Goal: Task Accomplishment & Management: Manage account settings

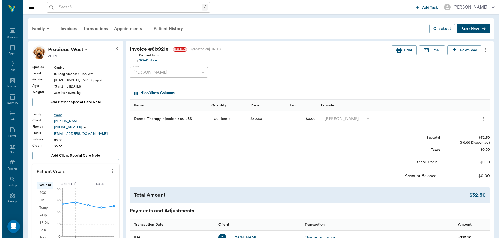
scroll to position [2, 0]
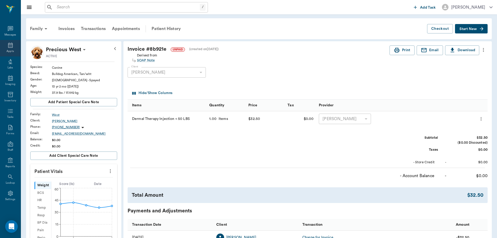
click at [11, 46] on icon at bounding box center [10, 45] width 6 height 6
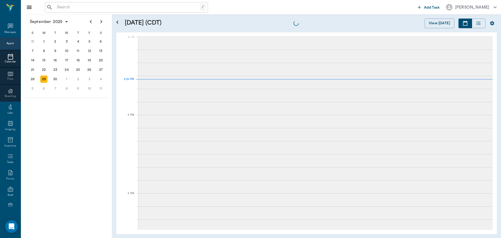
scroll to position [471, 0]
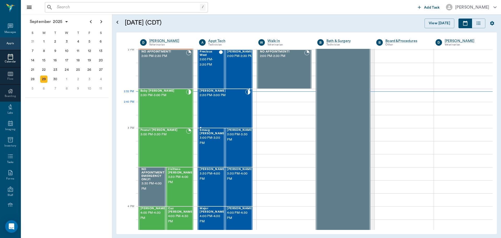
click at [227, 109] on div "[PERSON_NAME] 2:30 PM - 3:00 PM" at bounding box center [221, 108] width 45 height 38
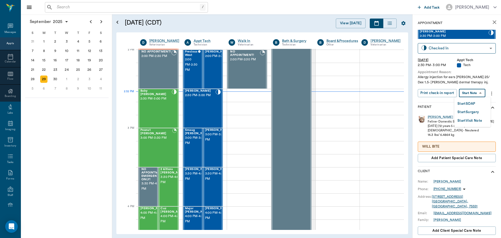
click at [477, 94] on body "/ ​ Add Task Dr. Bert Ellsworth Nectar Messages Appts Calendar Flow Boarding La…" at bounding box center [250, 119] width 501 height 238
click at [477, 106] on li "Start SOAP" at bounding box center [472, 103] width 36 height 9
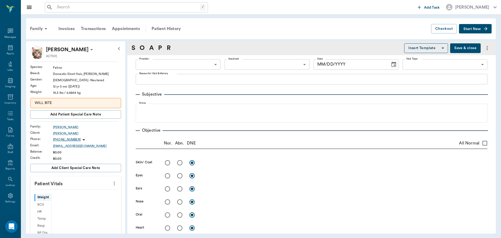
type input "63ec2f075fda476ae8351a4c"
type input "65d2be4f46e3a538d89b8c1a"
type textarea "Allergy injection for ears Christy MP 25/ Dex 1.5- Hunt dermal therapy inj."
type input "[DATE]"
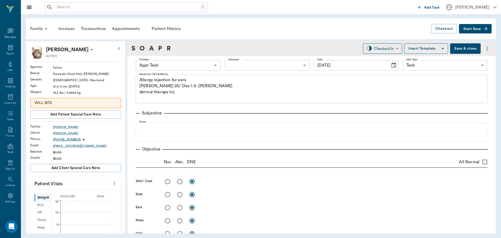
scroll to position [2, 0]
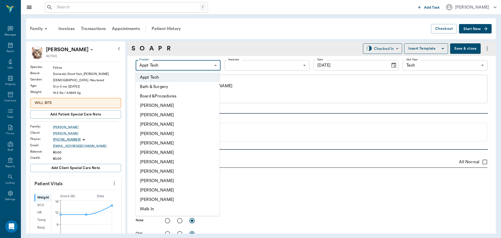
click at [211, 65] on body "/ ​ Add Task Dr. Bert Ellsworth Nectar Messages Appts Labs Imaging Inventory Ta…" at bounding box center [250, 119] width 501 height 238
click at [182, 121] on li "Daniel Virnala" at bounding box center [178, 123] width 84 height 9
type input "642ef10e332a41444de2bad1"
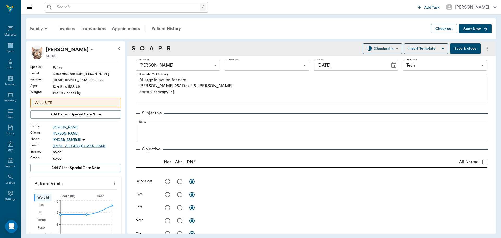
click at [114, 182] on icon "more" at bounding box center [114, 183] width 1 height 4
click at [80, 192] on span "Enter Vitals" at bounding box center [88, 191] width 44 height 5
drag, startPoint x: 100, startPoint y: 186, endPoint x: 77, endPoint y: 198, distance: 26.2
click at [77, 198] on input "text" at bounding box center [75, 198] width 45 height 10
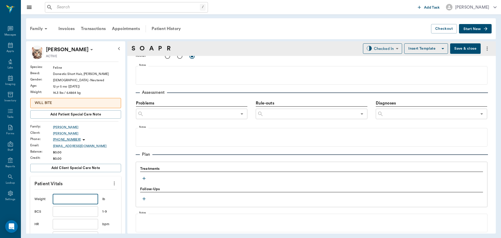
scroll to position [313, 0]
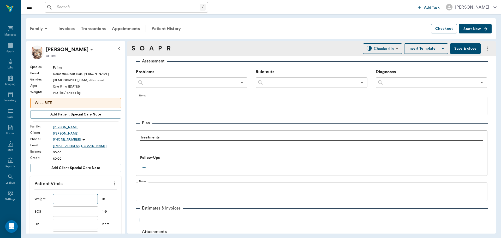
click at [144, 148] on icon "button" at bounding box center [143, 146] width 5 height 5
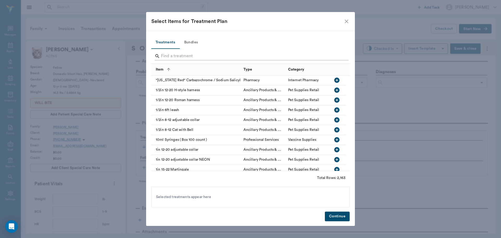
click at [216, 54] on input "Search" at bounding box center [251, 56] width 180 height 8
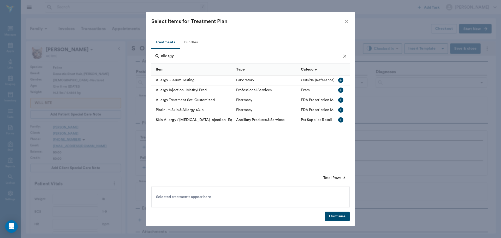
type input "allergy"
click at [341, 88] on icon "button" at bounding box center [340, 89] width 5 height 5
click at [340, 218] on button "Continue" at bounding box center [337, 216] width 25 height 10
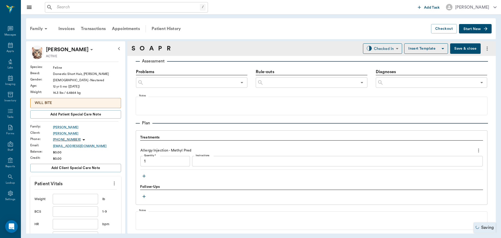
type input "1.00"
click at [215, 162] on textarea "Instructions" at bounding box center [337, 161] width 283 height 6
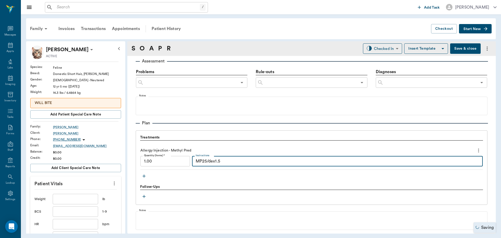
type textarea "MP25/dex1.5"
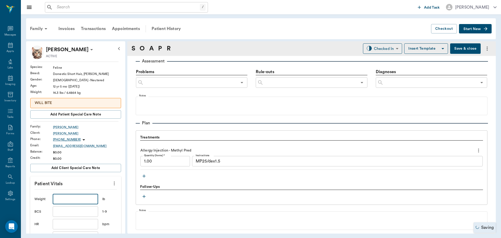
click at [88, 196] on input "text" at bounding box center [75, 198] width 45 height 10
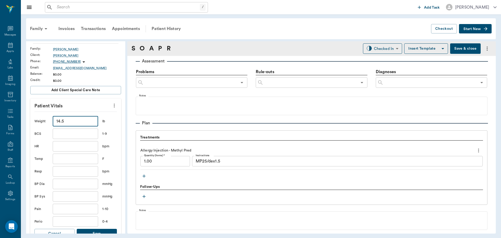
scroll to position [78, 0]
type input "14.5"
click at [99, 229] on button "Save" at bounding box center [97, 233] width 40 height 10
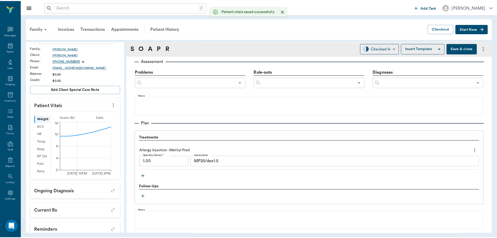
scroll to position [364, 0]
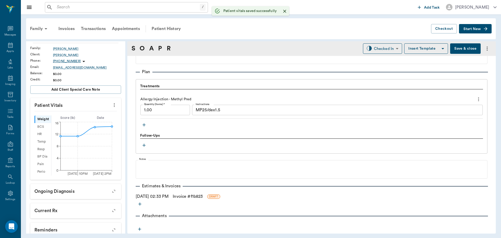
click at [202, 195] on link "Invoice # f1b823" at bounding box center [188, 196] width 30 height 6
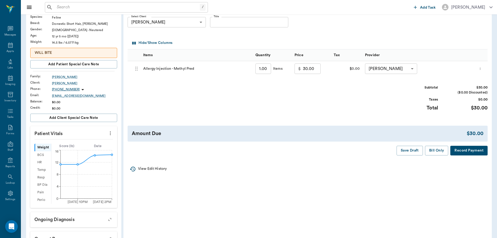
scroll to position [52, 0]
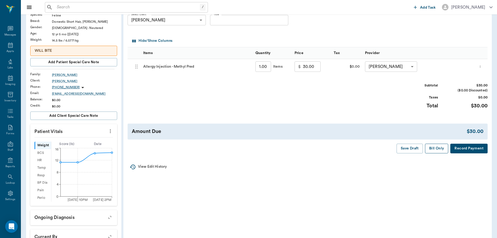
click at [439, 149] on button "Bill Only" at bounding box center [436, 148] width 23 height 10
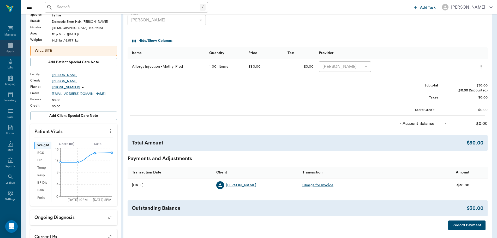
click at [10, 42] on icon at bounding box center [10, 45] width 6 height 6
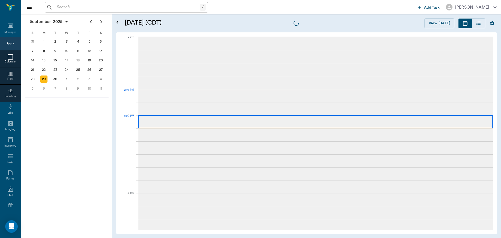
scroll to position [470, 0]
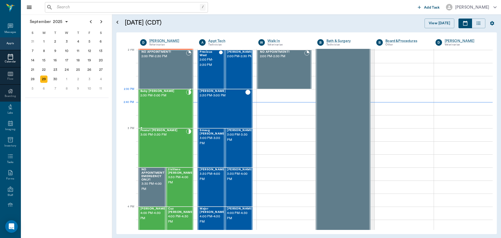
click at [168, 101] on div "Baby Kroll 2:30 PM - 3:00 PM" at bounding box center [163, 108] width 46 height 38
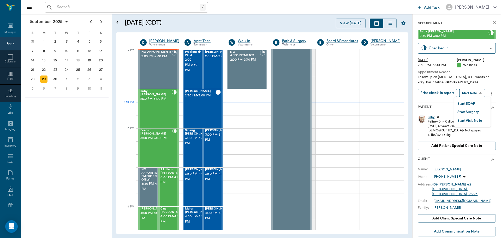
click at [479, 93] on body "/ ​ Add Task Dr. Bert Ellsworth Nectar Messages Appts Calendar Flow Boarding La…" at bounding box center [250, 119] width 501 height 238
click at [476, 101] on li "Start SOAP" at bounding box center [472, 103] width 36 height 9
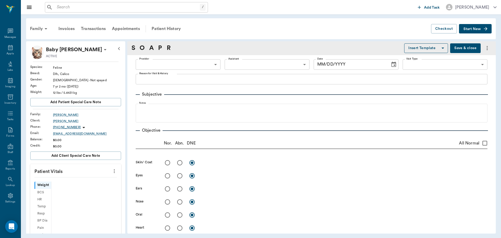
scroll to position [2, 0]
type input "63ec2f075fda476ae8351a4d"
type input "65d2be4f46e3a538d89b8c14"
type textarea "Follow up on kidney stones, UTI- wants an xray, basic feline Caryn"
type input "[DATE]"
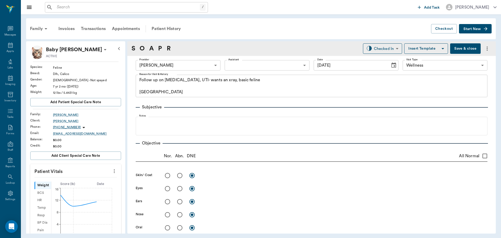
click at [248, 66] on body "/ ​ Add Task Dr. Bert Ellsworth Nectar Messages Appts Labs Imaging Inventory Ta…" at bounding box center [250, 119] width 501 height 238
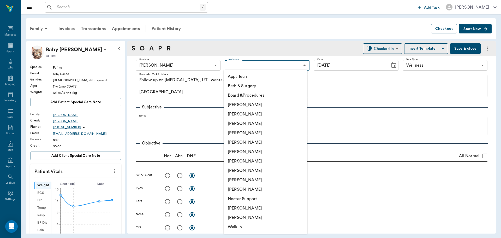
click at [256, 127] on li "Daniel Virnala" at bounding box center [265, 123] width 84 height 9
type input "642ef10e332a41444de2bad1"
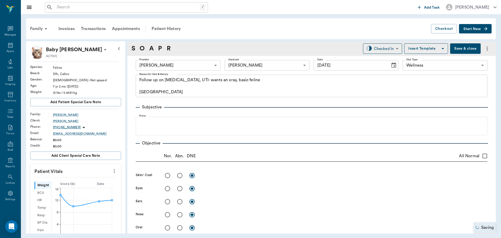
click at [111, 170] on icon "more" at bounding box center [114, 171] width 6 height 6
click at [88, 180] on span "Enter Vitals" at bounding box center [88, 179] width 44 height 5
click at [74, 185] on input "text" at bounding box center [75, 186] width 45 height 10
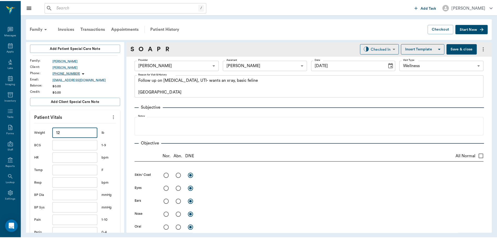
scroll to position [78, 0]
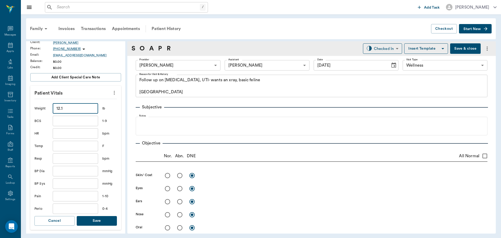
type input "12.1"
click at [96, 217] on button "Save" at bounding box center [97, 221] width 40 height 10
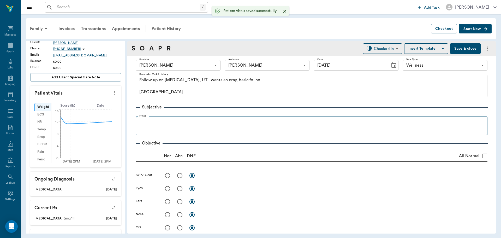
click at [166, 124] on p at bounding box center [311, 122] width 346 height 6
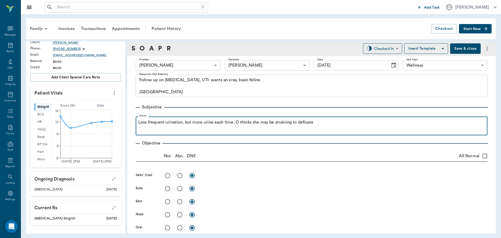
click at [303, 121] on p "Less frequent urination, but more urine each time. O thinks she may be strainin…" at bounding box center [311, 122] width 346 height 6
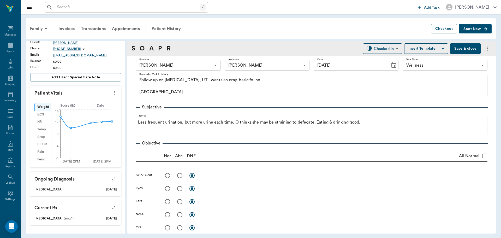
click at [470, 47] on button "Save & close" at bounding box center [465, 48] width 31 height 10
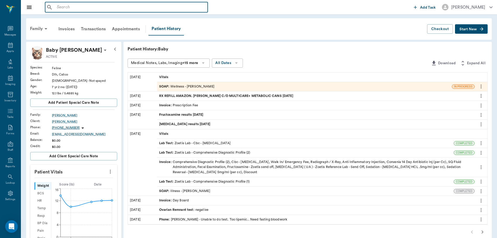
click at [89, 9] on input "text" at bounding box center [130, 7] width 151 height 7
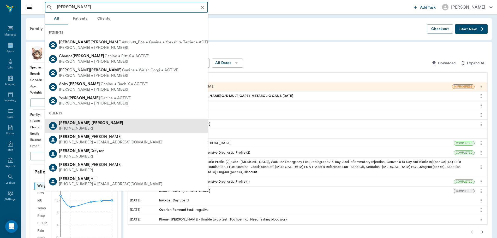
click at [101, 123] on div "Carrie Eaves (430) 701-0126" at bounding box center [126, 126] width 163 height 14
type input "Carrie Eaves"
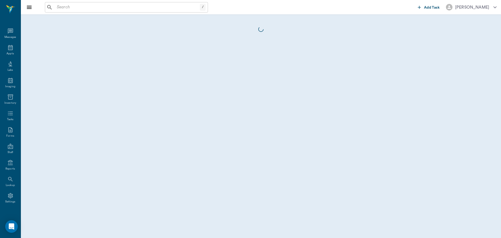
scroll to position [2, 0]
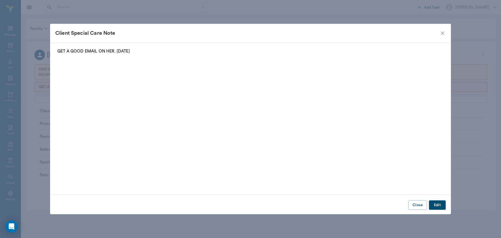
click at [441, 32] on icon "close" at bounding box center [442, 33] width 4 height 4
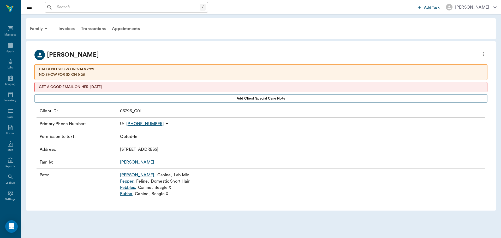
click at [125, 188] on link "Pebbles ," at bounding box center [128, 187] width 16 height 6
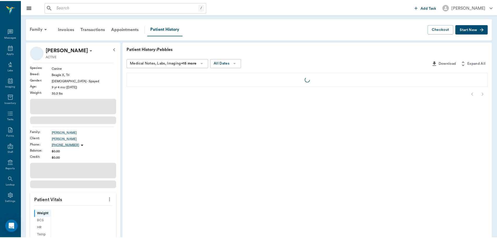
scroll to position [2, 0]
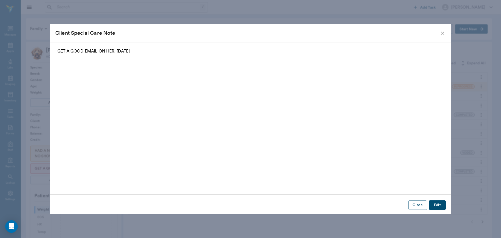
click at [443, 33] on icon "close" at bounding box center [442, 33] width 6 height 6
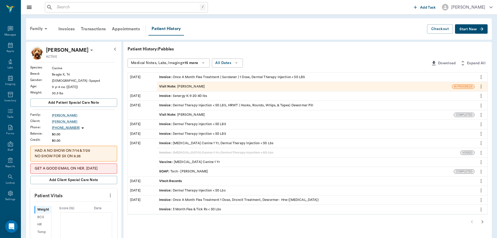
click at [479, 105] on icon "more" at bounding box center [481, 105] width 6 height 6
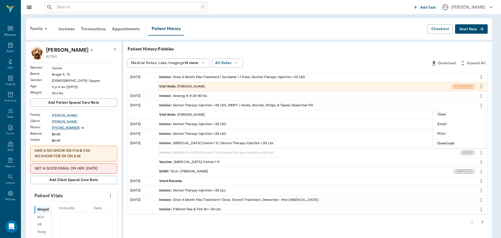
click at [452, 118] on li "View" at bounding box center [459, 114] width 52 height 10
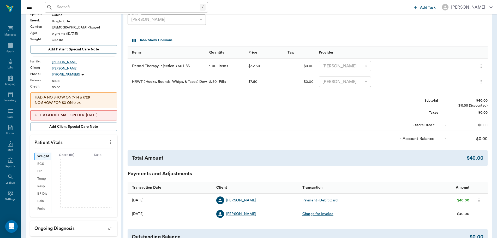
scroll to position [78, 0]
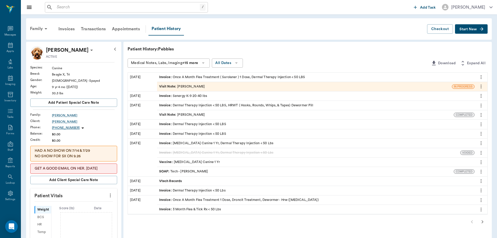
click at [192, 191] on div "Invoice : Dermal Therapy Injection < 50 Lbs" at bounding box center [192, 190] width 66 height 5
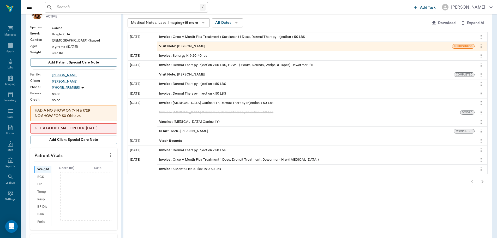
scroll to position [52, 0]
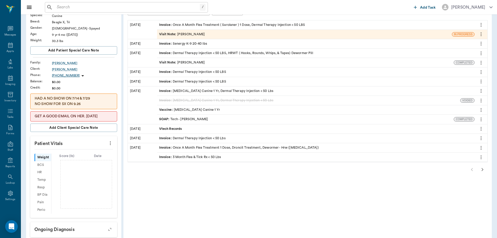
click at [483, 170] on icon "button" at bounding box center [482, 169] width 6 height 6
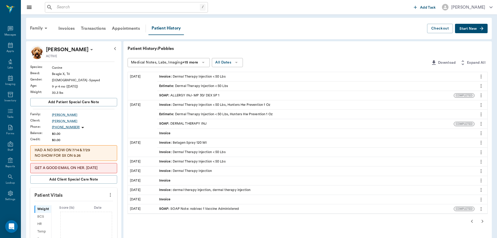
scroll to position [0, 0]
click at [180, 125] on div "SOAP : DERMAL THERAPY INJ" at bounding box center [182, 123] width 47 height 5
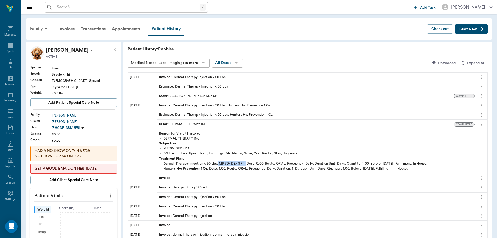
drag, startPoint x: 218, startPoint y: 164, endPoint x: 246, endPoint y: 163, distance: 27.1
click at [246, 163] on div "Dermal Therapy Injection < 50 Lbs : MP 30/ DEX SP 1. Dose: 0.00, Route: ORAL, F…" at bounding box center [324, 163] width 322 height 5
click at [218, 105] on div "Invoice : Dermal Therapy Injection < 50 Lbs, Hunters Hw Prevention 1 Oz" at bounding box center [214, 105] width 111 height 5
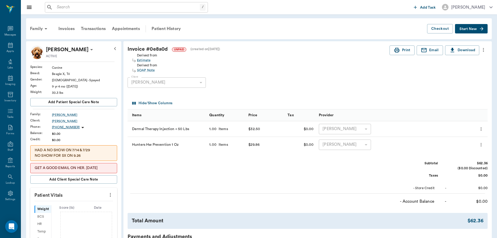
click at [32, 27] on div "Family" at bounding box center [39, 28] width 25 height 13
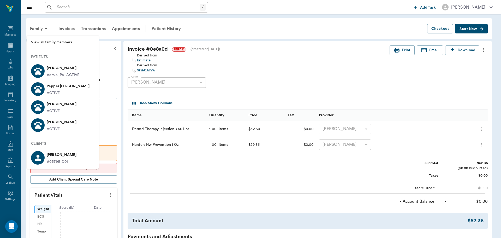
click at [54, 124] on p "Bubba Eaves" at bounding box center [62, 122] width 30 height 8
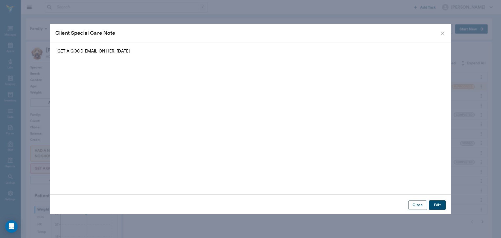
click at [443, 32] on icon "close" at bounding box center [442, 33] width 4 height 4
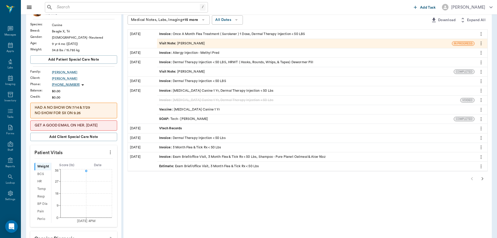
scroll to position [52, 0]
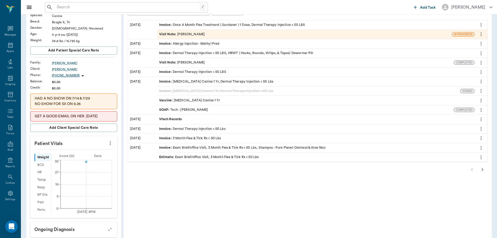
click at [482, 169] on icon "button" at bounding box center [482, 169] width 6 height 6
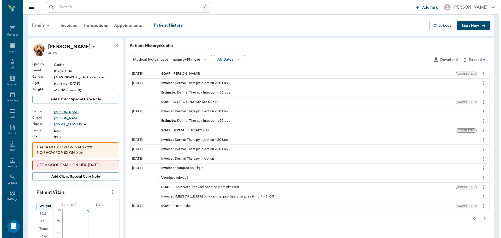
scroll to position [0, 0]
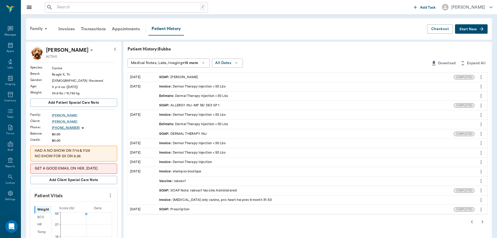
click at [483, 107] on icon "more" at bounding box center [481, 105] width 6 height 6
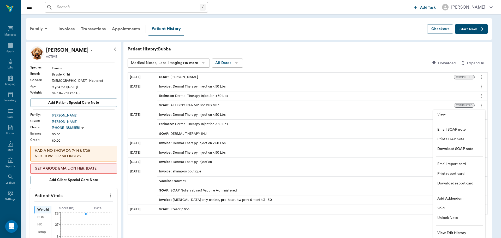
click at [436, 112] on li "View" at bounding box center [459, 114] width 52 height 10
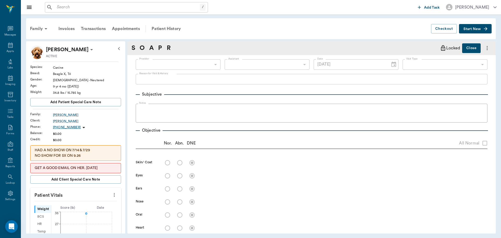
type input "10/26/2023"
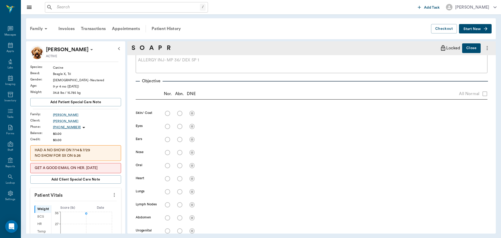
scroll to position [17, 0]
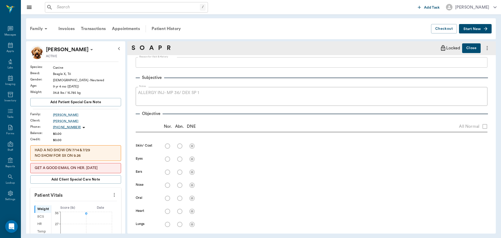
click at [469, 47] on button "Close" at bounding box center [471, 48] width 19 height 10
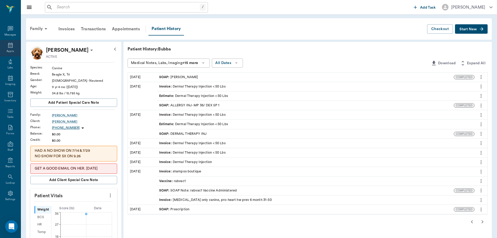
click at [13, 51] on div "Appts" at bounding box center [10, 48] width 21 height 16
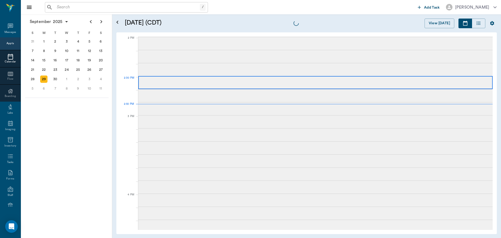
scroll to position [469, 0]
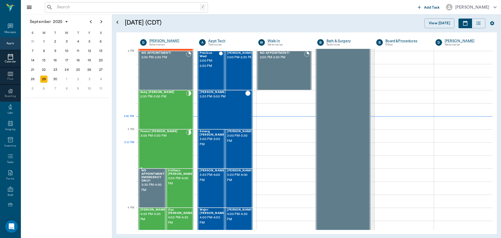
click at [174, 147] on div "Peanut Irvin 3:00 PM - 3:30 PM" at bounding box center [163, 149] width 46 height 38
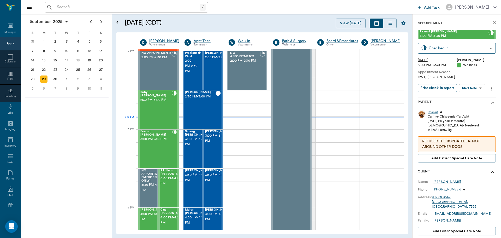
click at [474, 91] on body "/ ​ Add Task Dr. Bert Ellsworth Nectar Messages Appts Calendar Flow Boarding La…" at bounding box center [250, 119] width 501 height 238
click at [473, 96] on button "Start SOAP" at bounding box center [466, 99] width 18 height 6
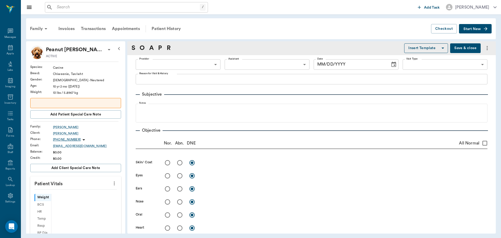
scroll to position [2, 0]
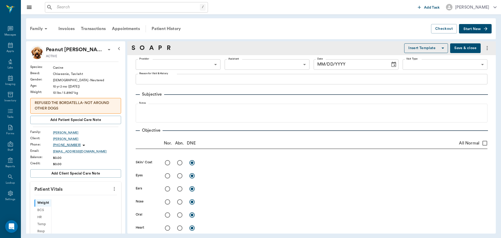
type input "63ec2f075fda476ae8351a4c"
type input "65d2be4f46e3a538d89b8c14"
type textarea "HWT, HWI Christy"
type input "[DATE]"
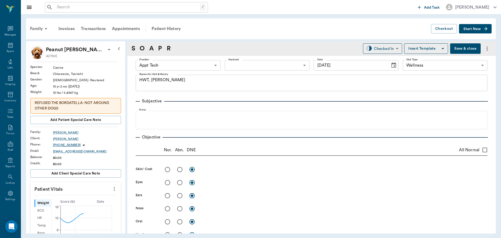
click at [111, 191] on icon "more" at bounding box center [114, 188] width 6 height 6
click at [82, 197] on span "Enter Vitals" at bounding box center [88, 197] width 44 height 5
click at [77, 199] on input "text" at bounding box center [75, 204] width 45 height 10
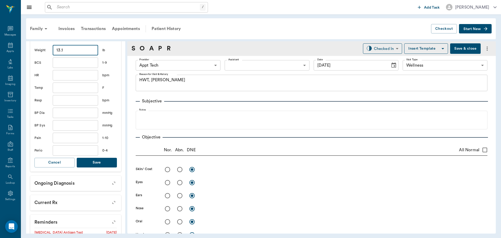
scroll to position [156, 0]
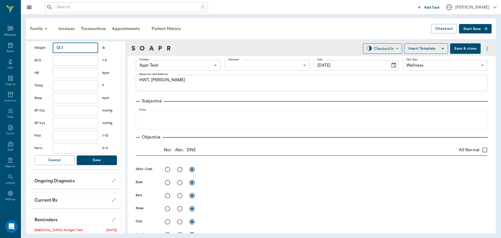
type input "13.1"
click at [98, 162] on button "Save" at bounding box center [97, 160] width 40 height 10
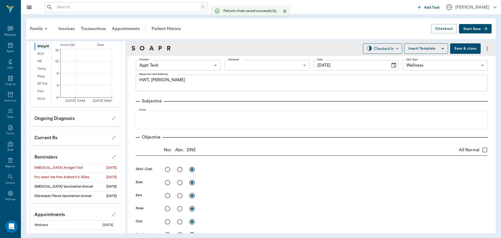
click at [170, 65] on body "/ ​ Add Task Dr. Bert Ellsworth Nectar Messages Appts Labs Imaging Inventory Ta…" at bounding box center [250, 119] width 501 height 238
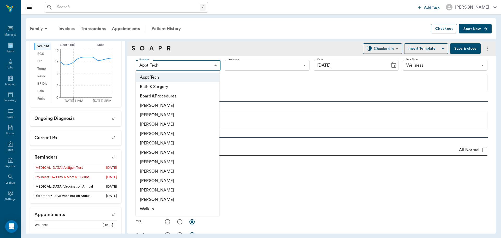
click at [166, 163] on li "[PERSON_NAME]" at bounding box center [178, 161] width 84 height 9
type input "682b670d8bdc6f7f8feef3db"
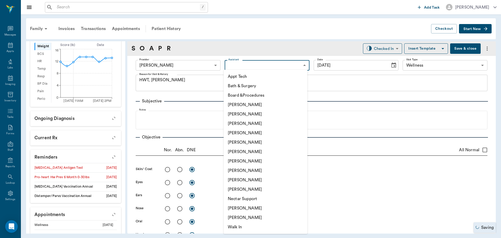
click at [243, 63] on body "/ ​ Add Task Dr. Bert Ellsworth Nectar Messages Appts Labs Imaging Inventory Ta…" at bounding box center [250, 119] width 501 height 238
click at [243, 74] on li "Appt Tech" at bounding box center [265, 76] width 84 height 9
type input "63ec2f075fda476ae8351a4c"
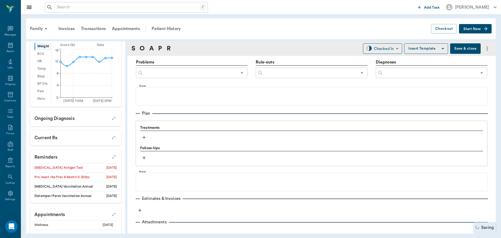
scroll to position [313, 0]
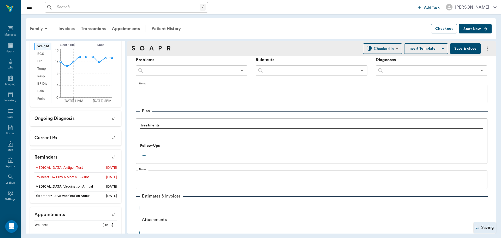
click at [144, 137] on icon "button" at bounding box center [143, 134] width 5 height 5
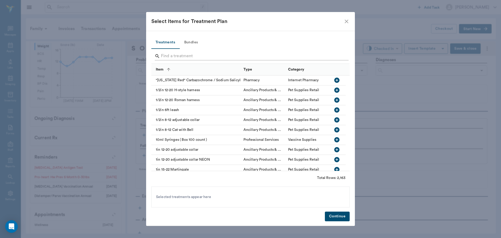
click at [210, 53] on input "Search" at bounding box center [251, 56] width 180 height 8
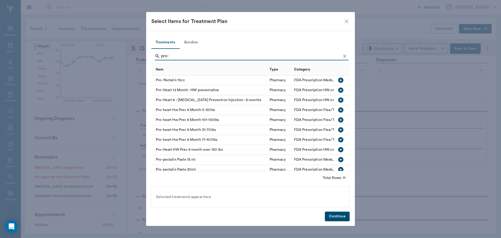
type input "pro-"
click at [338, 109] on icon "button" at bounding box center [340, 109] width 5 height 5
click at [344, 56] on icon "Clear" at bounding box center [344, 55] width 3 height 3
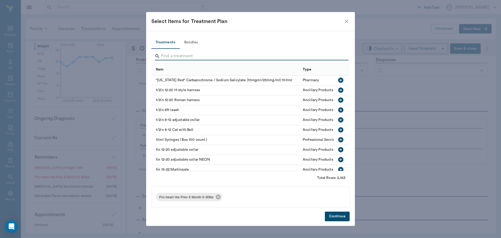
click at [335, 56] on input "Search" at bounding box center [251, 56] width 180 height 8
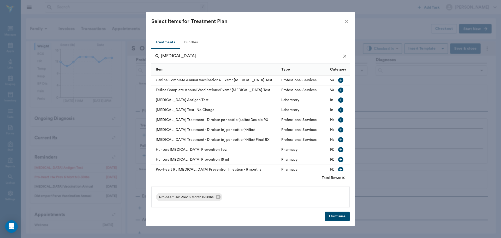
type input "heartworm"
click at [338, 98] on icon "button" at bounding box center [340, 99] width 5 height 5
click at [336, 218] on button "Continue" at bounding box center [337, 216] width 25 height 10
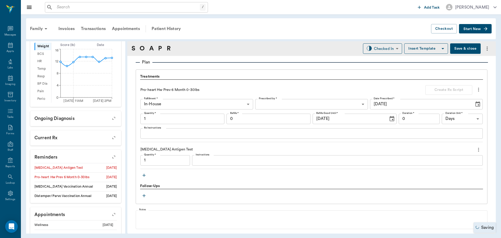
type input "1.00"
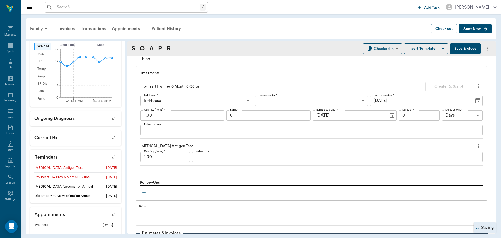
click at [219, 158] on textarea "Instructions" at bounding box center [337, 157] width 283 height 6
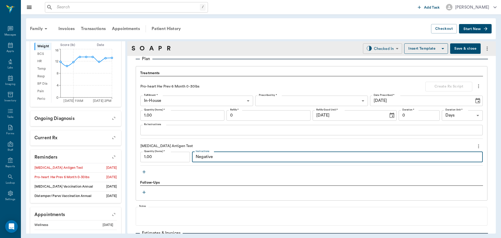
type textarea "Negative"
click at [370, 49] on body "/ ​ Add Task Dr. Bert Ellsworth Nectar Messages Appts Labs Imaging Inventory Ta…" at bounding box center [250, 119] width 501 height 238
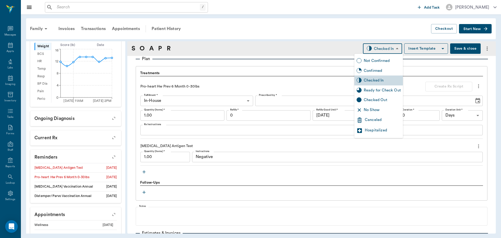
click at [383, 89] on div "Ready for Check Out" at bounding box center [381, 90] width 37 height 6
type input "READY_TO_CHECKOUT"
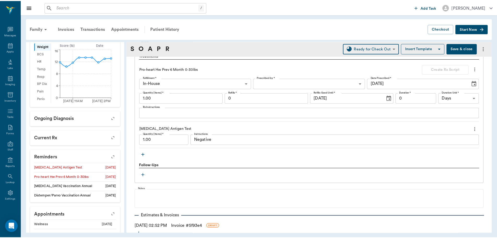
scroll to position [391, 0]
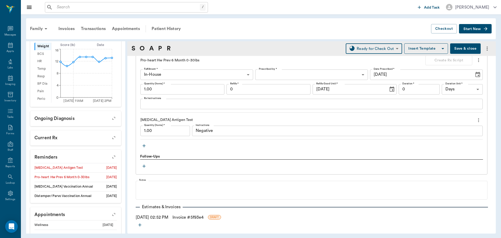
click at [191, 218] on link "Invoice # 5f93e4" at bounding box center [187, 217] width 31 height 6
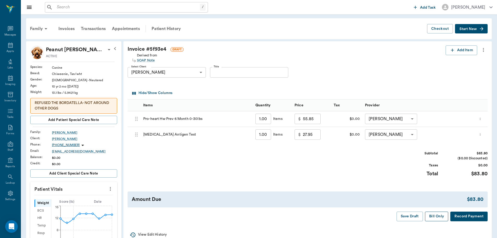
click at [430, 216] on button "Bill Only" at bounding box center [436, 216] width 23 height 10
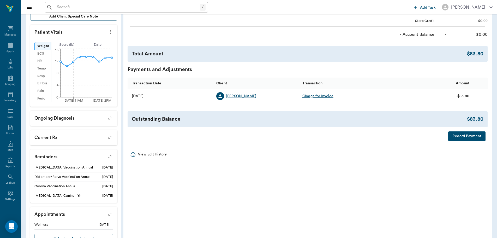
scroll to position [179, 0]
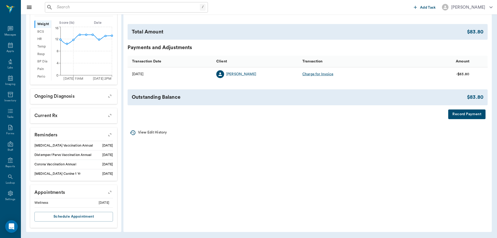
click at [112, 132] on button "button" at bounding box center [109, 134] width 13 height 13
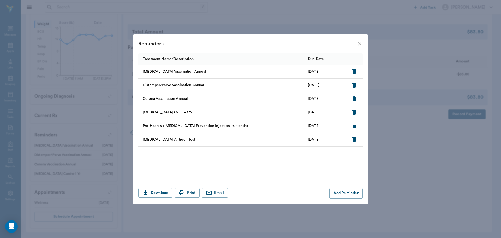
click at [354, 70] on icon "button" at bounding box center [354, 71] width 4 height 5
click at [358, 42] on icon "close" at bounding box center [359, 44] width 4 height 4
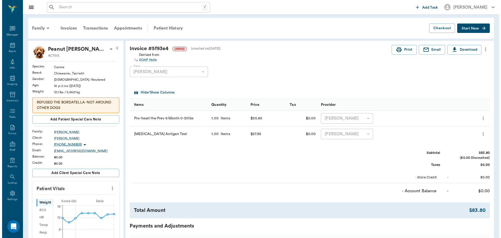
scroll to position [0, 0]
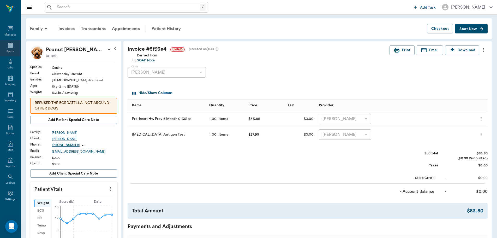
click at [8, 45] on icon at bounding box center [10, 45] width 6 height 6
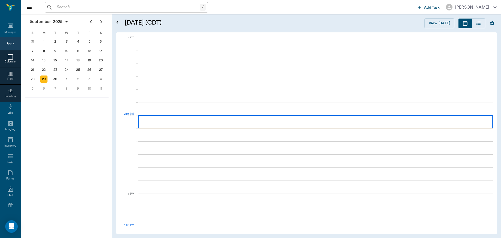
scroll to position [470, 0]
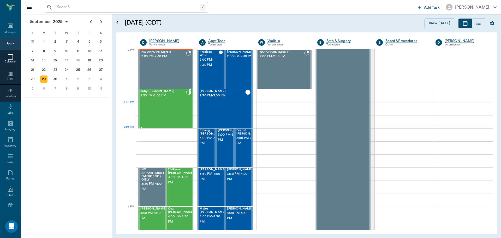
click at [166, 104] on div "Baby Kroll 2:30 PM - 3:00 PM" at bounding box center [163, 108] width 46 height 38
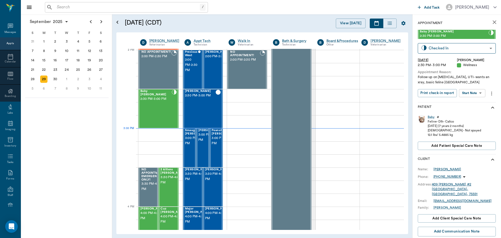
click at [440, 169] on div "[PERSON_NAME]" at bounding box center [447, 169] width 28 height 5
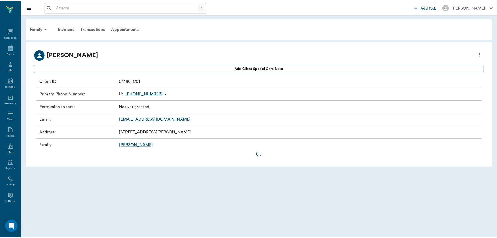
scroll to position [2, 0]
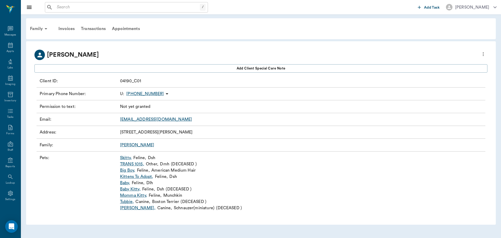
click at [126, 157] on link "Skitty ," at bounding box center [126, 157] width 12 height 6
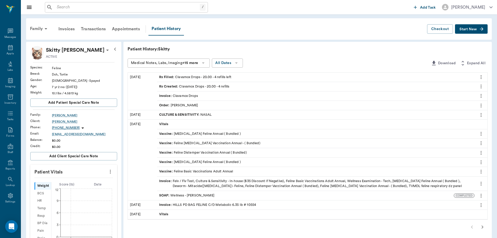
scroll to position [2, 0]
click at [188, 86] on div "Rx Created : Clavamox Drops - 20.00 - 4 refills" at bounding box center [194, 86] width 70 height 5
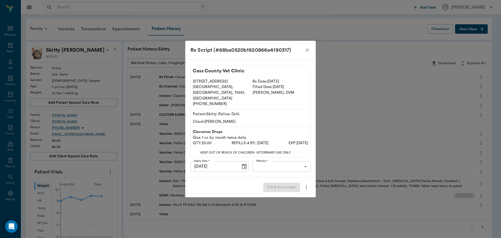
click at [309, 53] on icon "close" at bounding box center [307, 50] width 6 height 6
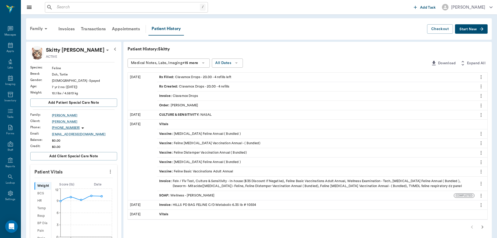
click at [465, 29] on span "Start New" at bounding box center [467, 29] width 17 height 0
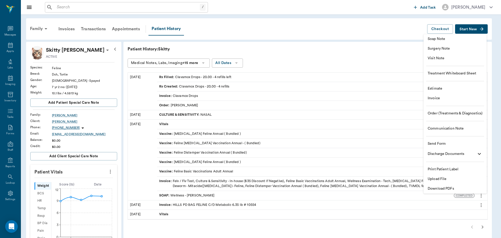
click at [443, 114] on span "Order (Treatments & Diagnostics)" at bounding box center [454, 113] width 55 height 5
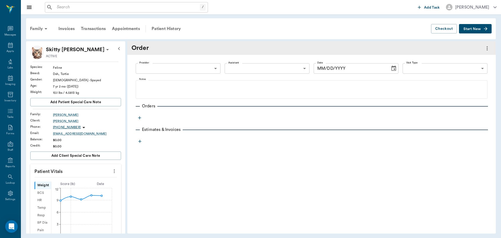
type input "[DATE]"
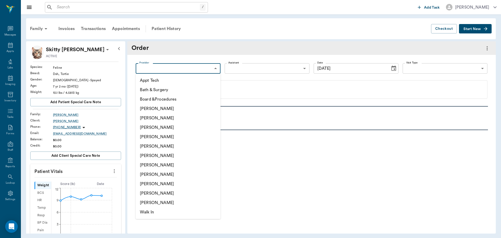
click at [213, 70] on body "/ ​ Add Task Dr. Bert Ellsworth Nectar Messages Appts Labs Imaging Inventory Ta…" at bounding box center [250, 119] width 501 height 238
click at [158, 136] on li "[PERSON_NAME]" at bounding box center [178, 136] width 85 height 9
type input "63ec2f075fda476ae8351a4d"
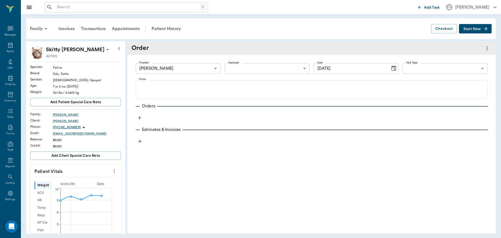
click at [140, 117] on icon "button" at bounding box center [139, 117] width 5 height 5
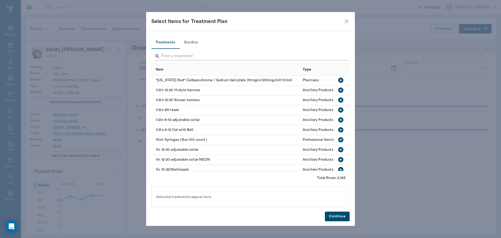
click at [186, 55] on input "Search" at bounding box center [251, 56] width 180 height 8
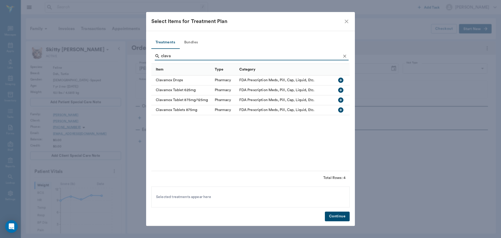
type input "clava"
click at [340, 81] on icon "button" at bounding box center [340, 80] width 6 height 6
click at [334, 215] on button "Continue" at bounding box center [337, 216] width 25 height 10
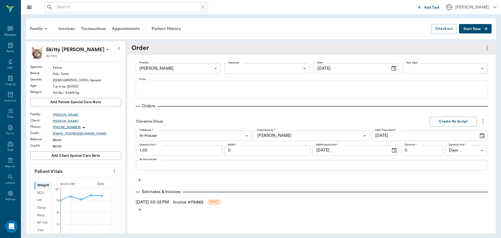
click at [151, 154] on input "1.00" at bounding box center [179, 150] width 86 height 10
type input "50.00"
click at [154, 166] on textarea "Rx Instructions" at bounding box center [311, 165] width 344 height 6
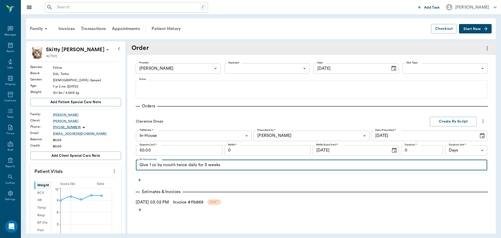
type textarea "Give 1 cc by mouth twice daily for 3 weeks"
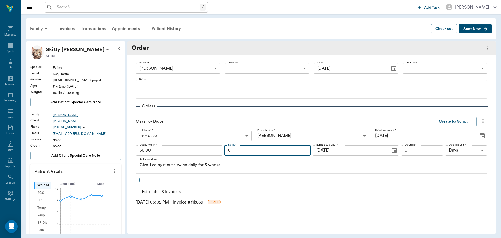
click at [254, 146] on input "0" at bounding box center [267, 150] width 86 height 10
type input "1"
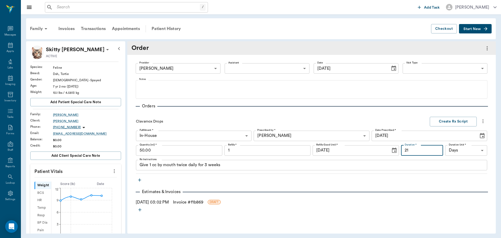
type input "21"
click at [198, 167] on textarea "Give 1 cc by mouth twice daily for 3 weeks" at bounding box center [311, 165] width 344 height 6
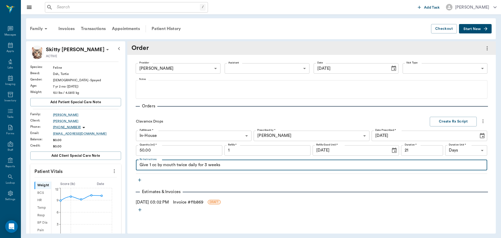
click at [229, 165] on textarea "Give 1 cc by mouth twice daily for 3 weeks" at bounding box center [311, 165] width 344 height 6
type textarea "Give 1 cc by mouth twice daily for 3 weeks (Give Big Boy 1.5cc twice daily for …"
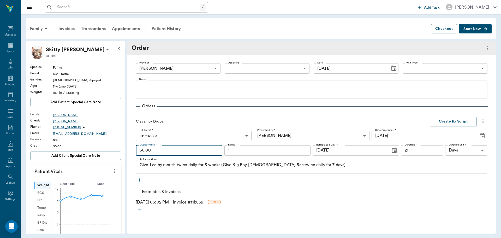
click at [165, 151] on input "50.00" at bounding box center [179, 150] width 86 height 10
type input "63.00"
click at [461, 114] on div "Clavamox Drops Create Rx Script Fulfillment * In-House In-House Fulfillment * P…" at bounding box center [311, 143] width 351 height 60
click at [458, 120] on button "Create Rx Script" at bounding box center [452, 122] width 47 height 10
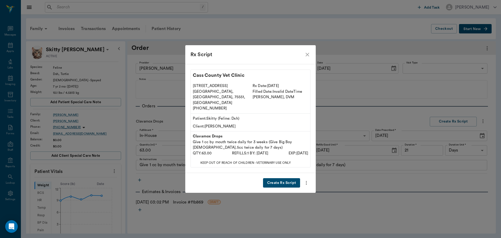
click at [279, 178] on button "Create Rx Script" at bounding box center [281, 183] width 37 height 10
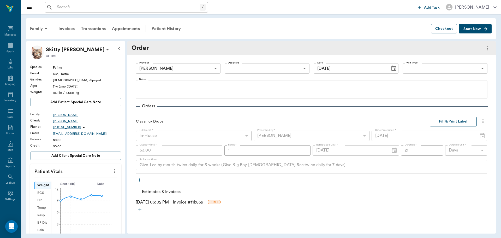
click at [458, 119] on button "Fill & Print Label" at bounding box center [452, 122] width 47 height 10
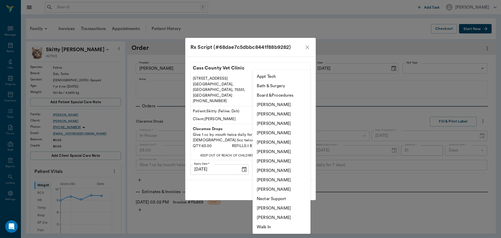
click at [285, 160] on body "/ ​ Add Task Dr. Bert Ellsworth Nectar Messages Appts Labs Imaging Inventory Ta…" at bounding box center [250, 119] width 501 height 238
click at [273, 129] on li "[PERSON_NAME]" at bounding box center [281, 132] width 58 height 9
type input "63ec2f075fda476ae8351a4d"
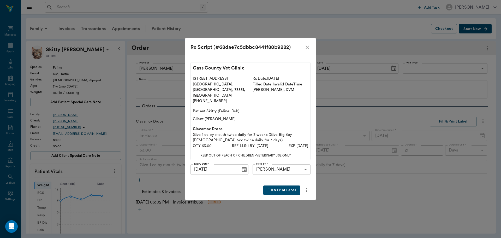
click at [284, 185] on button "Fill & Print Label" at bounding box center [281, 190] width 37 height 10
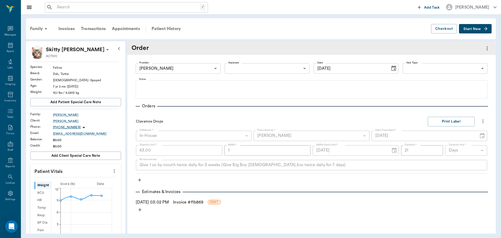
click at [185, 201] on link "Invoice # f1b869" at bounding box center [188, 202] width 30 height 6
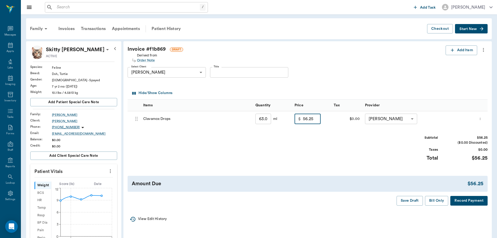
click at [314, 121] on input "56.25" at bounding box center [312, 118] width 18 height 10
type input "35.00"
click at [323, 138] on div "Subtotal $35.00 ($0.00 Discounted) Taxes $0.00 Total $35.00" at bounding box center [307, 151] width 360 height 32
click at [434, 202] on button "Bill Only" at bounding box center [436, 201] width 23 height 10
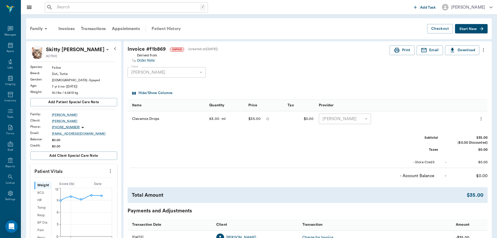
click at [156, 29] on div "Patient History" at bounding box center [165, 28] width 35 height 13
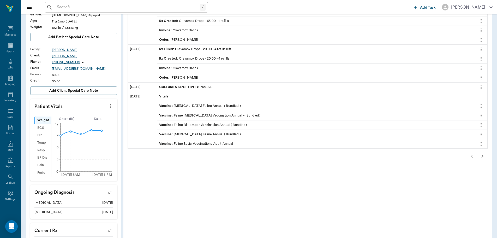
scroll to position [78, 0]
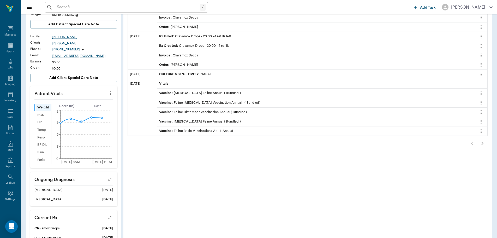
click at [483, 144] on icon "button" at bounding box center [482, 143] width 6 height 6
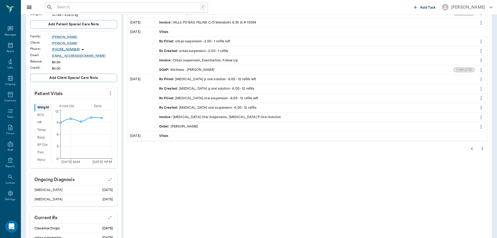
click at [472, 149] on icon "button" at bounding box center [471, 148] width 6 height 6
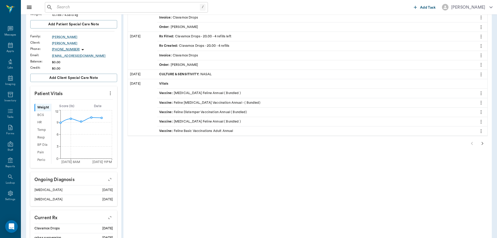
click at [482, 145] on icon "button" at bounding box center [482, 143] width 6 height 6
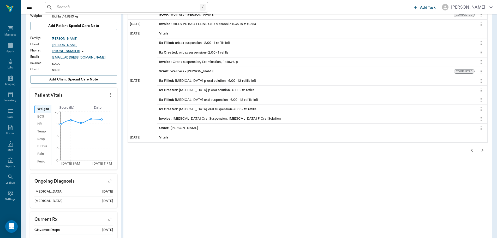
scroll to position [0, 0]
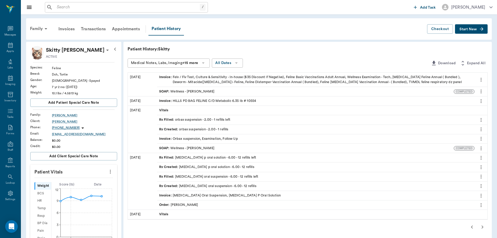
click at [201, 77] on div "Invoice : Felv / Fiv Test, Culture & Sensitivity - In-house ($35 Discount If Ne…" at bounding box center [315, 80] width 313 height 10
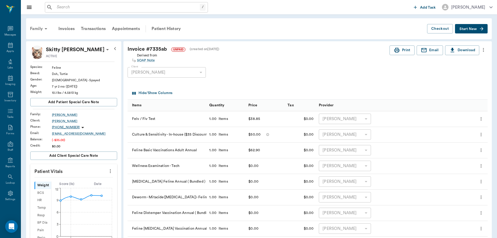
click at [38, 28] on div "Family" at bounding box center [39, 28] width 25 height 13
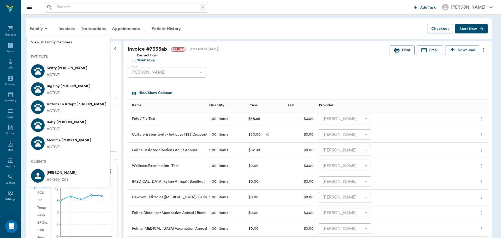
click at [71, 125] on li "Baby Kroll ACTIVE" at bounding box center [68, 125] width 83 height 18
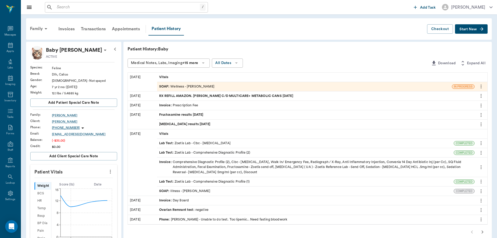
click at [187, 86] on div "SOAP : Wellness - Dr. Bert Ellsworth" at bounding box center [186, 86] width 55 height 5
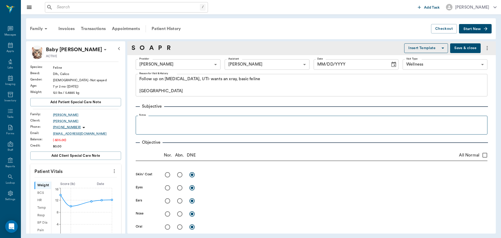
type input "63ec2f075fda476ae8351a4d"
type input "642ef10e332a41444de2bad1"
type input "65d2be4f46e3a538d89b8c14"
type textarea "Follow up on kidney stones, UTI- wants an xray, basic feline Caryn"
type input "[DATE]"
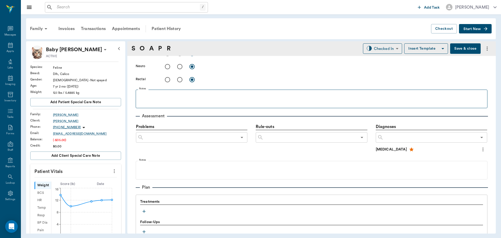
scroll to position [313, 0]
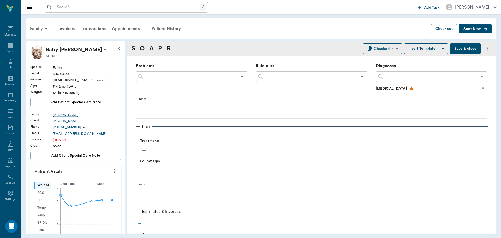
click at [144, 150] on icon "button" at bounding box center [143, 150] width 5 height 5
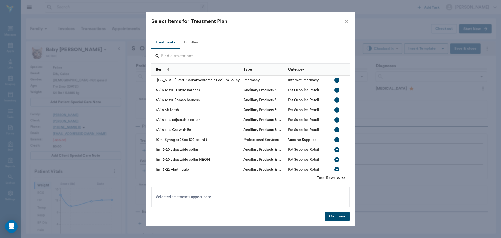
click at [190, 54] on input "Search" at bounding box center [251, 56] width 180 height 8
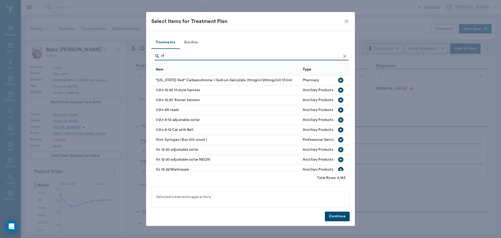
type input "r"
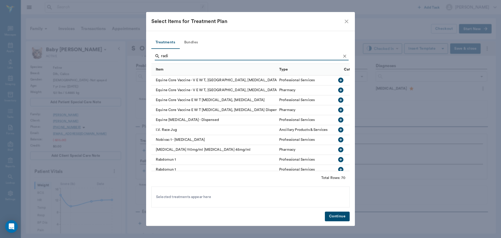
type input "radio"
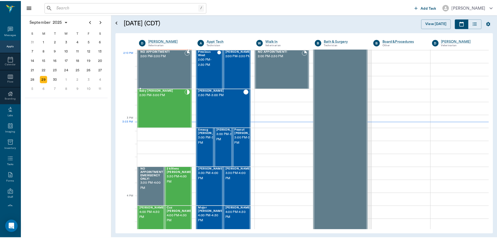
scroll to position [470, 0]
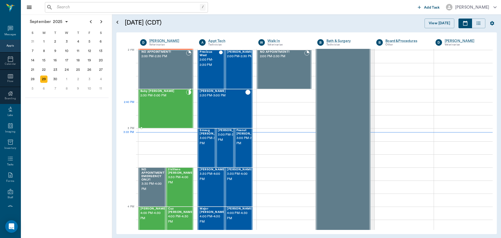
click at [156, 106] on div "Baby [PERSON_NAME] 2:30 PM - 3:00 PM" at bounding box center [163, 108] width 46 height 38
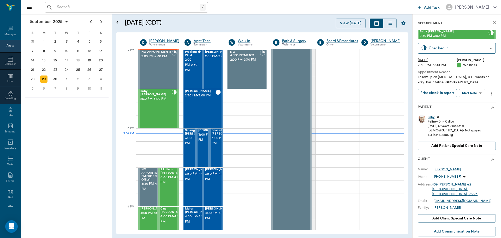
click at [438, 169] on div "[PERSON_NAME]" at bounding box center [447, 169] width 28 height 5
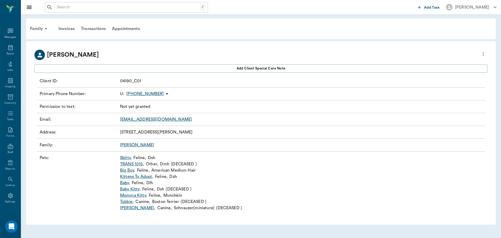
click at [125, 169] on link "Big Boy ," at bounding box center [127, 170] width 15 height 6
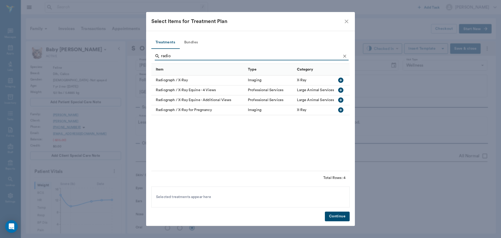
scroll to position [313, 0]
type input "radio"
click at [340, 80] on icon "button" at bounding box center [340, 80] width 6 height 6
drag, startPoint x: 334, startPoint y: 216, endPoint x: 330, endPoint y: 214, distance: 5.5
click at [333, 216] on button "Continue" at bounding box center [337, 216] width 25 height 10
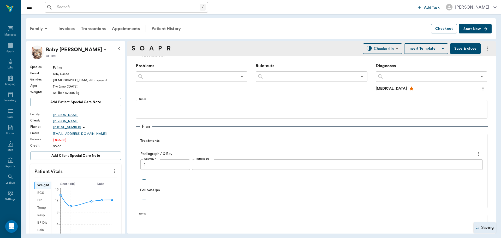
type input "1.00"
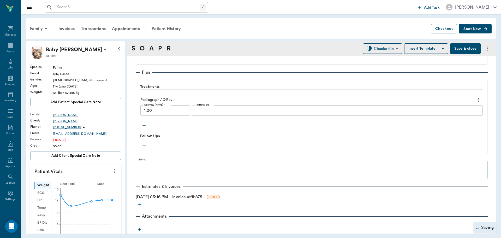
scroll to position [367, 0]
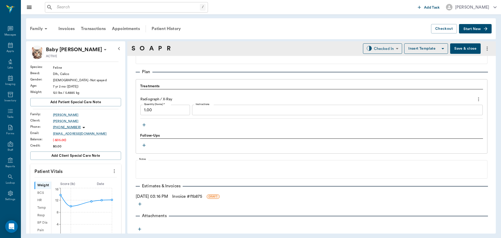
click at [189, 195] on link "Invoice # f1b875" at bounding box center [187, 196] width 30 height 6
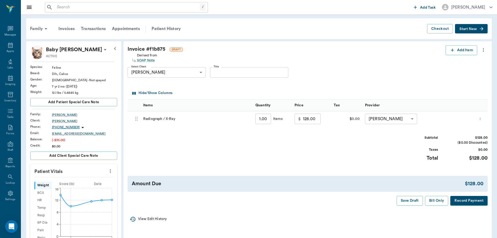
click at [312, 120] on input "128.00" at bounding box center [312, 118] width 18 height 10
type input "70.00"
drag, startPoint x: 320, startPoint y: 147, endPoint x: 371, endPoint y: 159, distance: 52.2
click at [322, 147] on div "Subtotal $70.00 ($0.00 Discounted) Taxes $0.00 Total $70.00" at bounding box center [307, 151] width 360 height 32
click at [435, 202] on button "Bill Only" at bounding box center [436, 201] width 23 height 10
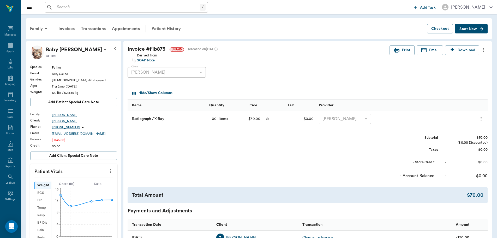
drag, startPoint x: 83, startPoint y: 13, endPoint x: 84, endPoint y: 10, distance: 2.8
click at [83, 13] on div "/ ​ Add Task Dr. Bert Ellsworth" at bounding box center [259, 7] width 476 height 14
click at [85, 9] on input "text" at bounding box center [127, 7] width 145 height 7
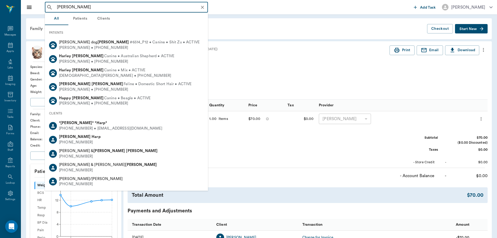
type input "hank davis"
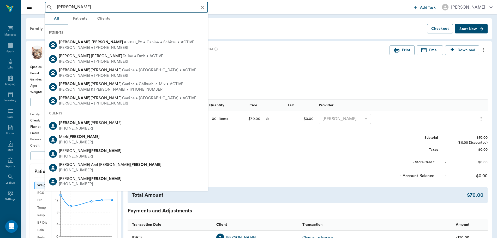
click at [199, 7] on button "Clear" at bounding box center [202, 7] width 7 height 7
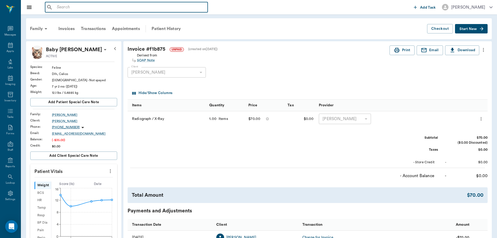
click at [193, 8] on input "text" at bounding box center [130, 7] width 151 height 7
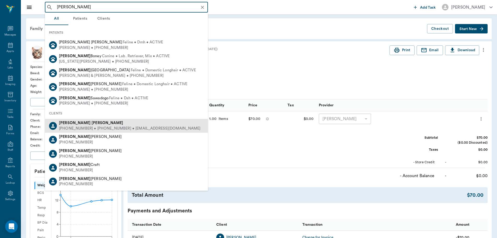
click at [122, 129] on div "(903) 799-9700 • (903) 835-5577 • davicountryre@gmail.com" at bounding box center [129, 128] width 141 height 5
type input "sandy davis"
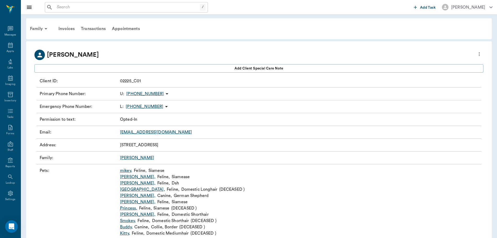
scroll to position [18, 0]
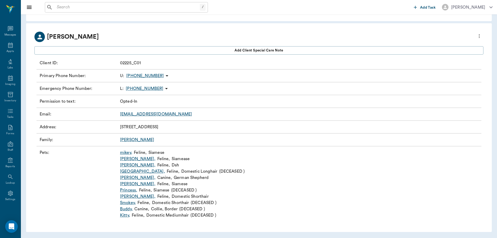
click at [138, 35] on div "Sandy Davis" at bounding box center [258, 37] width 449 height 10
click at [8, 52] on div "Appts" at bounding box center [10, 51] width 7 height 4
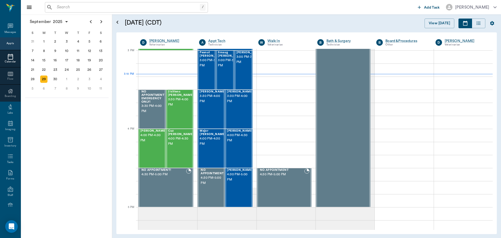
scroll to position [548, 0]
click at [108, 6] on input "text" at bounding box center [127, 7] width 145 height 7
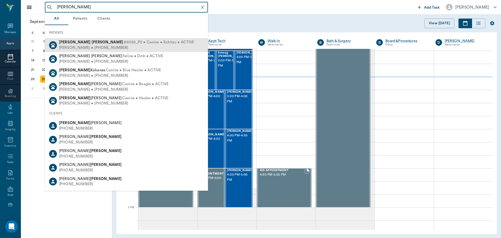
click at [102, 46] on div "Andi Davis • (903) 835-5577" at bounding box center [126, 47] width 135 height 5
type input "hank davis"
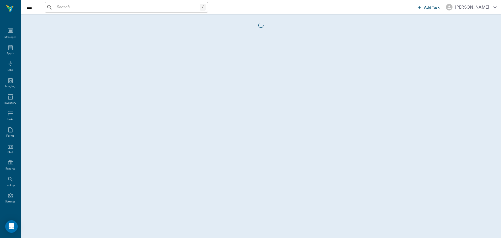
scroll to position [2, 0]
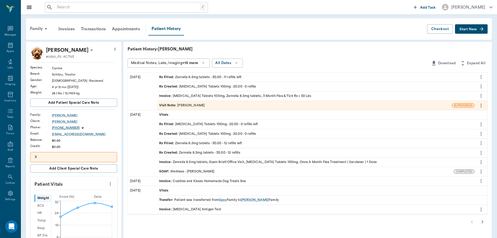
click at [63, 127] on p "(903) 835-5577" at bounding box center [66, 127] width 28 height 4
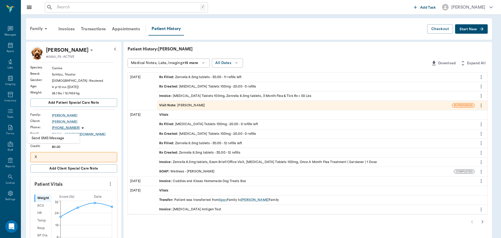
click at [98, 54] on div at bounding box center [250, 119] width 501 height 238
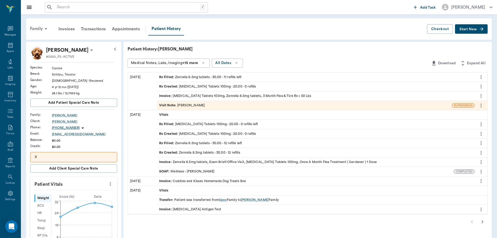
click at [38, 29] on div "Family" at bounding box center [39, 28] width 25 height 13
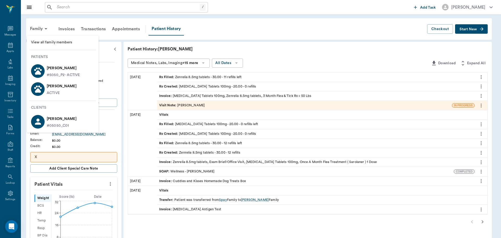
click at [115, 87] on div at bounding box center [250, 119] width 501 height 238
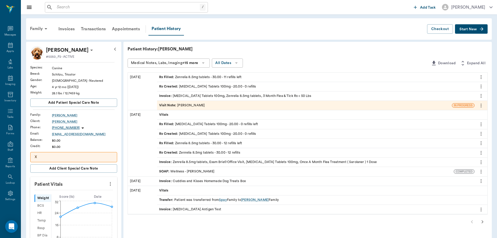
click at [80, 128] on icon at bounding box center [83, 128] width 6 height 6
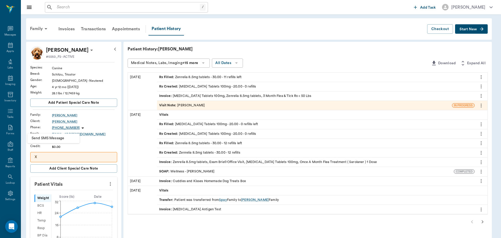
click at [103, 126] on div at bounding box center [250, 119] width 501 height 238
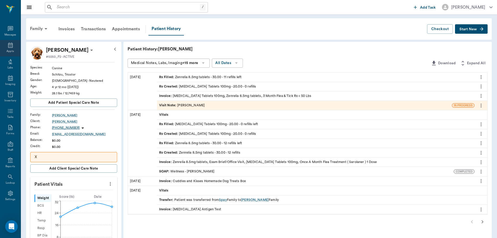
click at [11, 47] on icon at bounding box center [10, 45] width 6 height 6
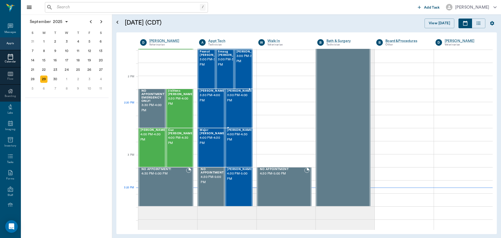
scroll to position [444, 0]
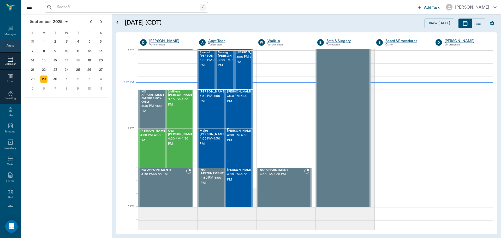
scroll to position [2, 0]
click at [181, 101] on span "3:30 PM - 4:00 PM" at bounding box center [181, 102] width 26 height 10
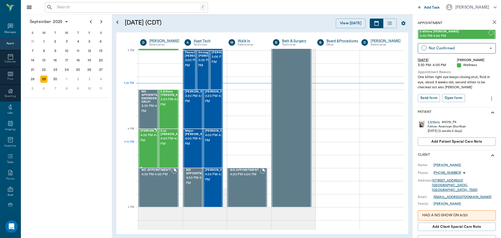
click at [144, 143] on span "4:00 PM - 4:30 PM" at bounding box center [153, 137] width 26 height 10
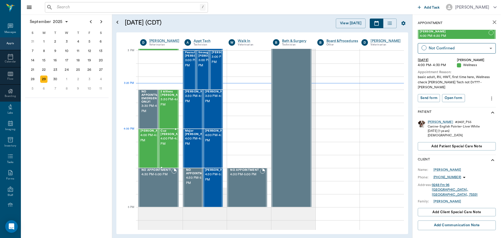
click at [167, 138] on span "4:00 PM - 4:30 PM" at bounding box center [173, 141] width 26 height 10
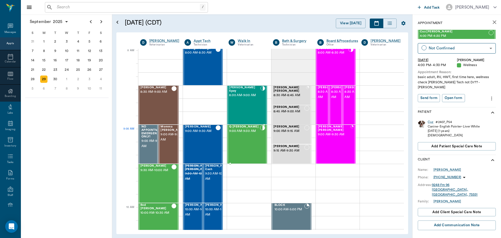
scroll to position [1, 0]
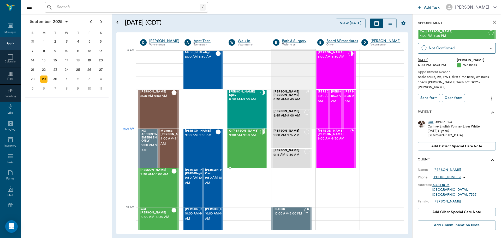
click at [248, 142] on div "Q Barnwell 9:00 AM - 9:30 AM" at bounding box center [244, 148] width 31 height 38
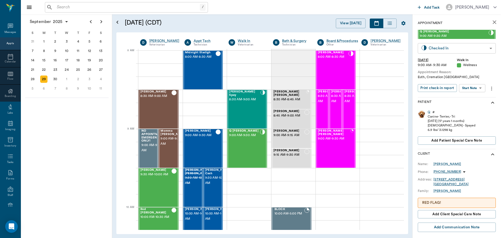
click at [453, 51] on body "/ ​ Add Task Dr. Bert Ellsworth Nectar Messages Appts Calendar Flow Boarding La…" at bounding box center [250, 119] width 501 height 238
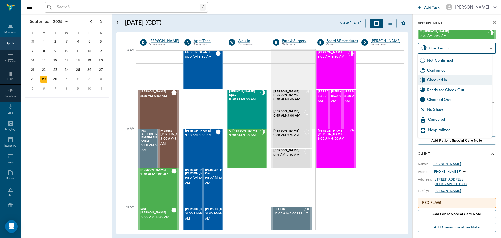
click at [453, 87] on div "Ready for Check Out" at bounding box center [458, 90] width 63 height 6
type input "READY_TO_CHECKOUT"
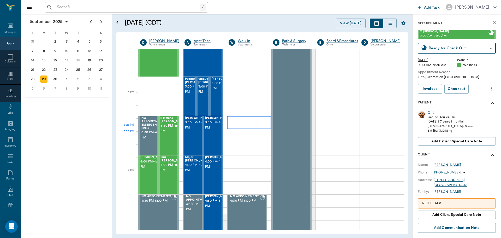
scroll to position [522, 0]
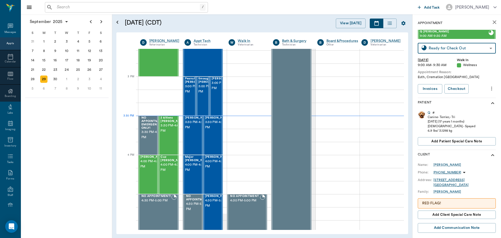
click at [96, 5] on input "text" at bounding box center [127, 7] width 145 height 7
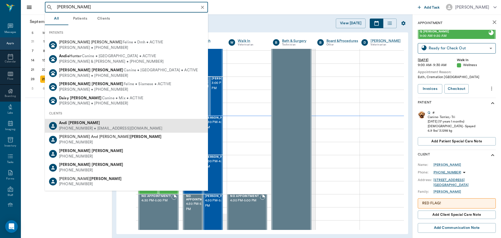
click at [129, 124] on div "Andi Davis" at bounding box center [110, 122] width 103 height 5
type input "andi davis"
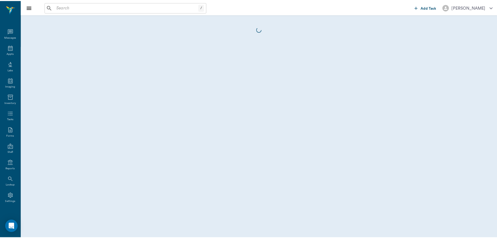
scroll to position [2, 0]
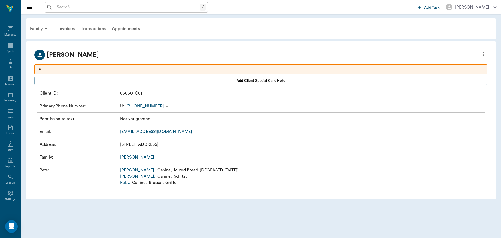
click at [95, 32] on div "Transactions" at bounding box center [93, 28] width 31 height 13
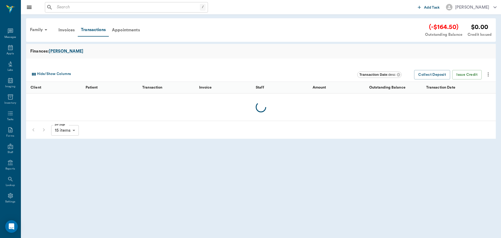
scroll to position [2, 0]
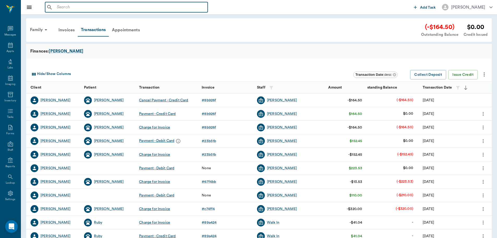
click at [143, 9] on input "text" at bounding box center [130, 7] width 151 height 7
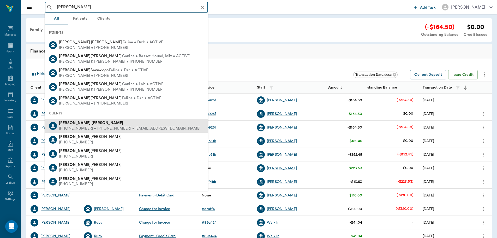
click at [106, 124] on div "Sandy Davis" at bounding box center [129, 122] width 141 height 5
type input "sandy davis"
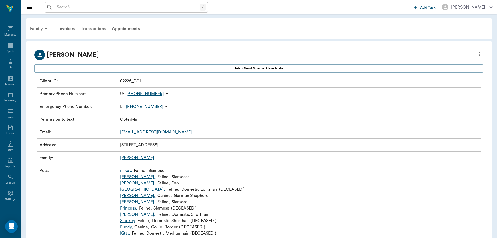
click at [100, 31] on div "Transactions" at bounding box center [93, 28] width 31 height 13
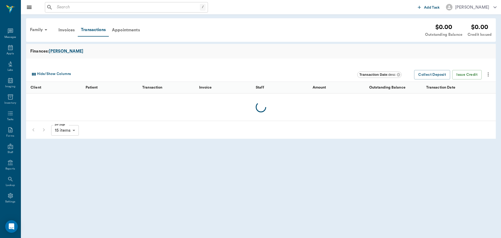
scroll to position [2, 0]
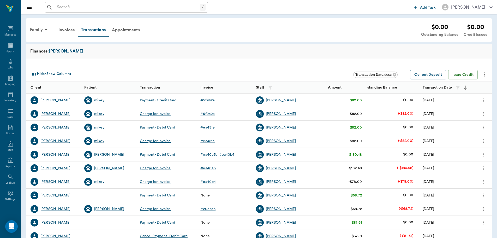
click at [154, 100] on div "Payment - Credit Card" at bounding box center [158, 100] width 36 height 5
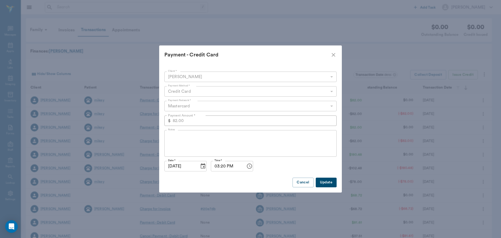
click at [333, 55] on icon "close" at bounding box center [333, 55] width 4 height 4
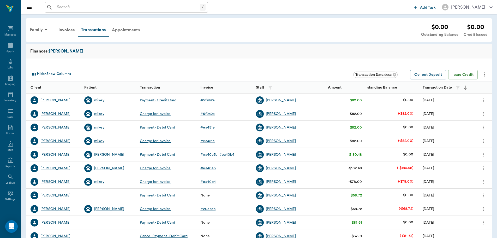
click at [129, 29] on div "Appointments" at bounding box center [126, 30] width 34 height 13
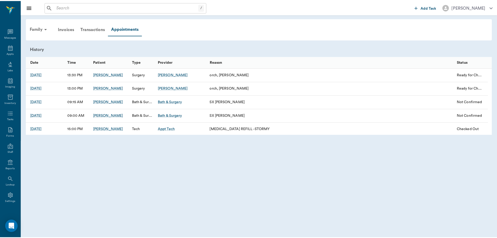
scroll to position [2, 0]
click at [141, 7] on input "text" at bounding box center [127, 7] width 145 height 7
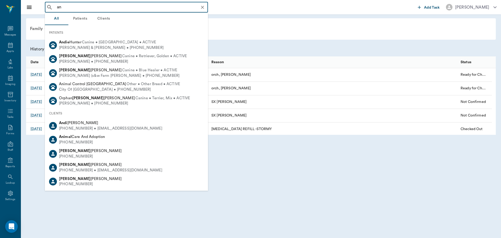
type input "a"
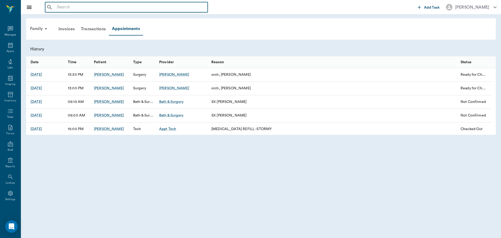
click at [114, 7] on input "text" at bounding box center [130, 7] width 151 height 7
click at [98, 30] on div "Transactions" at bounding box center [93, 29] width 31 height 13
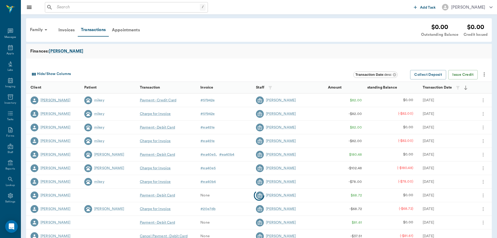
scroll to position [2, 0]
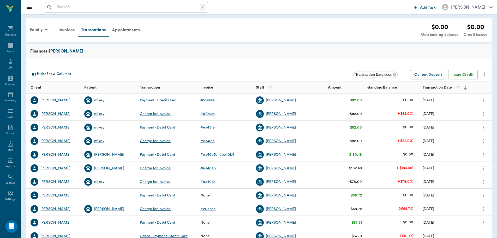
click at [55, 101] on div "Sandy Davis" at bounding box center [55, 100] width 30 height 5
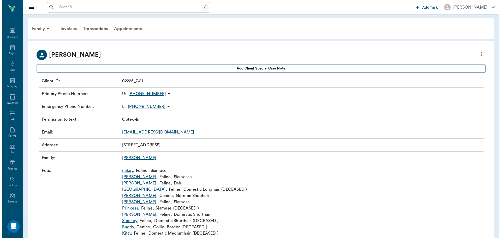
scroll to position [2, 0]
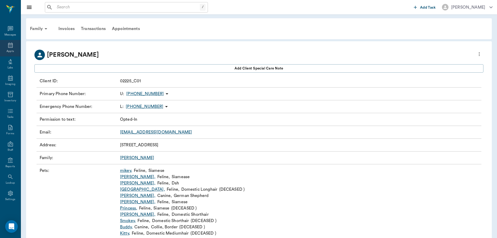
click at [1, 49] on div "Appts" at bounding box center [10, 48] width 21 height 16
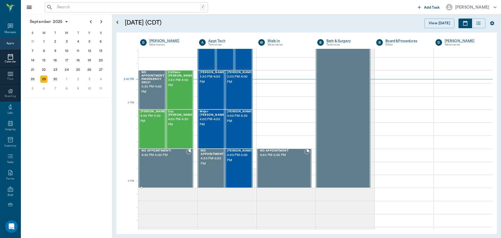
scroll to position [548, 0]
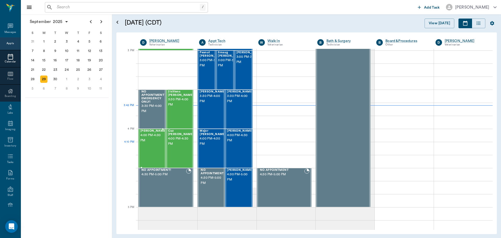
click at [149, 150] on div "Mike Mason 4:00 PM - 4:30 PM" at bounding box center [153, 148] width 26 height 38
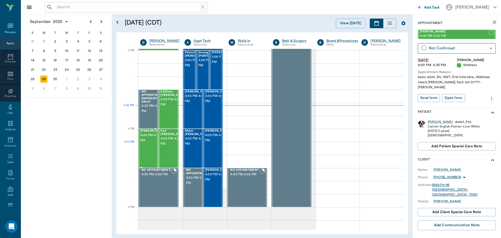
click at [148, 143] on span "4:00 PM - 4:30 PM" at bounding box center [153, 137] width 26 height 10
click at [166, 145] on span "4:00 PM - 4:30 PM" at bounding box center [173, 141] width 26 height 10
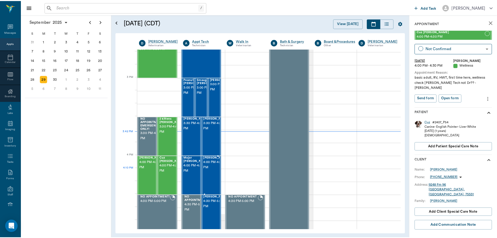
scroll to position [522, 0]
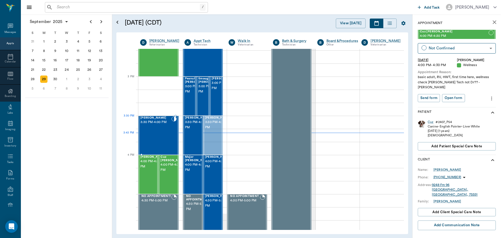
drag, startPoint x: 212, startPoint y: 131, endPoint x: 143, endPoint y: 130, distance: 68.8
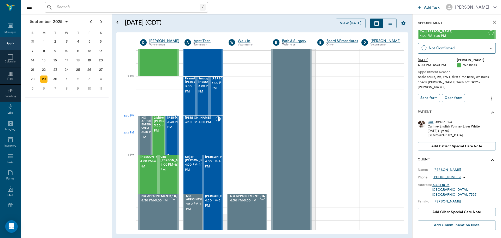
click at [170, 123] on span "3:30 PM - 4:00 PM" at bounding box center [180, 124] width 26 height 10
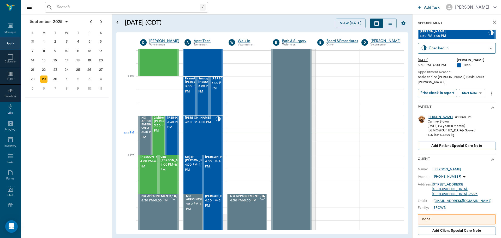
click at [431, 115] on div "[PERSON_NAME]" at bounding box center [439, 117] width 25 height 4
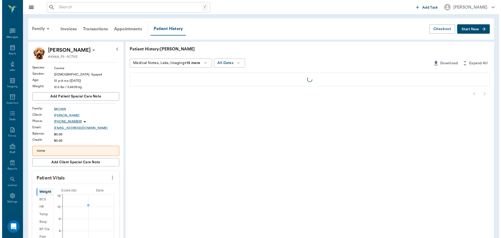
scroll to position [2, 0]
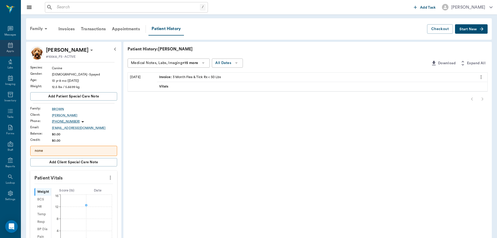
click at [9, 50] on div "Appts" at bounding box center [10, 51] width 7 height 4
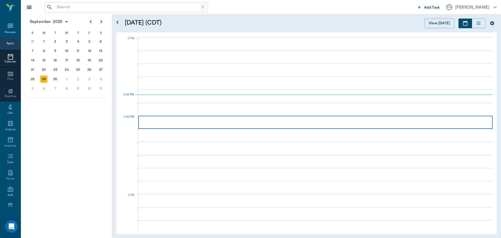
scroll to position [548, 0]
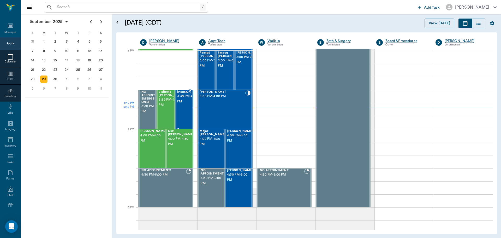
click at [183, 104] on span "3:30 PM - 4:00 PM" at bounding box center [190, 99] width 26 height 10
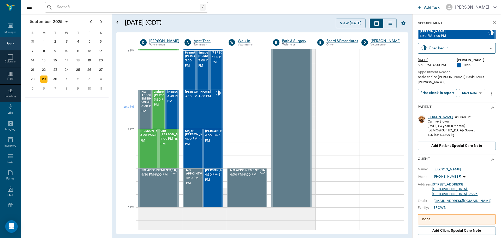
click at [492, 90] on icon "more" at bounding box center [491, 93] width 6 height 6
click at [478, 122] on span "Edit appointment" at bounding box center [468, 121] width 44 height 5
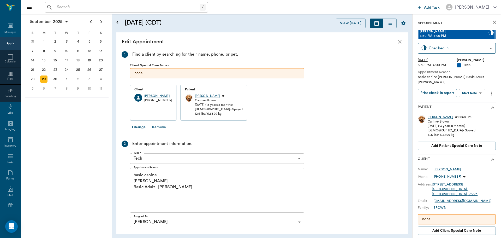
click at [233, 162] on body "/ ​ Add Task Dr. Bert Ellsworth Nectar Messages Appts Calendar Flow Boarding La…" at bounding box center [250, 119] width 501 height 238
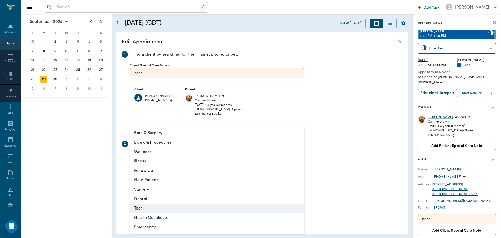
click at [205, 156] on li "Illness" at bounding box center [217, 160] width 174 height 9
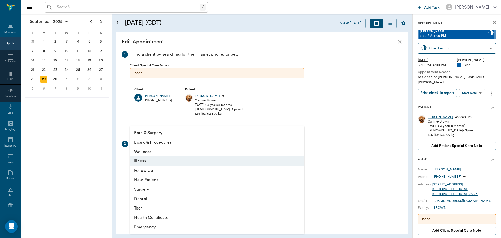
click at [205, 156] on body "/ ​ Add Task Dr. Bert Ellsworth Nectar Messages Appts Calendar Flow Boarding La…" at bounding box center [250, 119] width 501 height 238
click at [205, 155] on li "Wellness" at bounding box center [217, 151] width 174 height 9
type input "65d2be4f46e3a538d89b8c14"
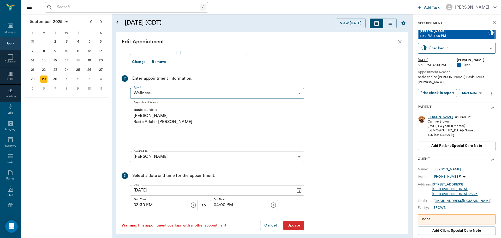
scroll to position [71, 0]
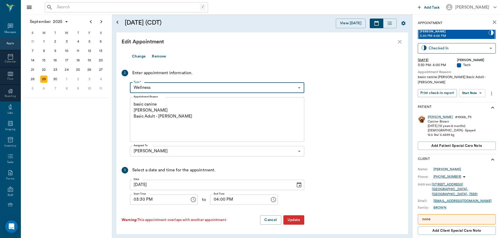
click at [291, 217] on button "Update" at bounding box center [293, 220] width 21 height 10
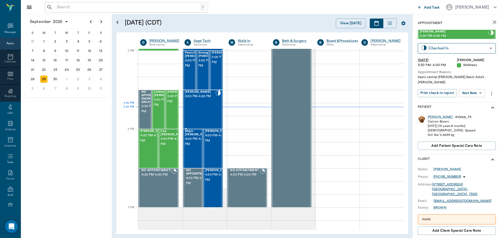
click at [212, 107] on div "JODY BROWN 3:30 PM - 4:00 PM" at bounding box center [200, 109] width 31 height 38
click at [429, 115] on div "JODY" at bounding box center [439, 117] width 25 height 4
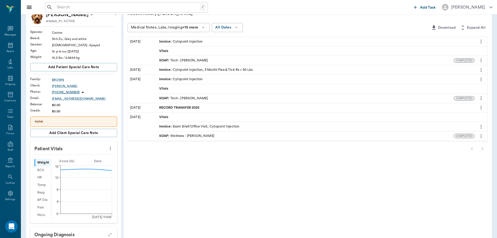
scroll to position [26, 0]
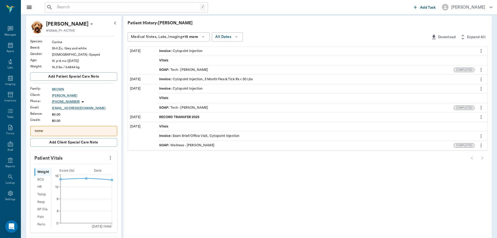
click at [195, 50] on div "Invoice : Cytopoint Injection" at bounding box center [181, 50] width 44 height 5
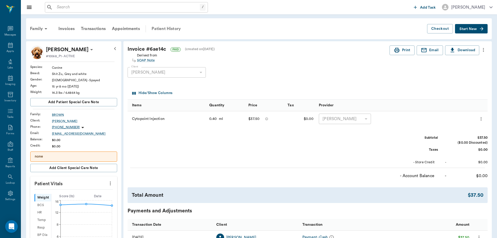
drag, startPoint x: 173, startPoint y: 28, endPoint x: 176, endPoint y: 29, distance: 3.2
click at [173, 28] on div "Patient History" at bounding box center [165, 28] width 35 height 13
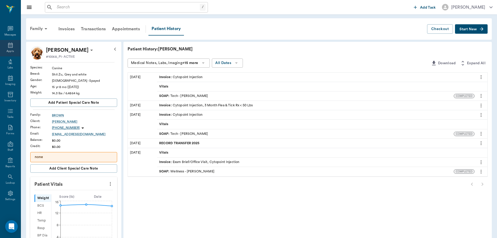
click at [5, 47] on div "Appts" at bounding box center [10, 48] width 21 height 16
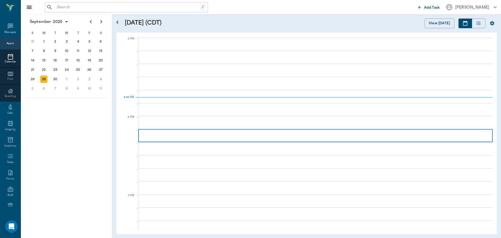
scroll to position [547, 0]
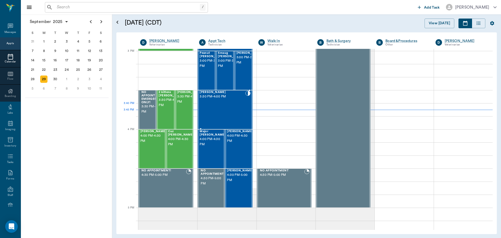
click at [232, 109] on div "JODY BROWN 3:30 PM - 4:00 PM" at bounding box center [221, 109] width 45 height 38
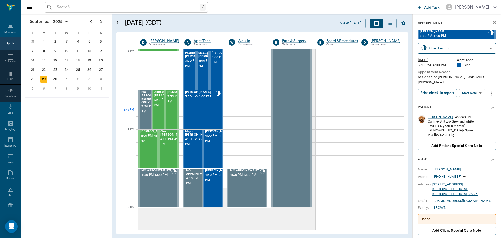
click at [475, 91] on body "/ ​ Add Task Dr. Bert Ellsworth Nectar Messages Appts Calendar Flow Boarding La…" at bounding box center [250, 119] width 501 height 238
click at [472, 100] on button "Start SOAP" at bounding box center [466, 99] width 18 height 6
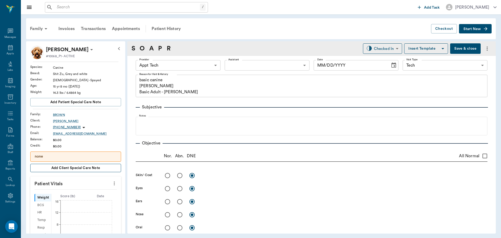
scroll to position [2, 0]
type input "63ec2f075fda476ae8351a4c"
type input "65d2be4f46e3a538d89b8c1a"
type textarea "basic canine Christy Basic Adult - Hunt"
type input "[DATE]"
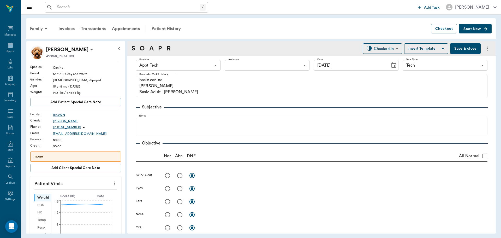
click at [111, 182] on icon "more" at bounding box center [114, 183] width 6 height 6
click at [88, 190] on span "Enter Vitals" at bounding box center [88, 191] width 44 height 5
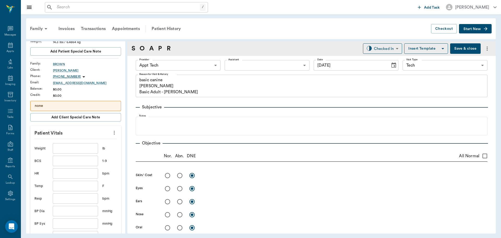
scroll to position [52, 0]
click at [78, 148] on input "text" at bounding box center [75, 146] width 45 height 10
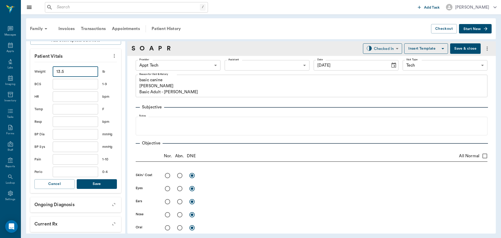
scroll to position [130, 0]
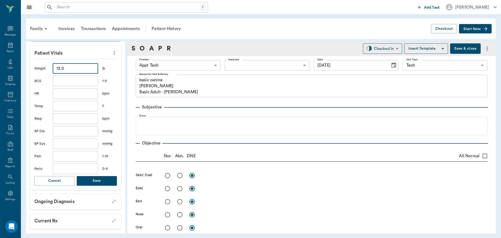
type input "13.5"
click at [102, 184] on button "Save" at bounding box center [97, 181] width 40 height 10
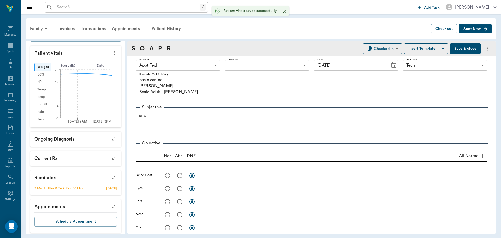
click at [209, 64] on body "/ ​ Add Task Dr. Bert Ellsworth Nectar Messages Appts Labs Imaging Inventory Ta…" at bounding box center [250, 119] width 501 height 238
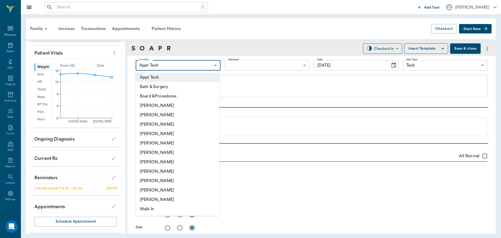
click at [180, 159] on li "[PERSON_NAME]" at bounding box center [178, 161] width 84 height 9
type input "682b670d8bdc6f7f8feef3db"
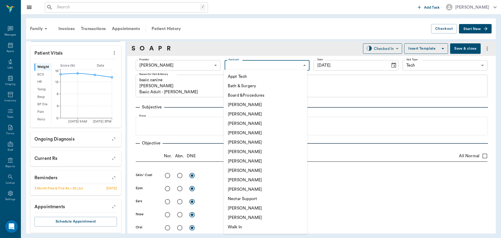
click at [258, 69] on body "/ ​ Add Task Dr. Bert Ellsworth Nectar Messages Appts Labs Imaging Inventory Ta…" at bounding box center [250, 119] width 501 height 238
click at [249, 77] on li "Appt Tech" at bounding box center [265, 76] width 84 height 9
type input "63ec2f075fda476ae8351a4c"
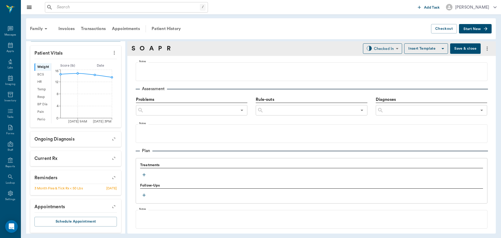
scroll to position [287, 0]
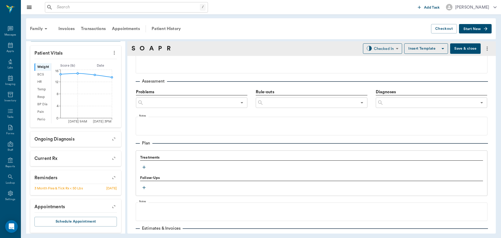
click at [142, 169] on icon "button" at bounding box center [143, 166] width 5 height 5
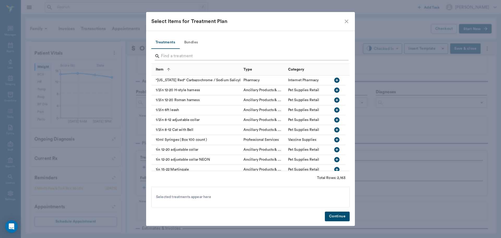
click at [210, 53] on input "Search" at bounding box center [251, 56] width 180 height 8
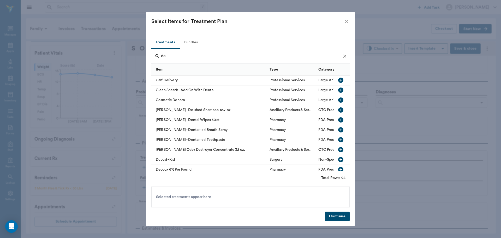
type input "d"
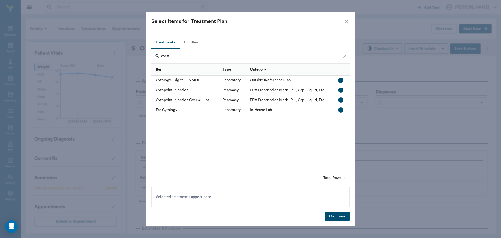
type input "cyto"
click at [342, 92] on icon "button" at bounding box center [340, 89] width 5 height 5
click at [334, 218] on button "Continue" at bounding box center [337, 216] width 25 height 10
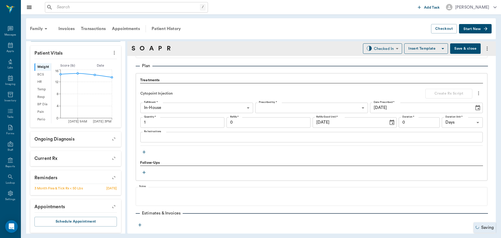
scroll to position [365, 0]
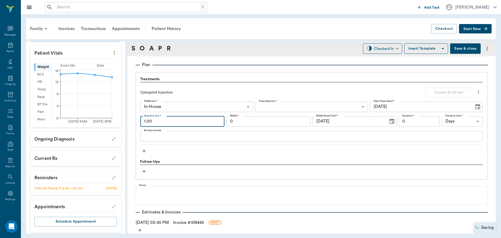
click at [171, 124] on input "1.00" at bounding box center [182, 121] width 84 height 10
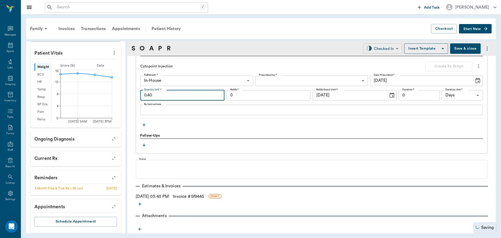
type input "0.40"
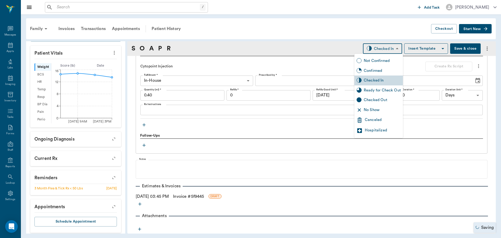
click at [385, 51] on body "/ ​ Add Task Dr. Bert Ellsworth Nectar Messages Appts Labs Imaging Inventory Ta…" at bounding box center [250, 119] width 501 height 238
drag, startPoint x: 398, startPoint y: 84, endPoint x: 396, endPoint y: 89, distance: 5.3
click at [398, 85] on ul "Not Confirmed Confirmed Checked In Ready for Check Out Checked Out No Show Canc…" at bounding box center [378, 96] width 48 height 84
click at [396, 89] on div "Ready for Check Out" at bounding box center [381, 90] width 37 height 6
type input "READY_TO_CHECKOUT"
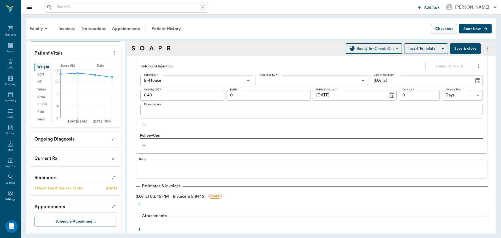
click at [189, 195] on link "Invoice # 5f9445" at bounding box center [188, 196] width 31 height 6
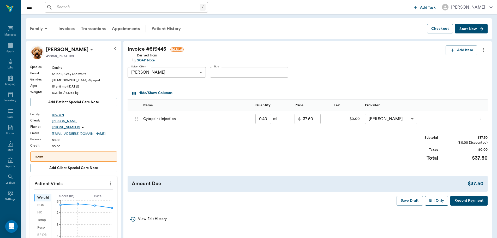
click at [437, 202] on button "Bill Only" at bounding box center [436, 201] width 23 height 10
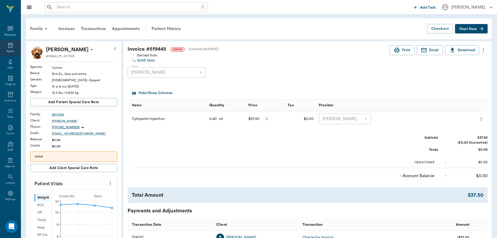
click at [8, 50] on div "Appts" at bounding box center [10, 51] width 7 height 4
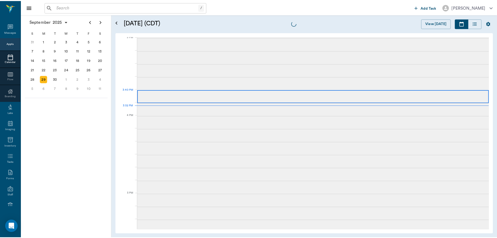
scroll to position [549, 0]
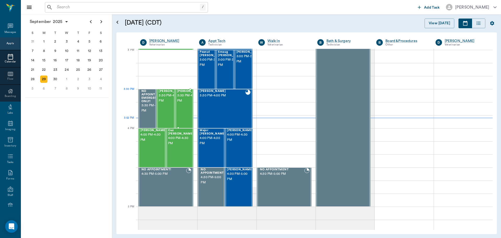
click at [180, 102] on span "3:30 PM - 4:00 PM" at bounding box center [190, 98] width 26 height 10
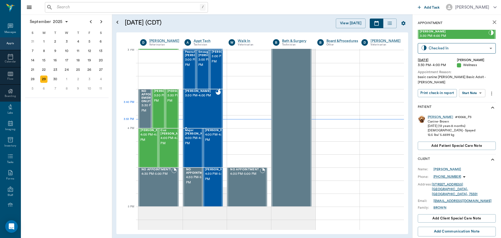
click at [205, 107] on div "JODY BROWN 3:30 PM - 4:00 PM" at bounding box center [200, 108] width 31 height 38
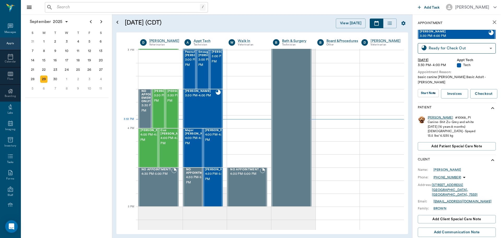
click at [429, 115] on div "JODY" at bounding box center [439, 117] width 25 height 4
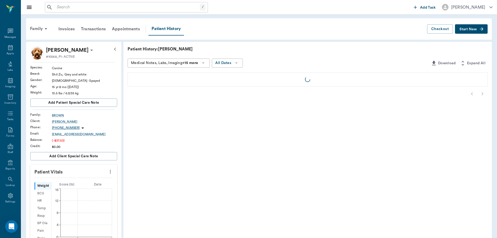
scroll to position [2, 0]
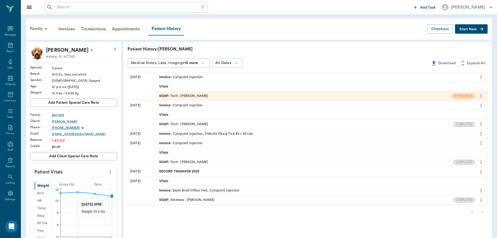
click at [111, 196] on circle at bounding box center [112, 195] width 4 height 4
click at [76, 185] on input "13.5" at bounding box center [73, 187] width 43 height 10
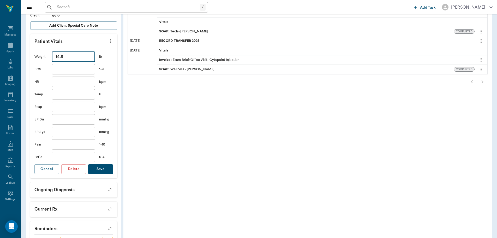
type input "14.8"
click at [104, 169] on button "Save" at bounding box center [100, 169] width 25 height 10
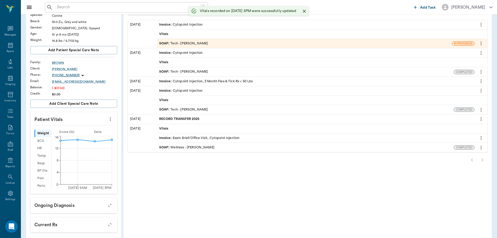
scroll to position [19, 0]
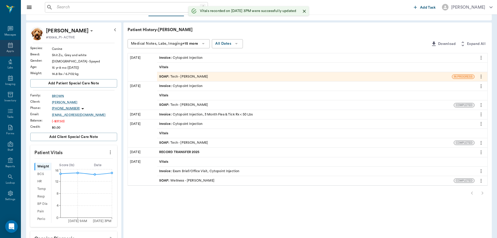
click at [13, 49] on div "Appts" at bounding box center [10, 48] width 21 height 16
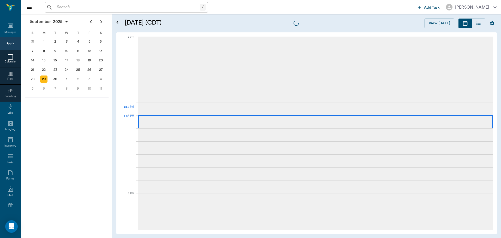
scroll to position [548, 0]
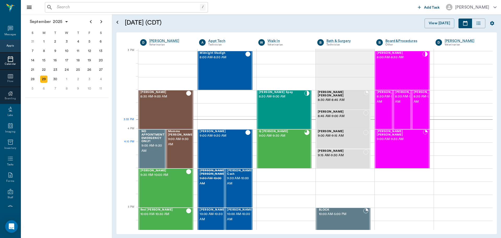
scroll to position [548, 0]
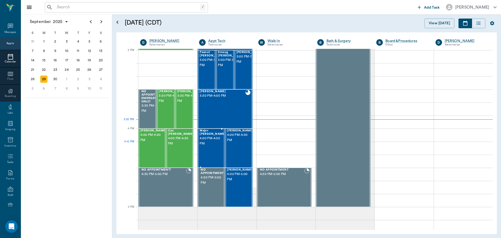
click at [211, 142] on span "4:00 PM - 4:30 PM" at bounding box center [212, 141] width 26 height 10
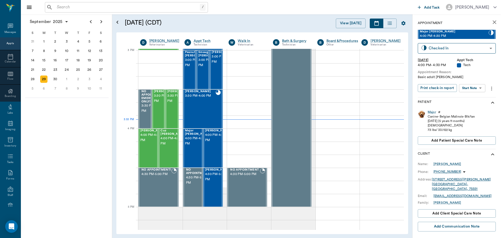
click at [468, 87] on body "/ ​ Add Task [PERSON_NAME] Nectar Messages Appts Calendar Flow Boarding Labs Im…" at bounding box center [250, 119] width 501 height 238
click at [471, 99] on button "Start SOAP" at bounding box center [466, 99] width 18 height 6
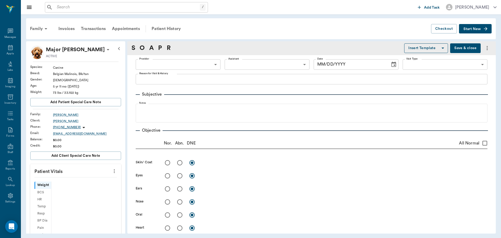
scroll to position [2, 0]
type input "63ec2f075fda476ae8351a4c"
type input "65d2be4f46e3a538d89b8c1a"
type textarea "Basic adult [PERSON_NAME]"
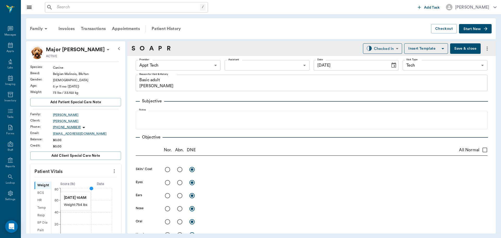
type input "[DATE]"
click at [114, 171] on icon "more" at bounding box center [114, 171] width 1 height 4
click at [73, 178] on span "Enter Vitals" at bounding box center [88, 179] width 44 height 5
click at [70, 186] on input "text" at bounding box center [75, 186] width 45 height 10
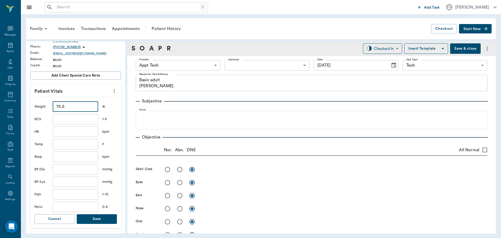
scroll to position [104, 0]
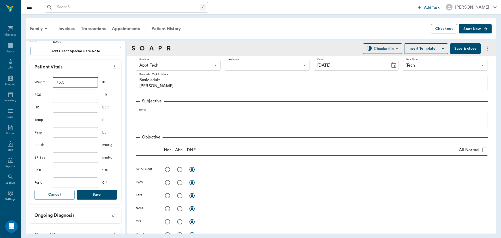
type input "75.5"
click at [89, 190] on button "Save" at bounding box center [97, 195] width 40 height 10
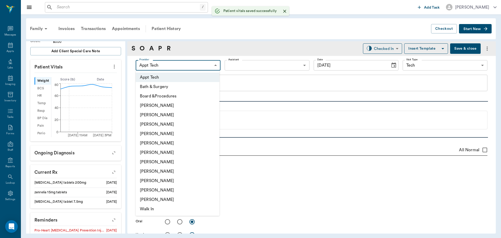
click at [164, 66] on body "/ ​ Add Task Dr. Bert Ellsworth Nectar Messages Appts Labs Imaging Inventory Ta…" at bounding box center [250, 119] width 501 height 238
drag, startPoint x: 170, startPoint y: 170, endPoint x: 163, endPoint y: 161, distance: 11.2
click at [169, 170] on li "Julie Dickerson" at bounding box center [178, 170] width 84 height 9
type input "63ec2e7e52e12b0ba117b124"
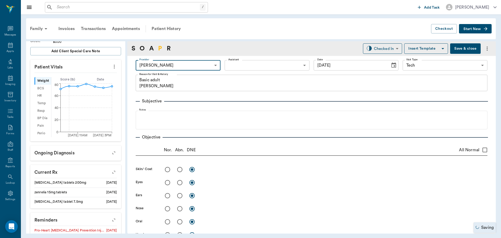
click at [159, 48] on link "P" at bounding box center [160, 48] width 4 height 9
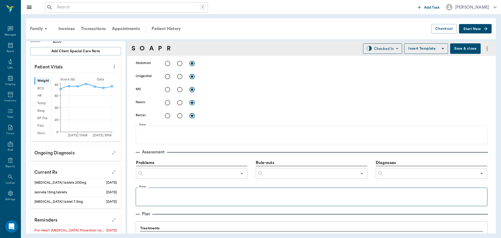
scroll to position [317, 0]
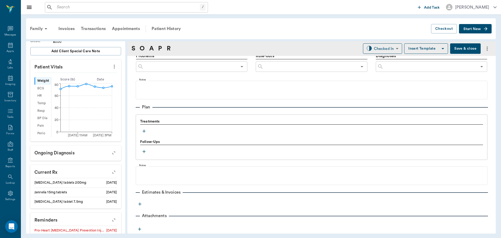
click at [144, 127] on button "button" at bounding box center [144, 131] width 8 height 8
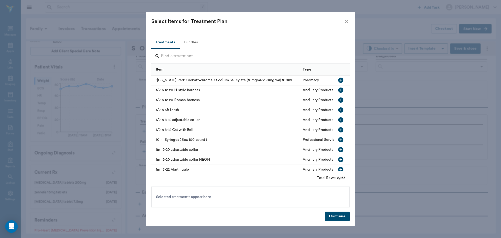
click at [195, 40] on button "Bundles" at bounding box center [190, 42] width 23 height 13
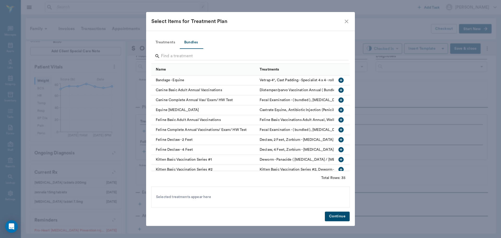
click at [338, 89] on icon "button" at bounding box center [340, 89] width 5 height 5
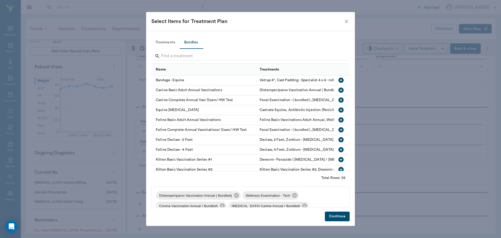
click at [344, 214] on button "Continue" at bounding box center [337, 216] width 25 height 10
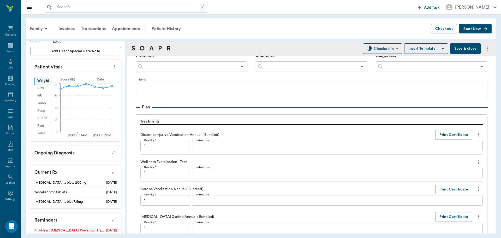
scroll to position [559, 0]
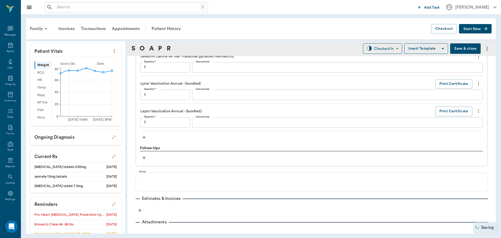
type input "1.00"
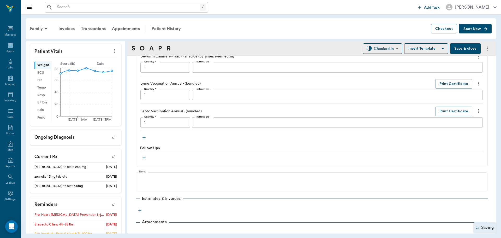
type input "1.00"
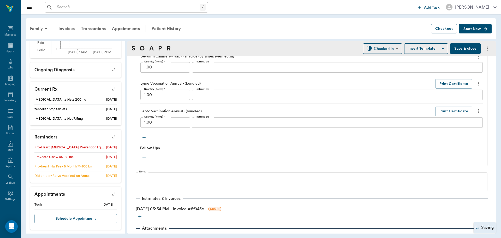
scroll to position [187, 0]
click at [110, 136] on icon "button" at bounding box center [113, 136] width 7 height 7
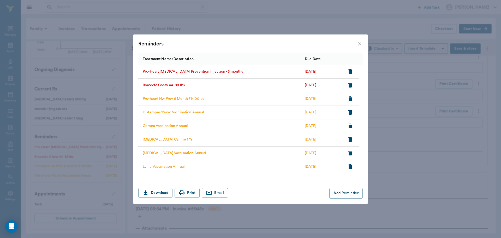
click at [348, 72] on icon "button" at bounding box center [350, 71] width 6 height 6
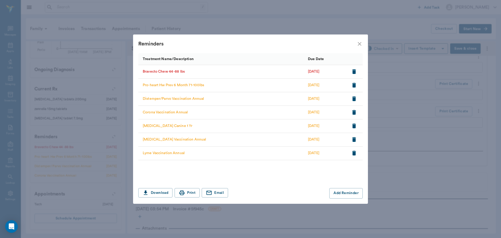
click at [357, 42] on icon "close" at bounding box center [359, 44] width 6 height 6
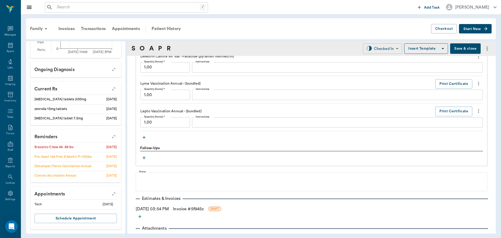
click at [382, 48] on body "/ ​ Add Task Dr. Bert Ellsworth Nectar Messages Appts Labs Imaging Inventory Ta…" at bounding box center [250, 119] width 501 height 238
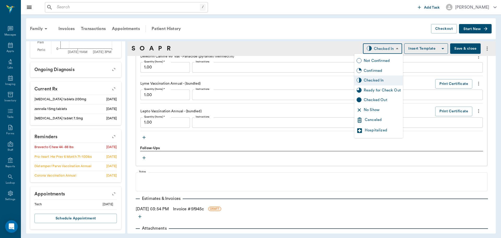
click at [371, 90] on div "Ready for Check Out" at bounding box center [381, 90] width 37 height 6
type input "READY_TO_CHECKOUT"
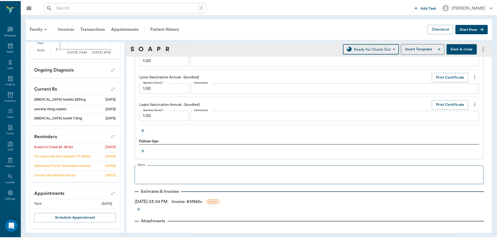
scroll to position [571, 0]
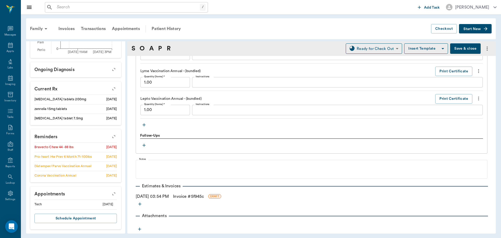
click at [199, 196] on link "Invoice # 5f945c" at bounding box center [188, 196] width 31 height 6
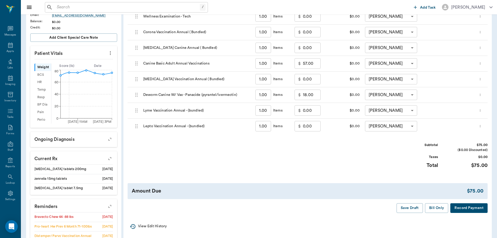
scroll to position [156, 0]
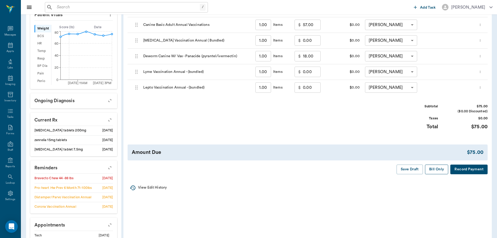
click at [433, 168] on button "Bill Only" at bounding box center [436, 169] width 23 height 10
click at [12, 47] on div "Appts" at bounding box center [10, 48] width 21 height 16
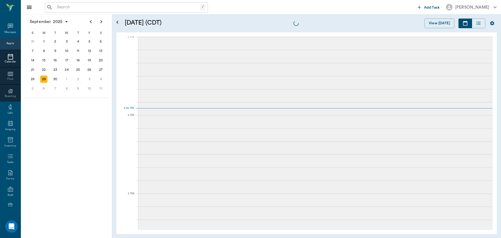
scroll to position [549, 0]
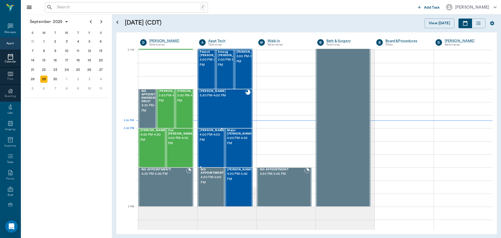
click at [216, 138] on span "4:00 PM - 4:30 PM" at bounding box center [212, 137] width 26 height 10
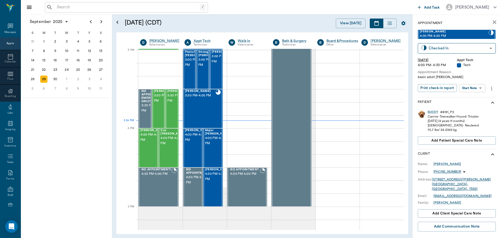
click at [464, 87] on body "/ ​ Add Task Dr. Bert Ellsworth Nectar Messages Appts Calendar Flow Boarding La…" at bounding box center [250, 119] width 501 height 238
click at [458, 100] on button "Start SOAP" at bounding box center [466, 99] width 18 height 6
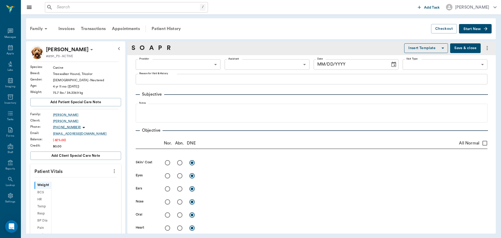
scroll to position [2, 0]
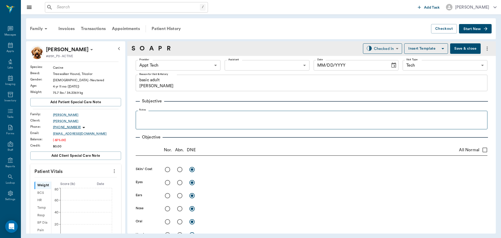
type input "63ec2f075fda476ae8351a4c"
type input "65d2be4f46e3a538d89b8c1a"
type textarea "basic adult Christy"
type input "[DATE]"
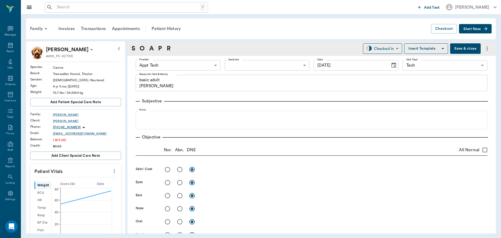
drag, startPoint x: 112, startPoint y: 172, endPoint x: 87, endPoint y: 172, distance: 24.3
click at [105, 172] on div "Patient Vitals Weight BCS HR Temp Resp BP Dia Pain Perio Score ( lb ) Date 04/0…" at bounding box center [75, 205] width 91 height 82
click at [114, 172] on icon "more" at bounding box center [114, 171] width 1 height 4
click at [85, 176] on li "Enter Vitals" at bounding box center [88, 180] width 52 height 10
click at [80, 184] on input "text" at bounding box center [75, 186] width 45 height 10
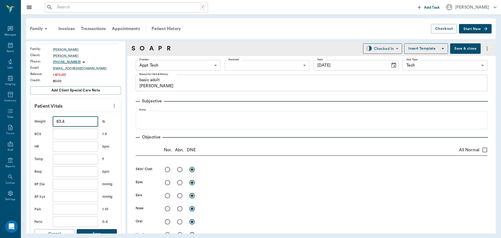
scroll to position [78, 0]
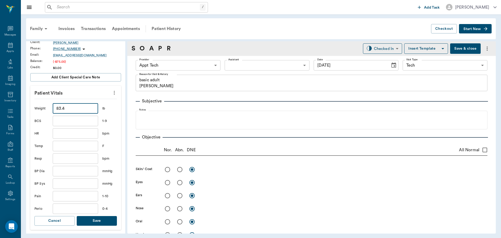
type input "83.4"
click at [100, 224] on button "Save" at bounding box center [97, 221] width 40 height 10
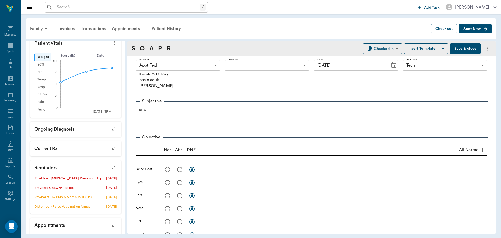
scroll to position [130, 0]
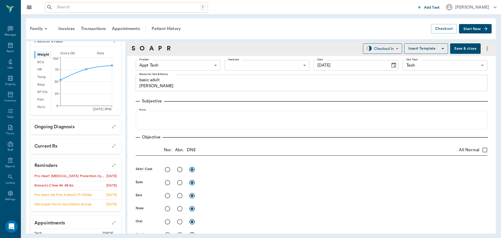
click at [110, 164] on icon "button" at bounding box center [113, 164] width 7 height 7
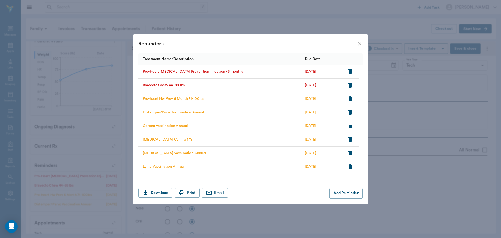
click at [348, 70] on icon "button" at bounding box center [350, 71] width 4 height 5
click at [358, 40] on div "Reminders" at bounding box center [250, 43] width 235 height 19
click at [360, 43] on icon "close" at bounding box center [359, 44] width 6 height 6
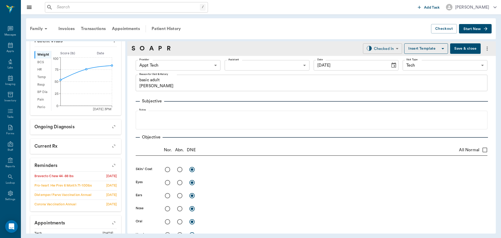
click at [380, 44] on body "/ ​ Add Task Dr. Bert Ellsworth Nectar Messages Appts Labs Imaging Inventory Ta…" at bounding box center [250, 119] width 501 height 238
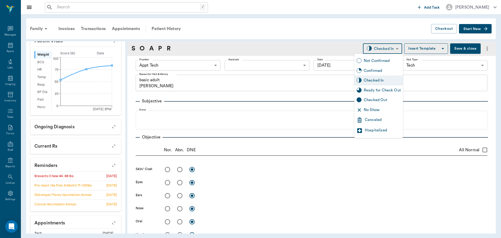
click at [380, 90] on div "Ready for Check Out" at bounding box center [381, 90] width 37 height 6
type input "READY_TO_CHECKOUT"
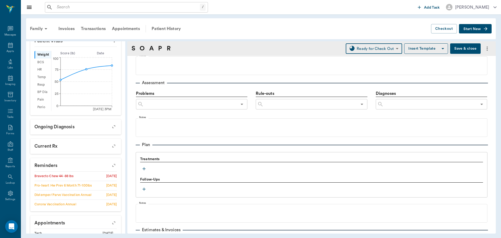
scroll to position [313, 0]
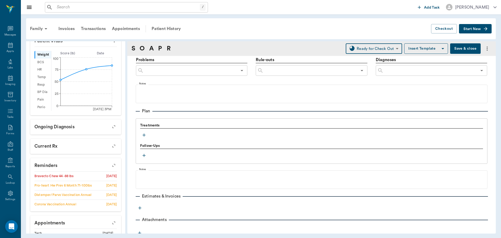
click at [146, 132] on button "button" at bounding box center [144, 135] width 8 height 8
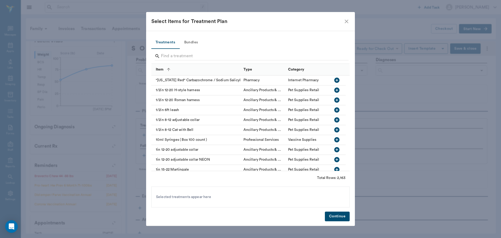
click at [191, 40] on button "Bundles" at bounding box center [190, 42] width 23 height 13
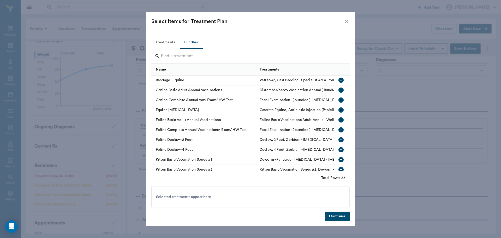
click at [338, 87] on icon "button" at bounding box center [341, 90] width 6 height 6
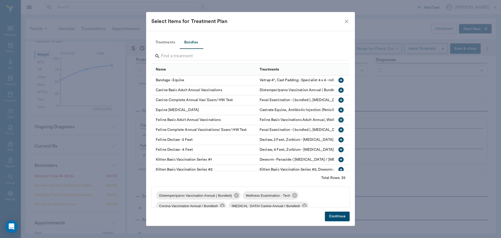
click at [339, 218] on button "Continue" at bounding box center [337, 216] width 25 height 10
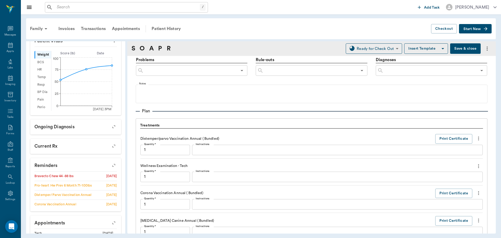
scroll to position [559, 0]
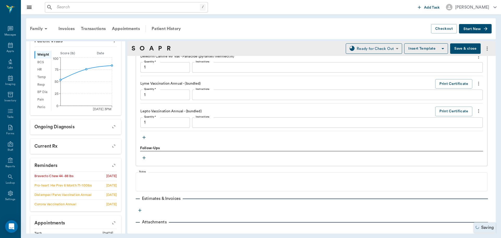
type input "1.00"
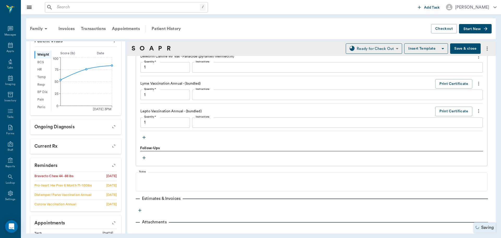
type input "1.00"
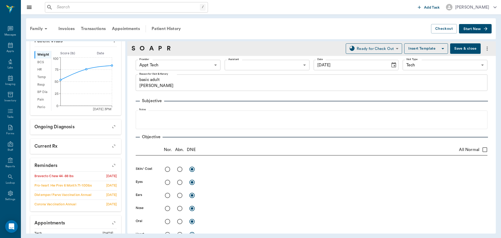
scroll to position [0, 0]
click at [183, 66] on body "/ ​ Add Task Dr. Bert Ellsworth Nectar Messages Appts Labs Imaging Inventory Ta…" at bounding box center [250, 119] width 501 height 238
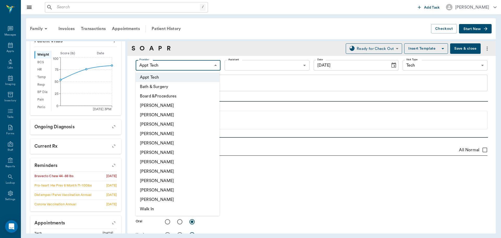
click at [155, 172] on li "Julie Dickerson" at bounding box center [178, 170] width 84 height 9
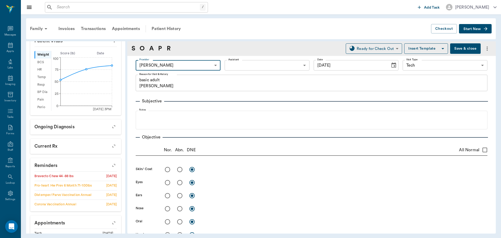
type input "63ec2e7e52e12b0ba117b124"
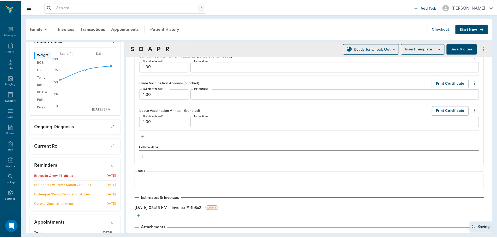
scroll to position [571, 0]
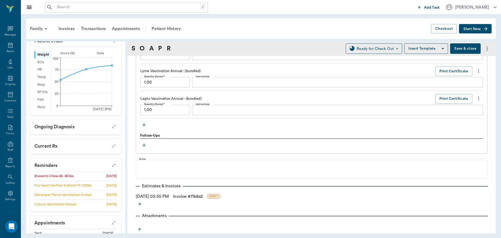
click at [199, 196] on link "Invoice # f1b8a2" at bounding box center [188, 196] width 30 height 6
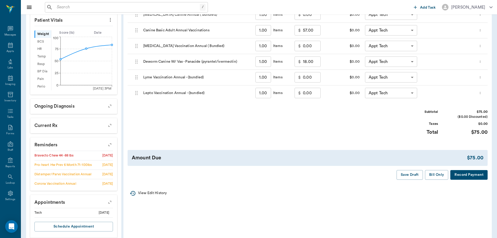
scroll to position [161, 0]
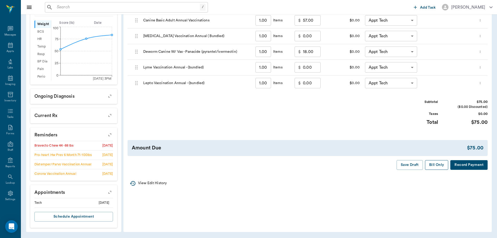
click at [434, 164] on button "Bill Only" at bounding box center [436, 165] width 23 height 10
click at [7, 47] on icon at bounding box center [10, 45] width 6 height 6
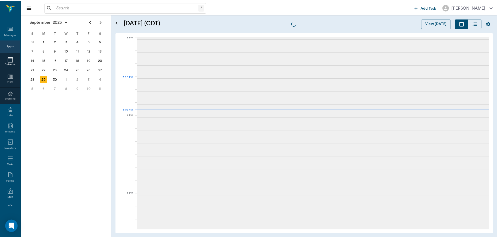
scroll to position [548, 0]
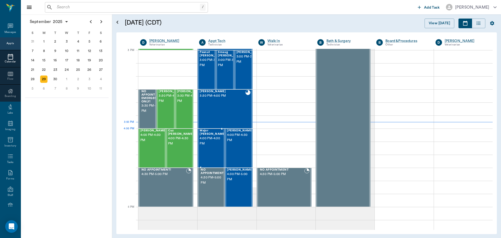
drag, startPoint x: 215, startPoint y: 134, endPoint x: 290, endPoint y: 118, distance: 77.5
click at [214, 136] on span "4:00 PM - 4:30 PM" at bounding box center [212, 141] width 26 height 10
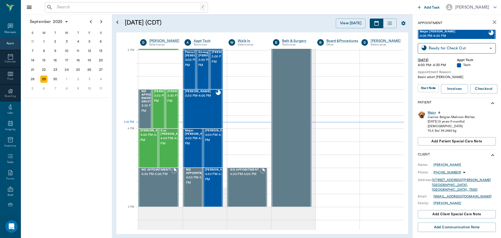
click at [431, 114] on div "Major" at bounding box center [431, 112] width 8 height 4
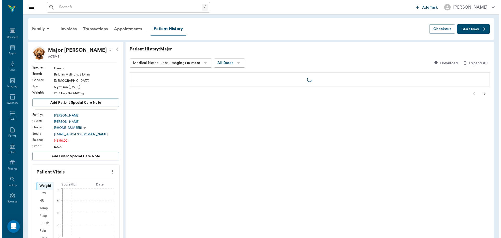
scroll to position [2, 0]
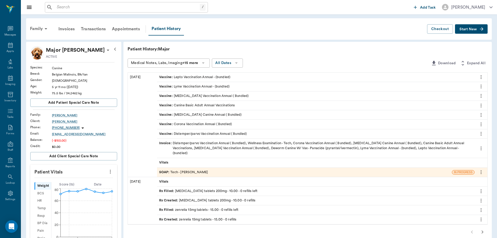
click at [167, 167] on div "SOAP : Tech - Julie Dickerson" at bounding box center [304, 171] width 295 height 9
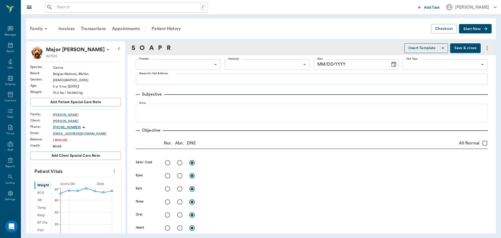
type input "63ec2e7e52e12b0ba117b124"
type input "65d2be4f46e3a538d89b8c1a"
type textarea "Basic adult Christy"
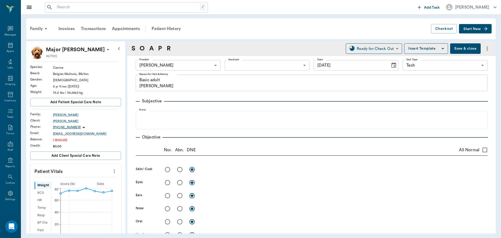
type input "[DATE]"
drag, startPoint x: 452, startPoint y: 48, endPoint x: 464, endPoint y: 40, distance: 14.0
click at [454, 45] on button "Save & close" at bounding box center [465, 48] width 31 height 10
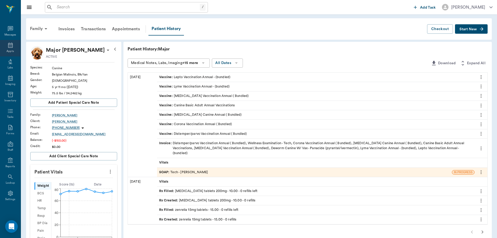
click at [14, 47] on div "Appts" at bounding box center [10, 48] width 21 height 16
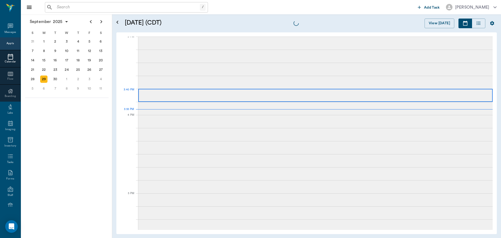
scroll to position [549, 0]
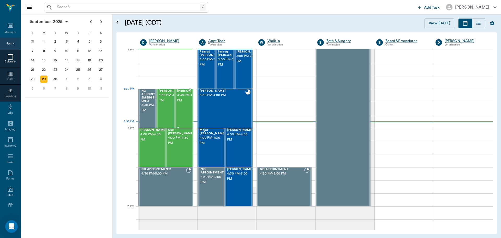
click at [181, 98] on span "3:30 PM - 4:00 PM" at bounding box center [190, 98] width 26 height 10
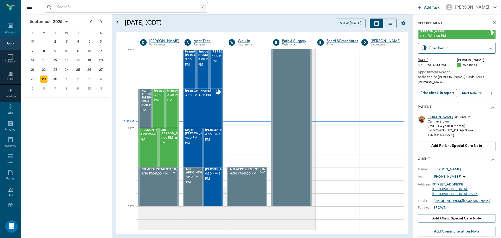
click at [476, 88] on body "/ ​ Add Task Dr. Bert Ellsworth Nectar Messages Appts Calendar Flow Boarding La…" at bounding box center [250, 119] width 501 height 238
click at [473, 100] on button "Start SOAP" at bounding box center [466, 99] width 18 height 6
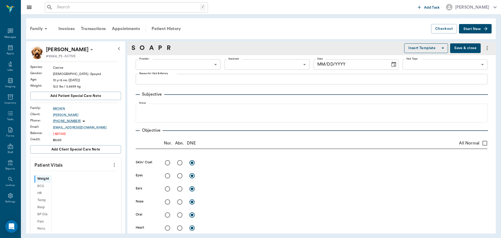
scroll to position [2, 0]
type input "63ec2f075fda476ae8351a4d"
type input "65d2be4f46e3a538d89b8c14"
type textarea "basic canine [PERSON_NAME] Basic Adult - [PERSON_NAME]"
type input "[DATE]"
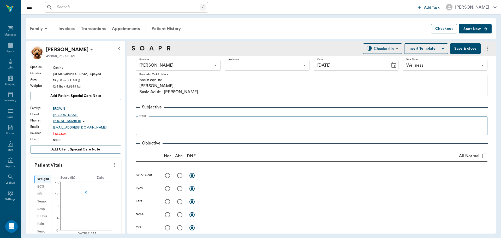
click at [190, 124] on p at bounding box center [311, 122] width 346 height 6
click at [361, 123] on p "Owner noted she is licking everything constantly. Licking her bed, blankets. no…" at bounding box center [311, 122] width 346 height 6
click at [387, 124] on p "Owner noted she is licking everything constantly. Licking her bed, blankets. no…" at bounding box center [311, 122] width 346 height 6
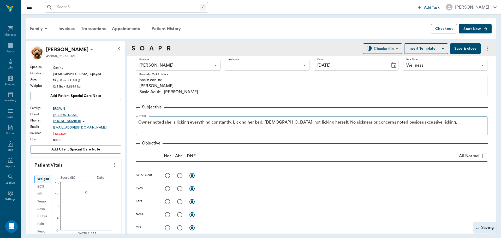
click at [407, 121] on p "Owner noted she is licking everything constantly. Licking her bed, blankets. no…" at bounding box center [311, 122] width 346 height 6
click at [405, 123] on p "Owner noted she is licking everything constantly. Licking her bed, blankets. no…" at bounding box center [311, 122] width 346 height 6
click at [400, 130] on div "Owner noted she is licking everything constantly. Licking her bed, blankets. no…" at bounding box center [311, 125] width 346 height 13
click at [396, 122] on p "Owner noted she is licking everything constantly. Licking her bed, blankets. no…" at bounding box center [311, 122] width 346 height 6
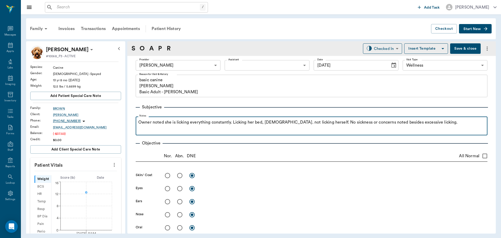
click at [412, 129] on div "Owner noted she is licking everything constantly. Licking her bed, blankets. no…" at bounding box center [311, 125] width 346 height 13
click at [436, 123] on p "Owner noted she is licking everything constantly. Licking her bed, blankets. no…" at bounding box center [311, 122] width 346 height 6
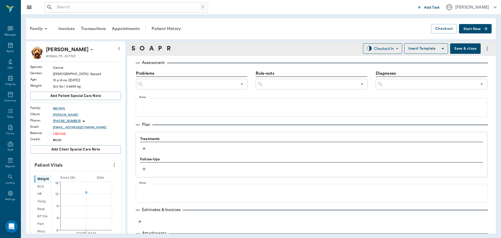
scroll to position [323, 0]
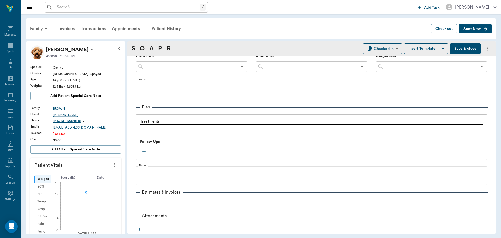
click at [145, 133] on icon "button" at bounding box center [143, 130] width 5 height 5
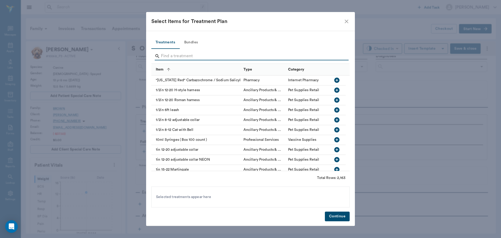
click at [189, 55] on input "Search" at bounding box center [251, 56] width 180 height 8
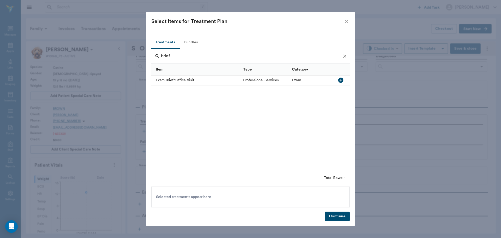
type input "brief"
click at [344, 81] on button "button" at bounding box center [340, 80] width 9 height 9
click at [344, 56] on icon "Clear" at bounding box center [344, 55] width 5 height 5
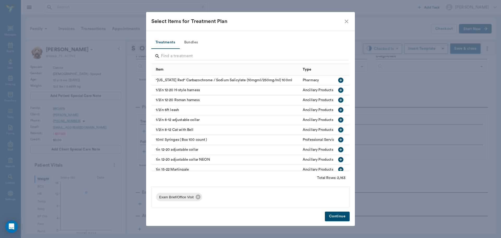
click at [345, 22] on icon "close" at bounding box center [346, 22] width 4 height 4
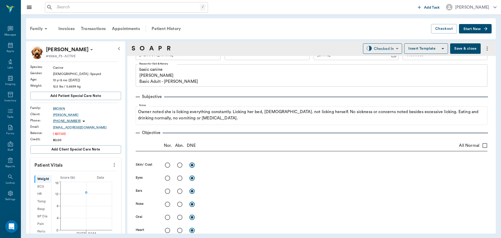
scroll to position [10, 0]
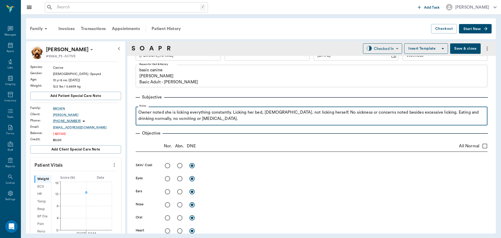
click at [220, 116] on p "Owner noted she is licking everything constantly. Licking her bed, blankets. no…" at bounding box center [311, 115] width 346 height 13
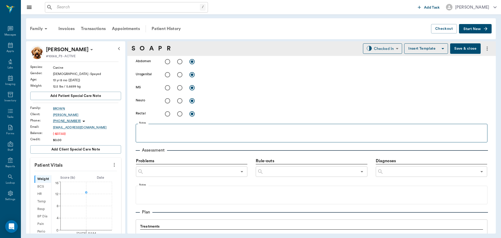
scroll to position [271, 0]
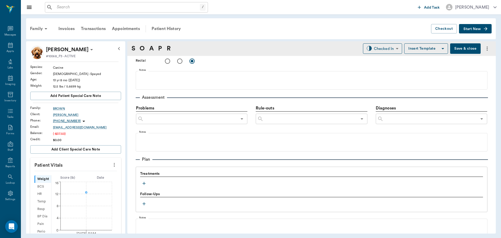
click at [207, 182] on div "Treatments" at bounding box center [311, 179] width 343 height 16
click at [143, 183] on icon "button" at bounding box center [143, 182] width 5 height 5
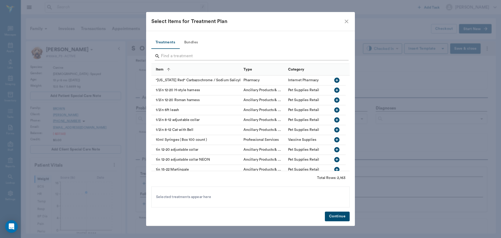
click at [185, 56] on input "Search" at bounding box center [251, 56] width 180 height 8
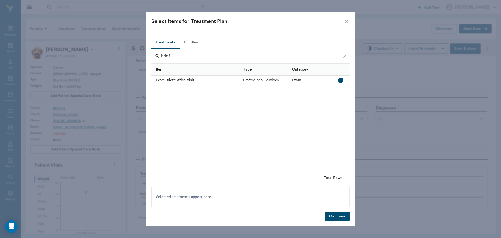
type input "brief"
click at [340, 79] on icon "button" at bounding box center [340, 79] width 5 height 5
click at [339, 213] on button "Continue" at bounding box center [337, 216] width 25 height 10
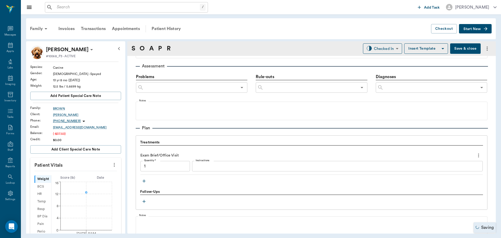
type input "1.00"
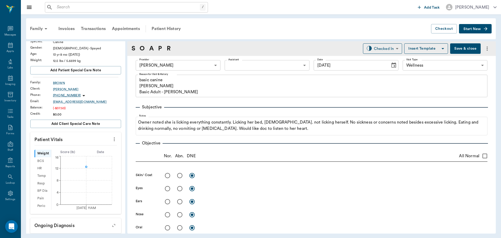
scroll to position [0, 0]
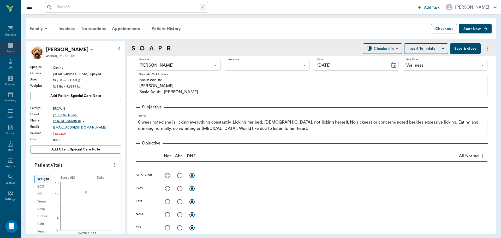
click at [9, 46] on icon at bounding box center [10, 45] width 6 height 6
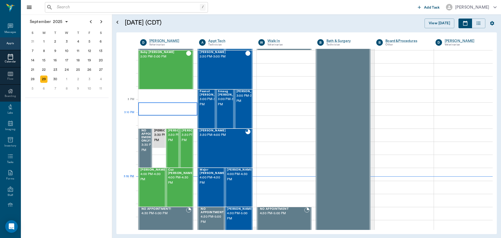
scroll to position [522, 0]
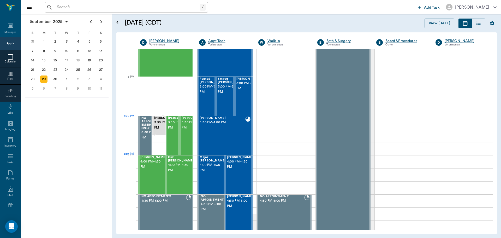
click at [165, 125] on div "Leo Mauldin 3:30 PM - 3:45 PM" at bounding box center [159, 125] width 14 height 19
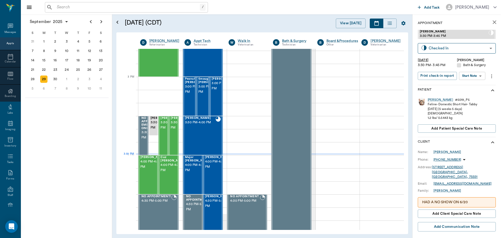
click at [491, 78] on icon "more" at bounding box center [491, 76] width 1 height 4
click at [472, 113] on li "Edit appointment" at bounding box center [468, 110] width 52 height 10
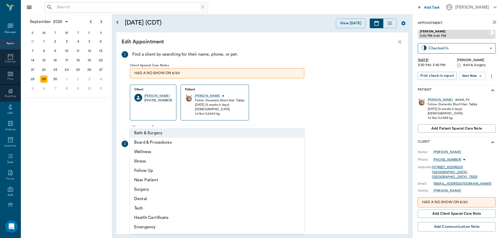
click at [186, 162] on body "/ ​ Add Task Dr. Bert Ellsworth Nectar Messages Appts Calendar Flow Boarding La…" at bounding box center [250, 119] width 501 height 238
click at [181, 154] on li "Wellness" at bounding box center [217, 151] width 174 height 9
type input "65d2be4f46e3a538d89b8c14"
type input "04:00 PM"
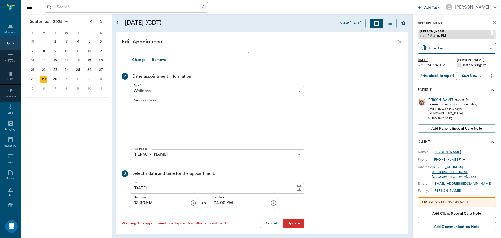
scroll to position [71, 0]
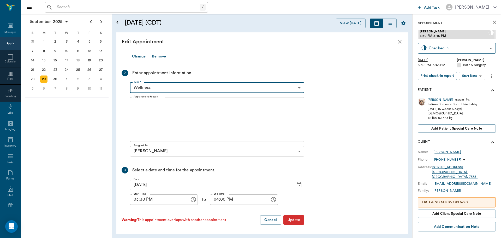
click at [296, 217] on button "Update" at bounding box center [293, 220] width 21 height 10
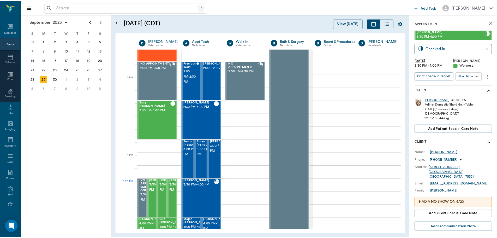
scroll to position [521, 0]
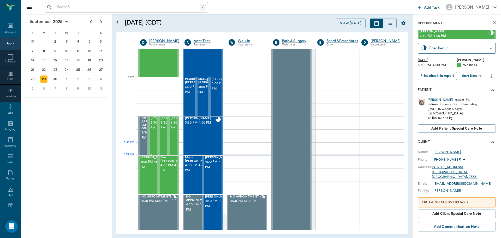
click at [153, 130] on span "3:30 PM - 4:00 PM" at bounding box center [163, 125] width 26 height 10
click at [162, 130] on span "3:30 PM - 4:00 PM" at bounding box center [173, 125] width 26 height 10
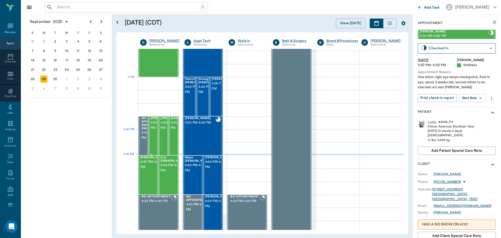
click at [154, 130] on span "3:30 PM - 4:00 PM" at bounding box center [163, 125] width 26 height 10
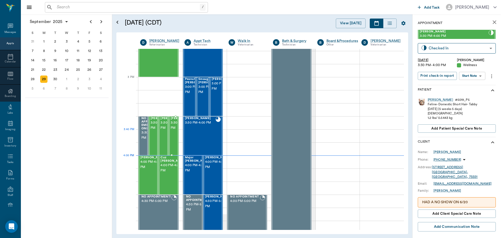
click at [171, 130] on span "3:30 PM - 4:00 PM" at bounding box center [184, 125] width 26 height 10
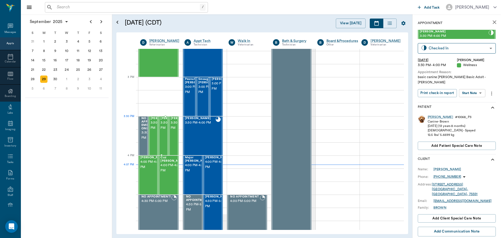
click at [163, 128] on span "3:30 PM - 4:00 PM" at bounding box center [173, 125] width 26 height 10
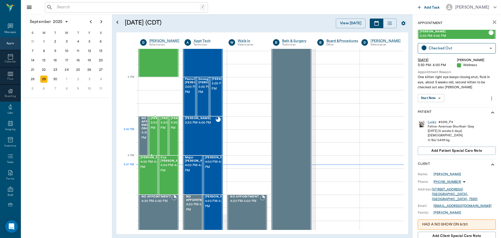
click at [154, 130] on span "3:30 PM - 4:00 PM" at bounding box center [163, 125] width 26 height 10
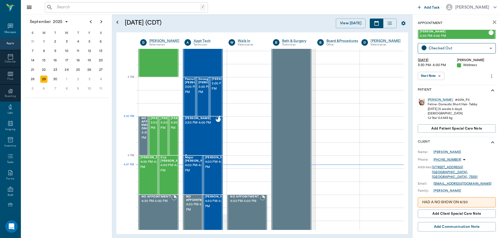
click at [205, 129] on div "JODY BROWN 3:30 PM - 4:00 PM" at bounding box center [200, 136] width 31 height 38
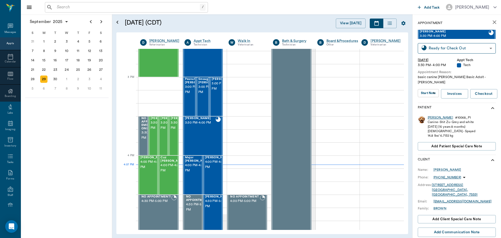
click at [431, 115] on div "JODY" at bounding box center [439, 117] width 25 height 4
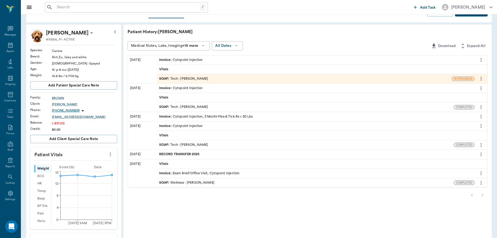
scroll to position [26, 0]
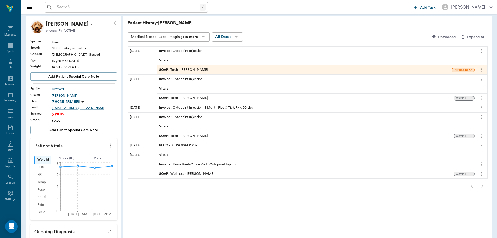
click at [482, 185] on div at bounding box center [307, 186] width 360 height 10
click at [174, 143] on span "RECORD TRANSFER 2025" at bounding box center [179, 145] width 41 height 5
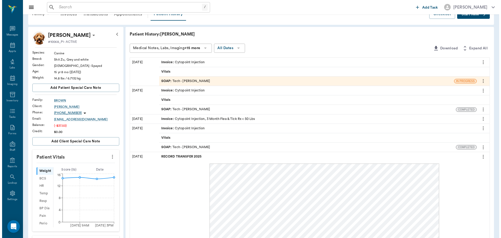
scroll to position [0, 0]
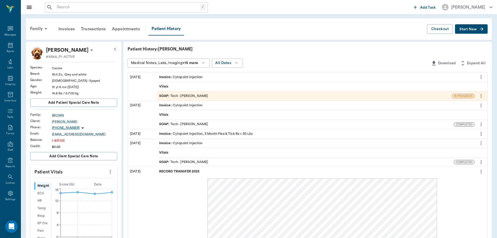
click at [276, 97] on div "SOAP : Tech - Hunter Graves" at bounding box center [304, 95] width 295 height 9
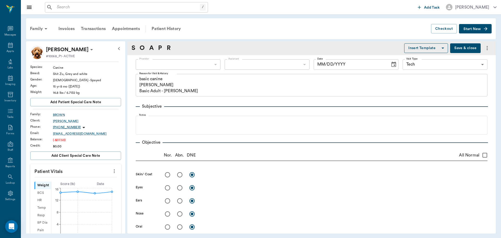
type input "682b670d8bdc6f7f8feef3db"
type input "63ec2f075fda476ae8351a4c"
type input "65d2be4f46e3a538d89b8c1a"
type textarea "basic canine Christy Basic Adult - Hunt"
type input "[DATE]"
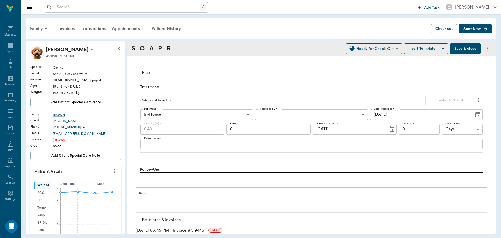
scroll to position [391, 0]
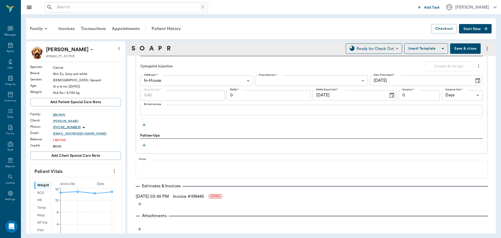
click at [191, 195] on link "Invoice # 5f9445" at bounding box center [188, 196] width 31 height 6
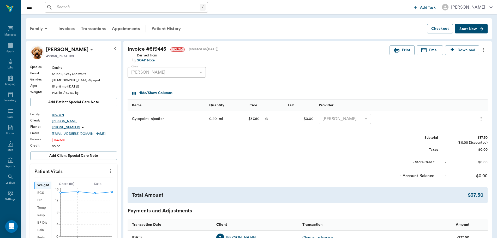
click at [480, 49] on icon "more" at bounding box center [483, 50] width 6 height 6
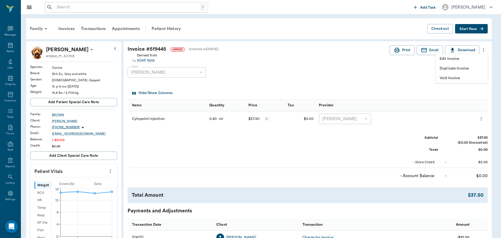
click at [478, 60] on span "Edit Invoice" at bounding box center [461, 58] width 44 height 5
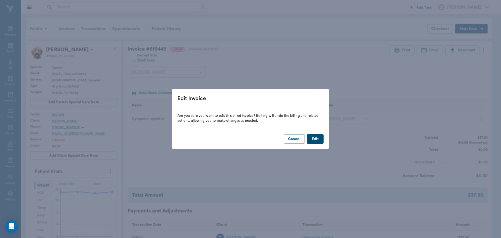
click at [318, 141] on button "Edit" at bounding box center [315, 139] width 17 height 10
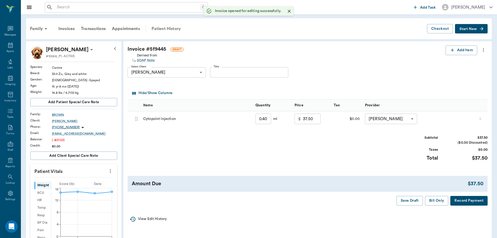
click at [168, 31] on div "Patient History" at bounding box center [165, 28] width 35 height 13
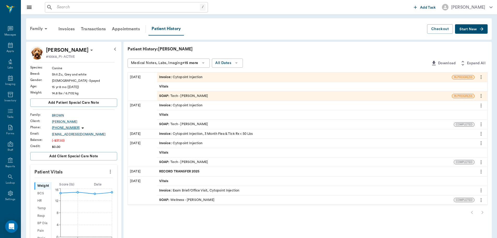
click at [200, 96] on div "SOAP : Tech - Hunter Graves" at bounding box center [183, 95] width 49 height 5
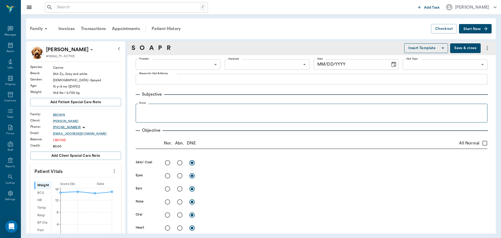
type input "682b670d8bdc6f7f8feef3db"
type input "63ec2f075fda476ae8351a4c"
type input "65d2be4f46e3a538d89b8c1a"
type textarea "basic canine Christy Basic Adult - Hunt"
type input "[DATE]"
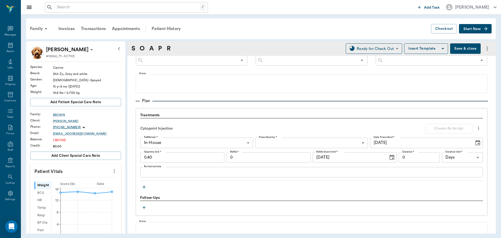
scroll to position [365, 0]
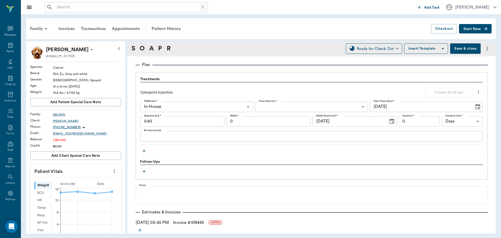
click at [142, 149] on icon "button" at bounding box center [143, 150] width 5 height 5
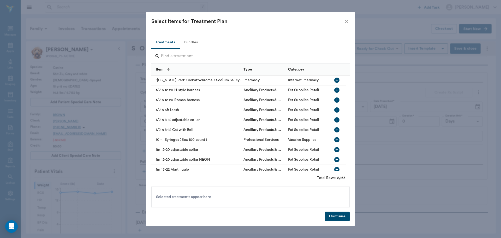
click at [184, 57] on input "Search" at bounding box center [251, 56] width 180 height 8
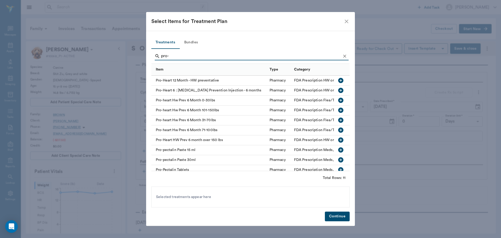
scroll to position [17, 0]
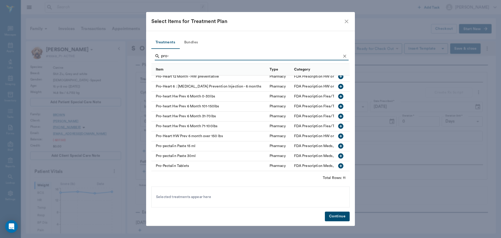
type input "pro-"
click at [347, 56] on icon "Clear" at bounding box center [344, 55] width 5 height 5
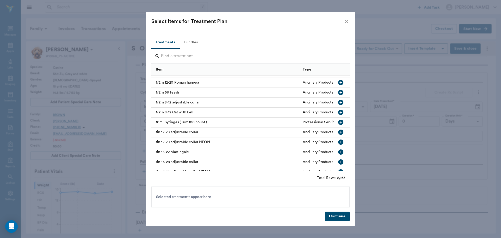
click at [341, 56] on div "Search" at bounding box center [252, 56] width 194 height 8
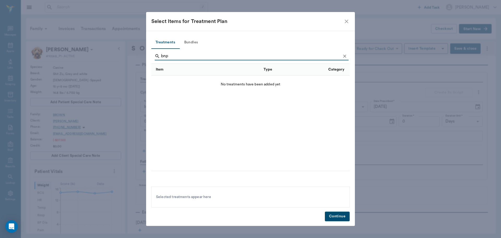
scroll to position [0, 0]
type input "bnp"
click at [344, 53] on icon "Clear" at bounding box center [344, 55] width 5 height 5
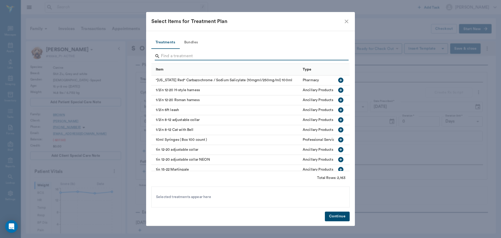
click at [336, 54] on input "Search" at bounding box center [251, 56] width 180 height 8
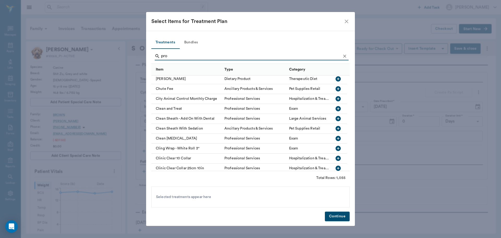
scroll to position [1121, 0]
type input "pro"
click at [344, 55] on icon "Clear" at bounding box center [344, 55] width 5 height 5
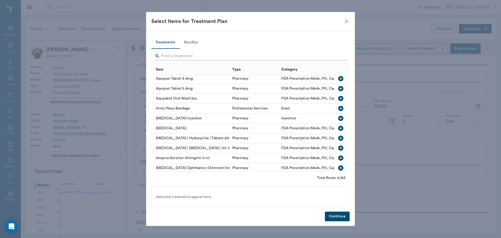
click at [328, 55] on input "Search" at bounding box center [251, 56] width 180 height 8
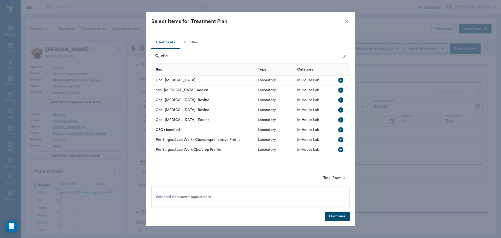
type input "cbc"
click at [342, 82] on icon "button" at bounding box center [340, 79] width 5 height 5
click at [344, 57] on icon "Clear" at bounding box center [344, 55] width 3 height 3
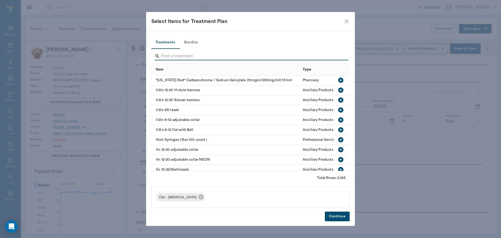
click at [323, 55] on input "Search" at bounding box center [251, 56] width 180 height 8
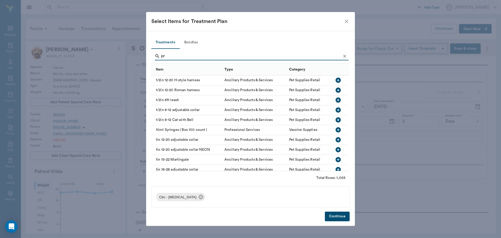
type input "p"
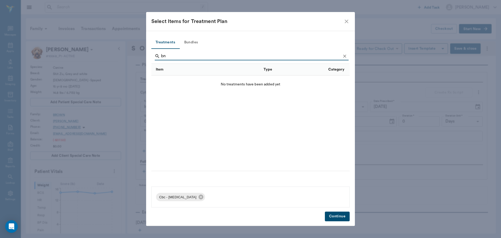
type input "b"
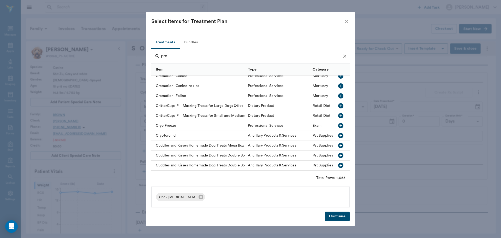
scroll to position [1590, 0]
type input "pro"
click at [343, 21] on icon "close" at bounding box center [346, 21] width 6 height 6
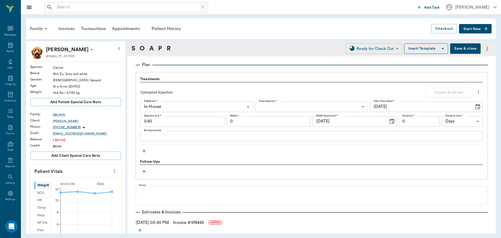
click at [364, 48] on body "/ ​ Add Task [PERSON_NAME] Nectar Messages Appts Labs Imaging Inventory Tasks F…" at bounding box center [250, 119] width 501 height 238
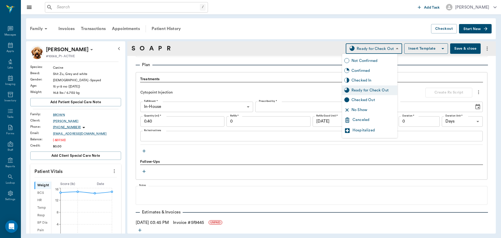
click at [361, 80] on div "Checked In" at bounding box center [373, 80] width 44 height 6
type input "CHECKED_IN"
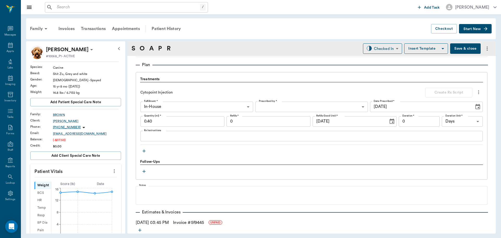
click at [143, 151] on icon "button" at bounding box center [143, 150] width 3 height 3
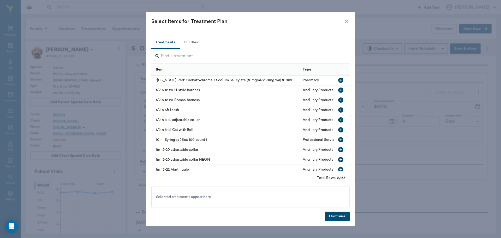
click at [199, 52] on input "Search" at bounding box center [251, 56] width 180 height 8
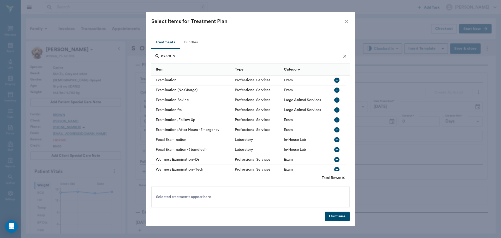
type input "examin"
click at [338, 78] on icon "button" at bounding box center [336, 80] width 6 height 6
click at [345, 54] on icon "Clear" at bounding box center [344, 55] width 5 height 5
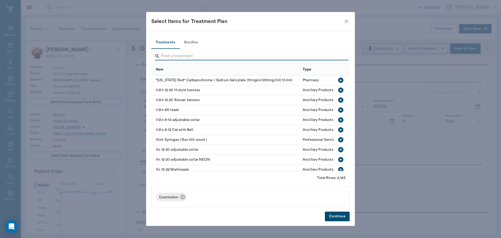
click at [337, 57] on input "Search" at bounding box center [251, 56] width 180 height 8
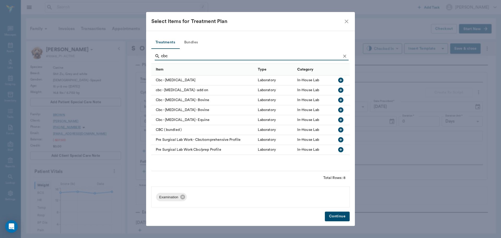
type input "cbc"
click at [341, 82] on icon "button" at bounding box center [340, 79] width 5 height 5
click at [341, 217] on button "Continue" at bounding box center [337, 216] width 25 height 10
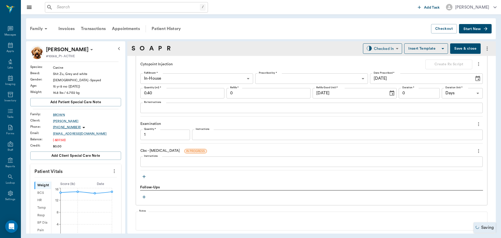
type input "1.00"
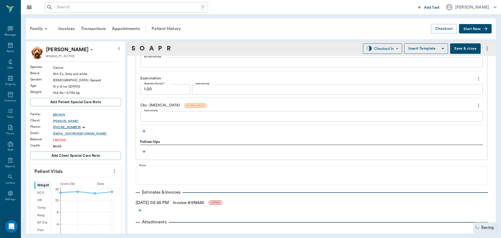
scroll to position [443, 0]
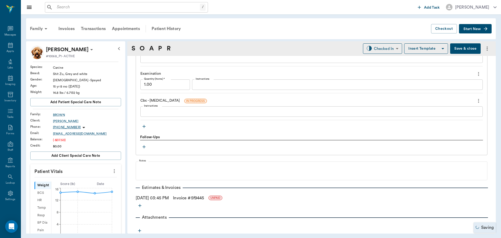
click at [144, 127] on icon "button" at bounding box center [143, 126] width 5 height 5
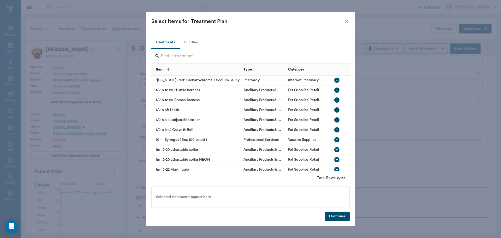
click at [181, 54] on input "Search" at bounding box center [251, 56] width 180 height 8
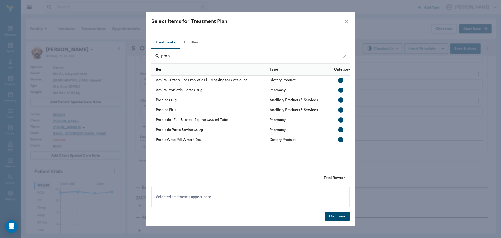
type input "prob"
click at [345, 56] on icon "Clear" at bounding box center [344, 55] width 5 height 5
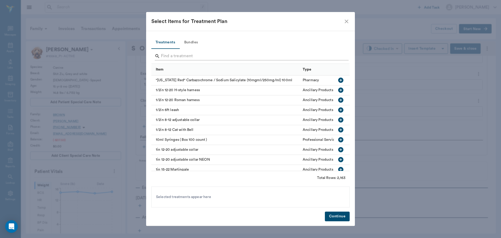
click at [309, 53] on input "Search" at bounding box center [251, 56] width 180 height 8
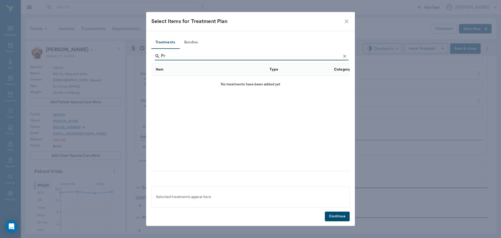
type input "P"
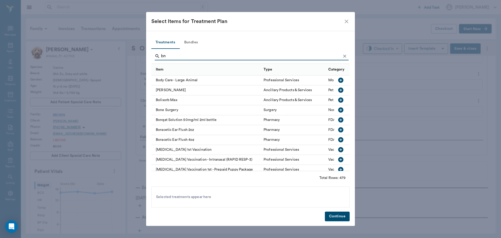
scroll to position [0, 0]
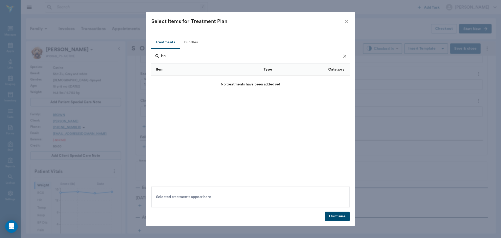
type input "bn"
click at [342, 56] on icon "Clear" at bounding box center [344, 55] width 5 height 5
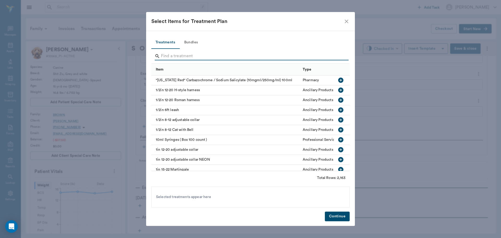
click at [337, 57] on input "Search" at bounding box center [251, 56] width 180 height 8
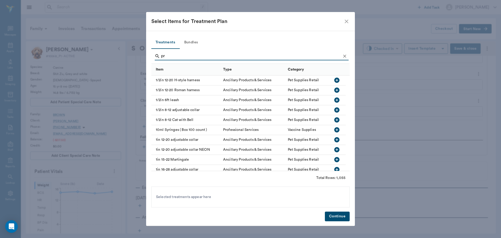
type input "p"
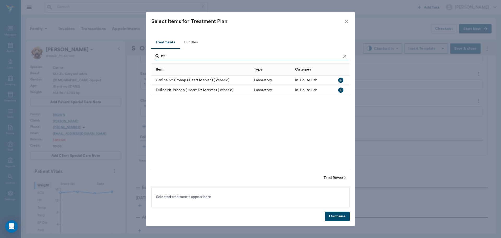
type input "nt-"
click at [342, 82] on icon "button" at bounding box center [340, 80] width 6 height 6
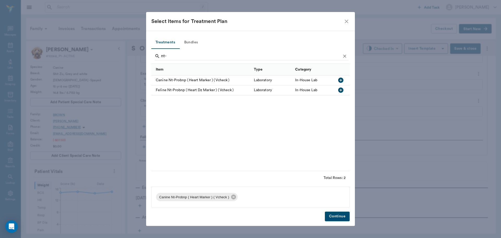
click at [338, 218] on button "Continue" at bounding box center [337, 216] width 25 height 10
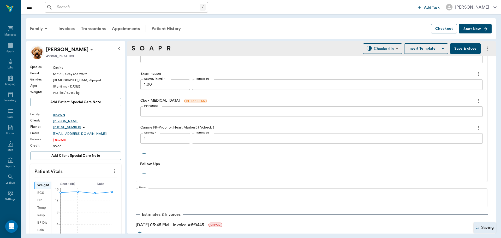
type input "1.00"
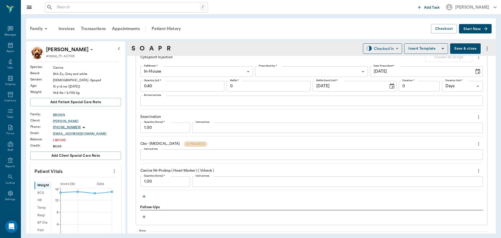
scroll to position [391, 0]
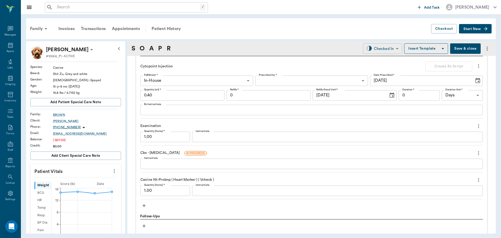
click at [376, 50] on body "/ ​ Add Task [PERSON_NAME] Nectar Messages Appts Labs Imaging Inventory Tasks F…" at bounding box center [250, 119] width 501 height 238
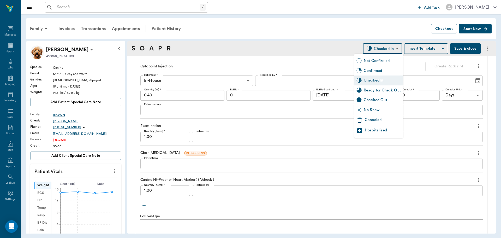
click at [377, 89] on div "Ready for Check Out" at bounding box center [381, 90] width 37 height 6
type input "READY_TO_CHECKOUT"
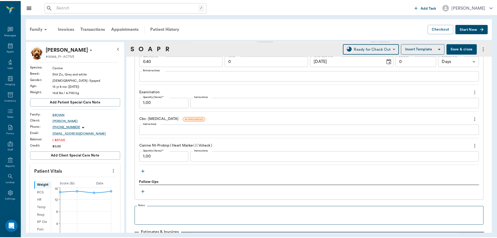
scroll to position [472, 0]
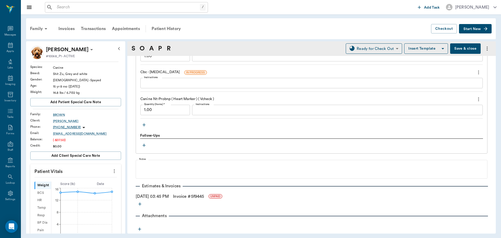
click at [184, 195] on link "Invoice # 5f9445" at bounding box center [188, 196] width 31 height 6
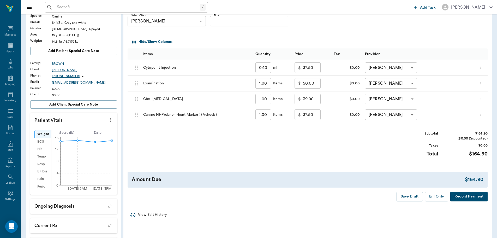
scroll to position [52, 0]
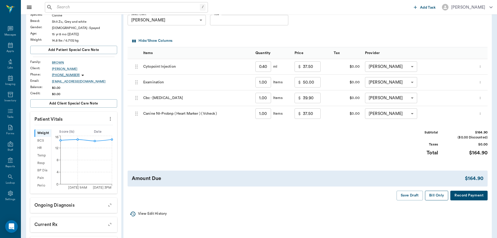
click at [438, 198] on button "Bill Only" at bounding box center [436, 195] width 23 height 10
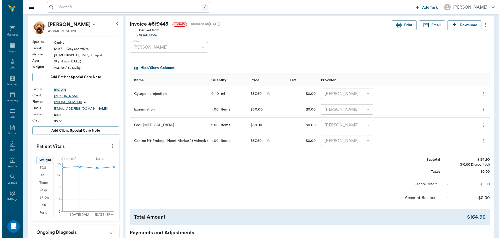
scroll to position [0, 0]
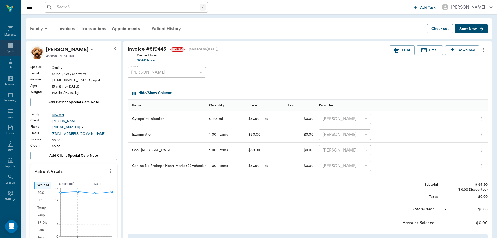
click at [14, 47] on div "Appts" at bounding box center [10, 48] width 21 height 16
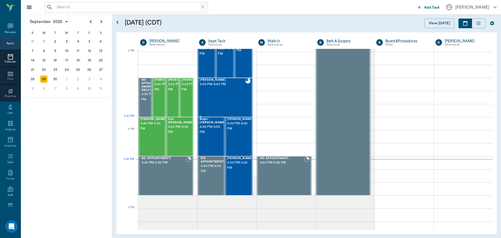
scroll to position [547, 0]
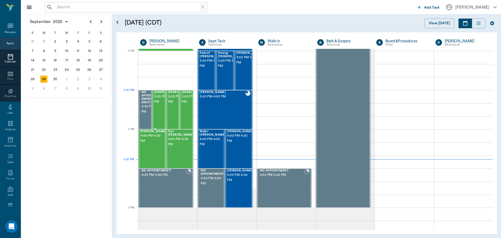
click at [161, 102] on span "3:30 PM - 4:00 PM" at bounding box center [167, 99] width 26 height 10
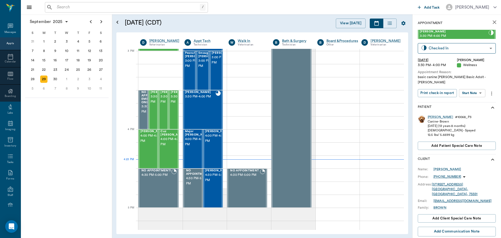
click at [471, 90] on body "/ ​ Add Task [PERSON_NAME] Nectar Messages Appts Calendar Flow Boarding Labs Im…" at bounding box center [250, 119] width 501 height 238
click at [473, 101] on button "View SOAP" at bounding box center [466, 99] width 18 height 6
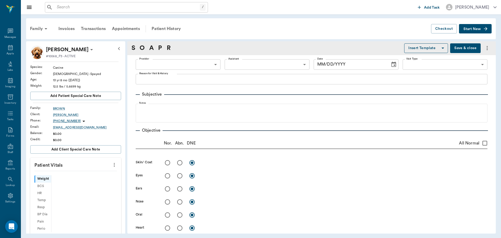
type input "63ec2f075fda476ae8351a4d"
type input "65d2be4f46e3a538d89b8c14"
type textarea "basic canine [PERSON_NAME] Basic Adult - [PERSON_NAME]"
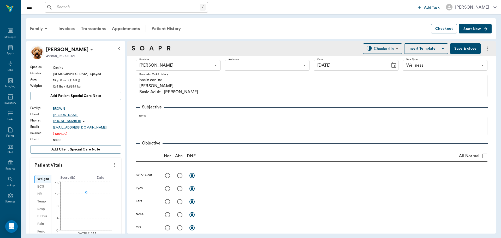
type input "[DATE]"
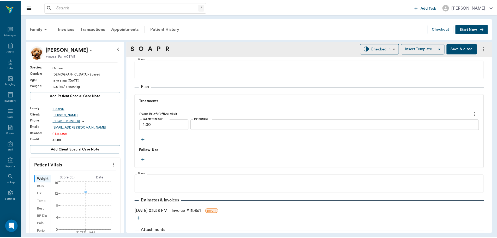
scroll to position [358, 0]
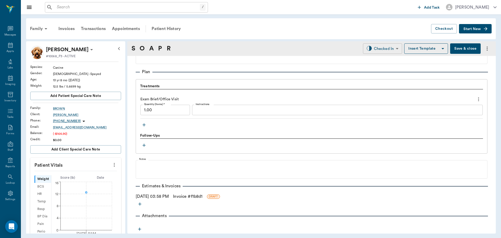
click at [385, 49] on body "/ ​ Add Task [PERSON_NAME] Nectar Messages Appts Labs Imaging Inventory Tasks F…" at bounding box center [250, 119] width 501 height 238
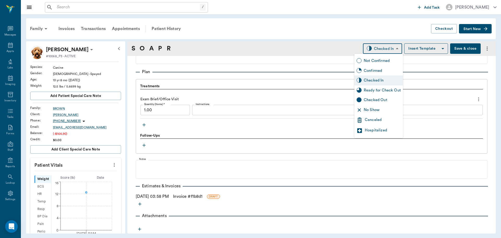
click at [387, 90] on div "Ready for Check Out" at bounding box center [381, 90] width 37 height 6
type input "READY_TO_CHECKOUT"
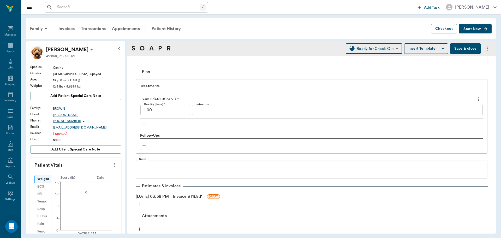
click at [186, 197] on link "Invoice # f1b8d1" at bounding box center [187, 196] width 29 height 6
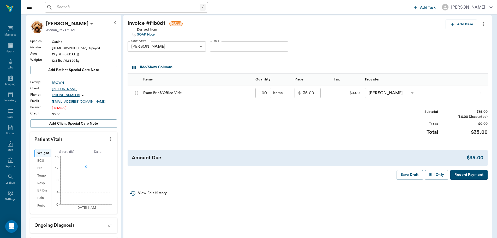
scroll to position [26, 0]
click at [440, 174] on button "Bill Only" at bounding box center [436, 174] width 23 height 10
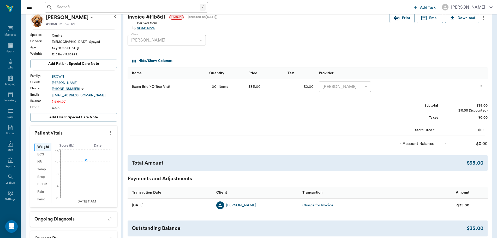
scroll to position [0, 0]
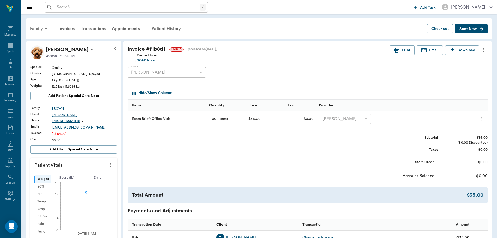
click at [35, 28] on div "Family" at bounding box center [39, 28] width 25 height 13
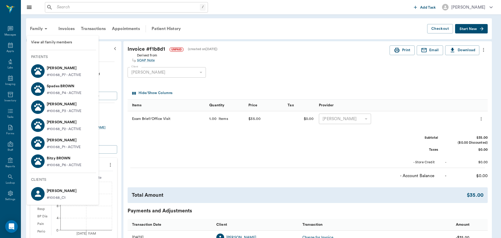
click at [179, 160] on div at bounding box center [250, 119] width 501 height 238
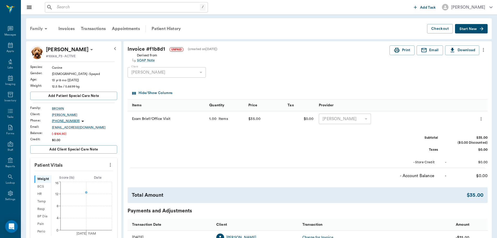
click at [31, 25] on div "Family" at bounding box center [39, 28] width 25 height 13
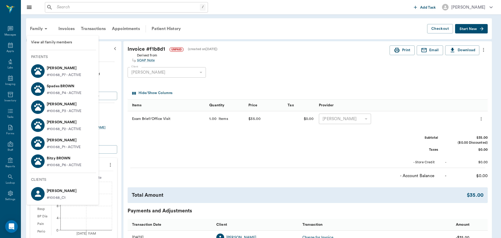
click at [116, 55] on div at bounding box center [250, 119] width 501 height 238
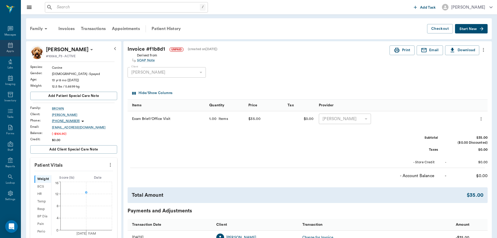
click at [10, 46] on icon at bounding box center [10, 44] width 5 height 5
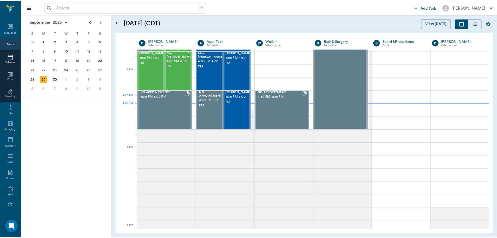
scroll to position [574, 0]
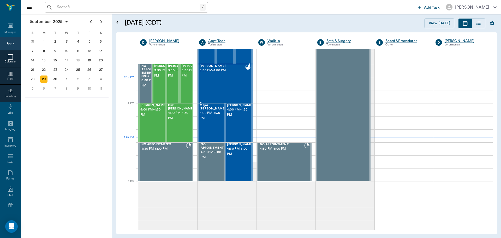
click at [211, 81] on div "[PERSON_NAME] 3:30 PM - 4:00 PM" at bounding box center [221, 83] width 45 height 38
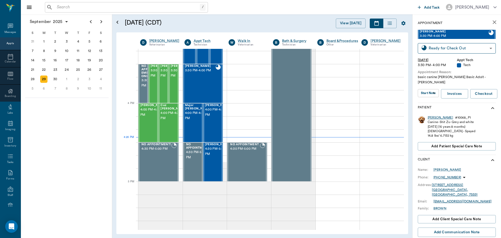
click at [433, 115] on div "[PERSON_NAME]" at bounding box center [439, 117] width 25 height 4
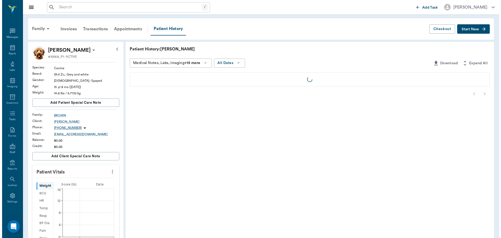
scroll to position [2, 0]
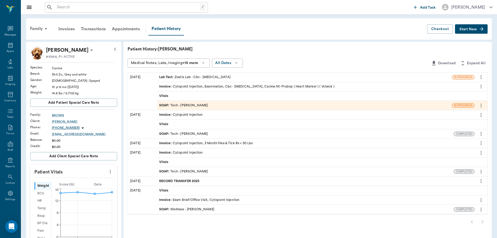
click at [199, 106] on div "SOAP : Tech - [PERSON_NAME]" at bounding box center [183, 105] width 49 height 5
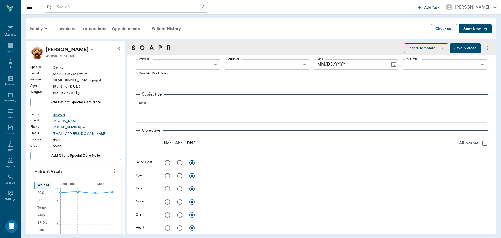
type input "682b670d8bdc6f7f8feef3db"
type input "63ec2f075fda476ae8351a4c"
type input "65d2be4f46e3a538d89b8c1a"
type textarea "basic canine [PERSON_NAME] Basic Adult - [PERSON_NAME]"
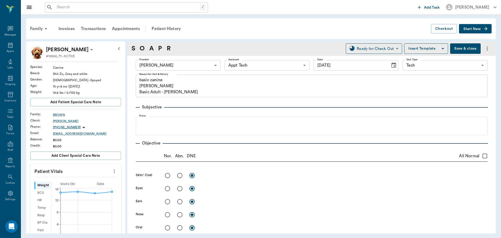
type input "[DATE]"
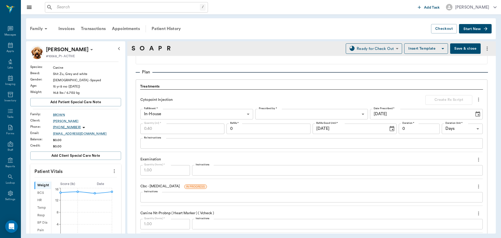
scroll to position [339, 0]
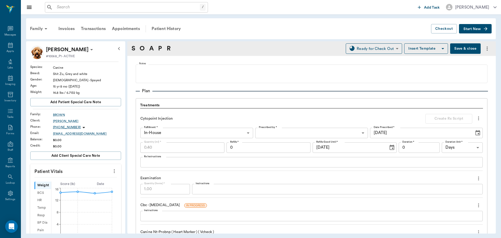
click at [457, 54] on div "S O A P R Ready for Check Out READY_TO_CHECKOUT ​ Insert Template Save & close" at bounding box center [311, 48] width 368 height 15
click at [462, 50] on button "Save & close" at bounding box center [465, 48] width 31 height 10
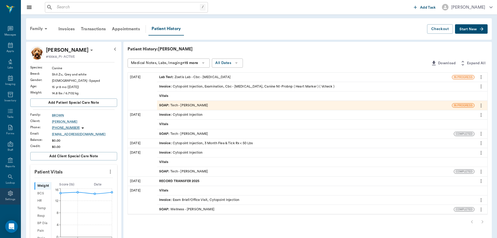
click at [8, 192] on icon at bounding box center [10, 192] width 5 height 5
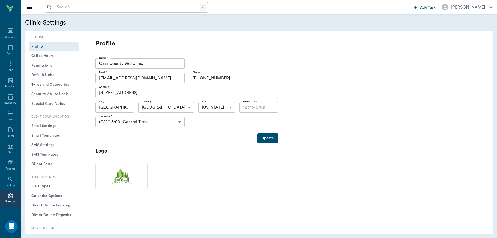
type input "75551"
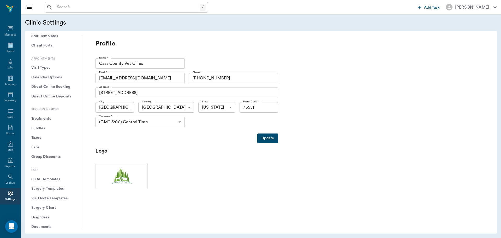
scroll to position [124, 0]
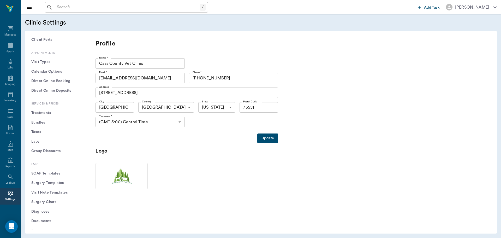
click at [50, 112] on button "Treatments" at bounding box center [53, 113] width 49 height 10
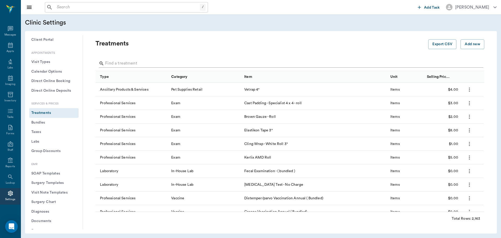
click at [135, 63] on input "Search" at bounding box center [290, 63] width 370 height 8
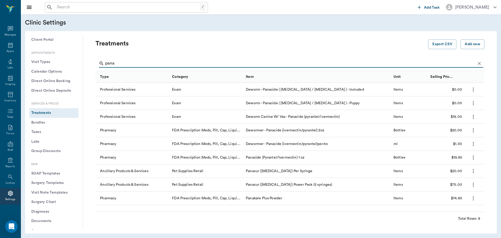
type input "pana"
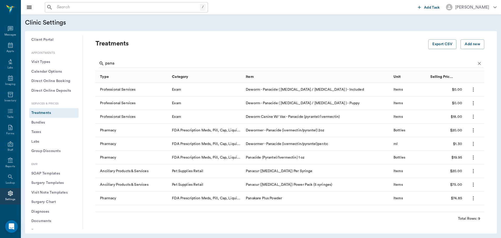
click at [475, 144] on icon "more" at bounding box center [473, 144] width 6 height 6
drag, startPoint x: 475, startPoint y: 144, endPoint x: 466, endPoint y: 156, distance: 15.0
click at [466, 156] on p "Edit Treatment" at bounding box center [459, 158] width 28 height 6
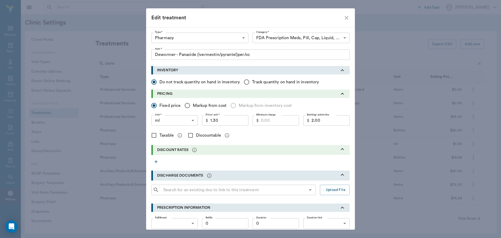
click at [343, 20] on icon "close" at bounding box center [346, 18] width 6 height 6
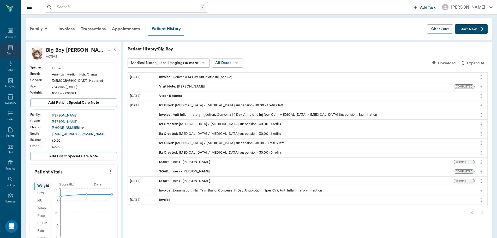
click at [4, 47] on div "Appts" at bounding box center [10, 50] width 21 height 16
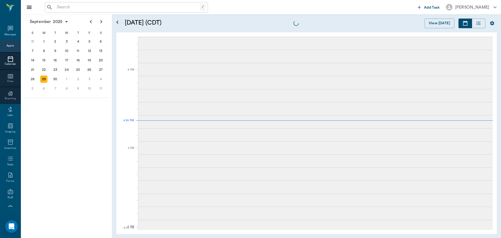
scroll to position [626, 0]
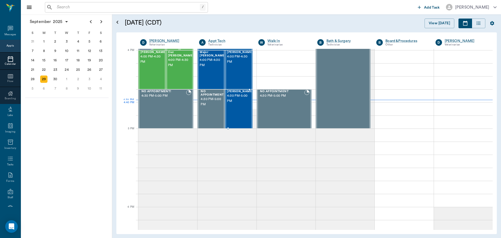
click at [238, 110] on div "[PERSON_NAME] 4:30 PM - 5:00 PM" at bounding box center [240, 109] width 26 height 38
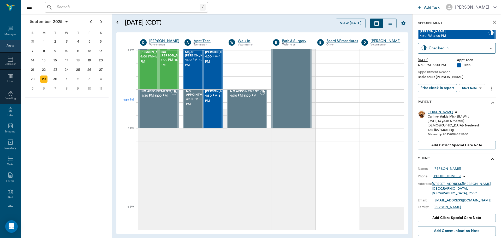
click at [479, 89] on body "/ ​ Add Task [PERSON_NAME] Nectar Messages Appts Calendar Flow Boarding Labs Im…" at bounding box center [250, 119] width 501 height 238
click at [477, 98] on li "Start SOAP" at bounding box center [472, 98] width 36 height 9
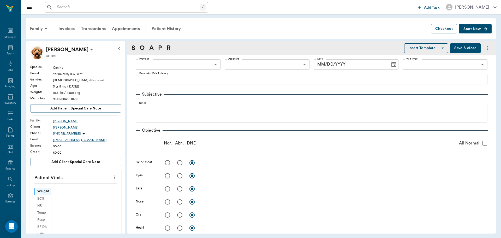
type input "63ec2f075fda476ae8351a4c"
type input "65d2be4f46e3a538d89b8c1a"
type textarea "Basic adult [PERSON_NAME]"
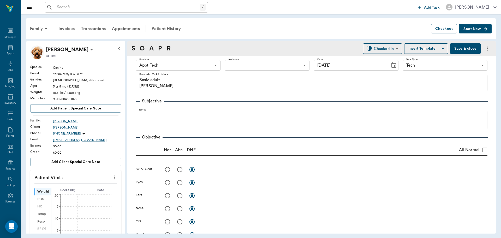
type input "[DATE]"
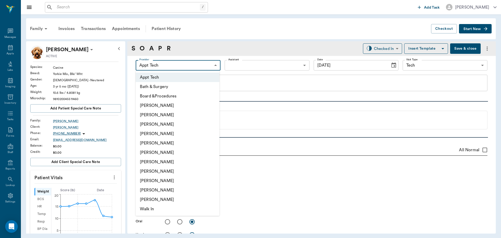
click at [206, 64] on body "/ ​ Add Task [PERSON_NAME] Nectar Messages Appts Labs Imaging Inventory Tasks F…" at bounding box center [250, 119] width 501 height 238
click at [182, 126] on li "[PERSON_NAME]" at bounding box center [178, 123] width 84 height 9
type input "642ef10e332a41444de2bad1"
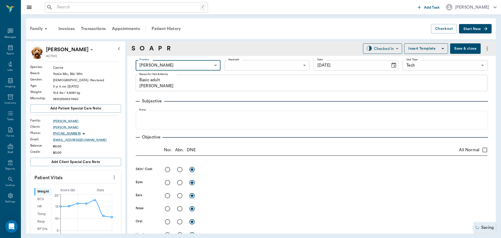
click at [111, 178] on icon "more" at bounding box center [114, 177] width 6 height 6
click at [86, 187] on span "Enter Vitals" at bounding box center [88, 185] width 44 height 5
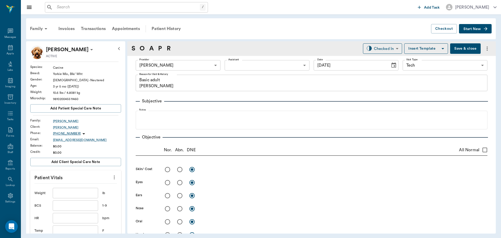
click at [78, 189] on input "text" at bounding box center [75, 192] width 45 height 10
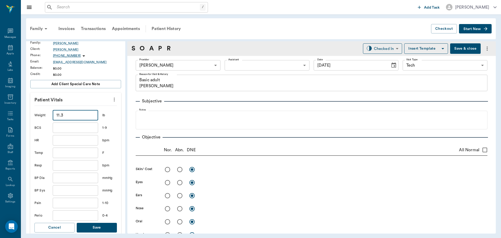
scroll to position [78, 0]
type input "11.3"
click at [98, 229] on button "Save" at bounding box center [97, 227] width 40 height 10
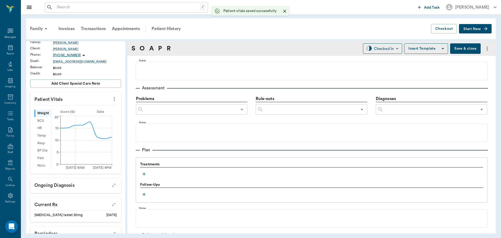
scroll to position [287, 0]
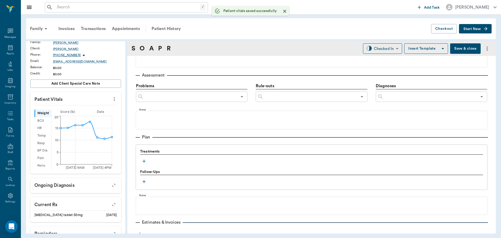
click at [145, 162] on icon "button" at bounding box center [143, 160] width 5 height 5
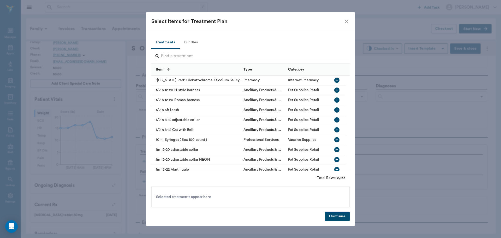
click at [198, 53] on input "Search" at bounding box center [251, 56] width 180 height 8
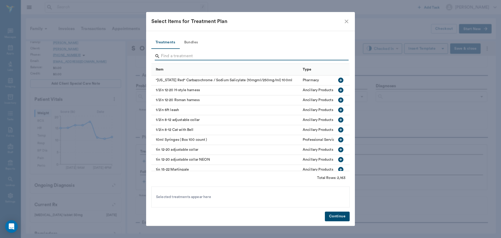
click at [197, 57] on input "Search" at bounding box center [251, 56] width 180 height 8
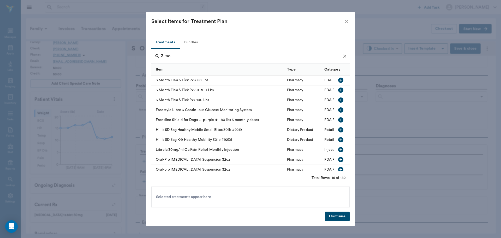
type input "3 mo"
click at [337, 80] on icon "button" at bounding box center [340, 80] width 6 height 6
click at [265, 54] on input "3 mo" at bounding box center [251, 56] width 180 height 8
click at [200, 58] on input "3 mo" at bounding box center [251, 56] width 180 height 8
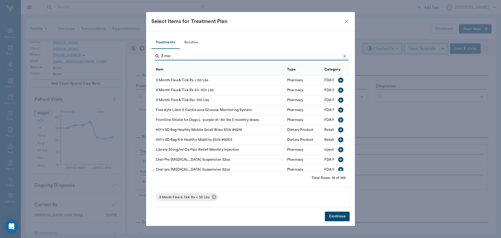
click at [200, 58] on input "3 mo" at bounding box center [251, 56] width 180 height 8
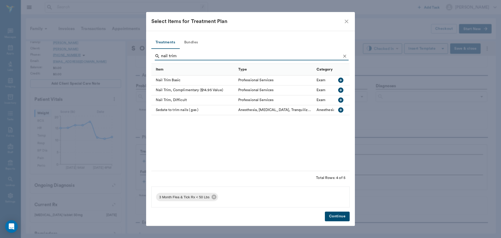
type input "nail trim"
click at [344, 99] on button "button" at bounding box center [340, 99] width 9 height 9
click at [191, 39] on button "Bundles" at bounding box center [190, 42] width 23 height 13
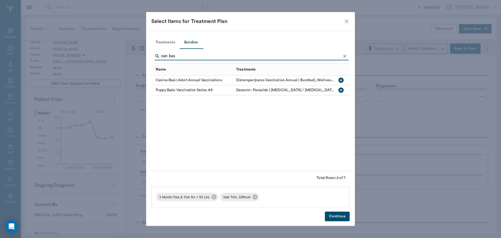
type input "can bas"
click at [343, 80] on icon "button" at bounding box center [340, 79] width 5 height 5
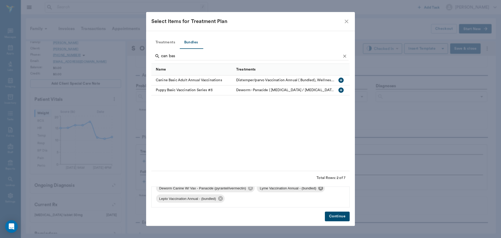
click at [320, 189] on icon at bounding box center [320, 187] width 5 height 5
click at [324, 199] on div "Lepto Vaccination Annual - (bundled)" at bounding box center [291, 198] width 69 height 8
click at [323, 199] on icon at bounding box center [320, 198] width 5 height 5
click at [341, 217] on button "Continue" at bounding box center [337, 216] width 25 height 10
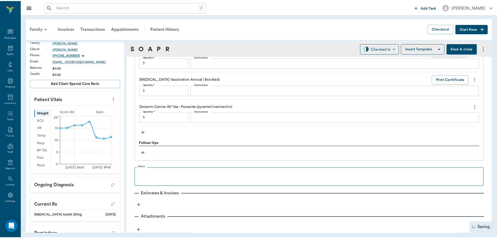
scroll to position [597, 0]
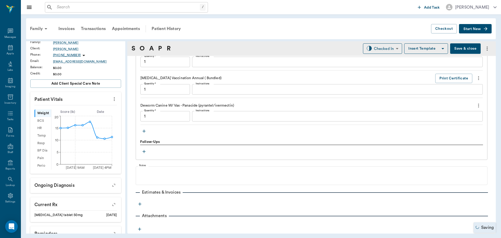
type input "1.00"
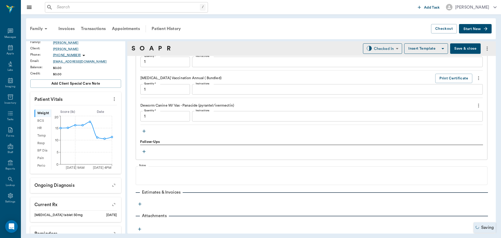
type input "1.00"
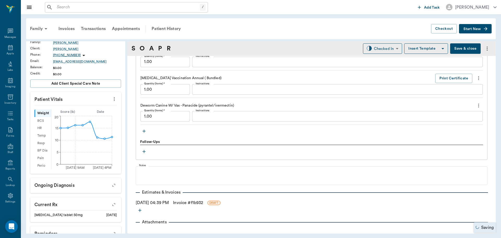
click at [203, 201] on link "Invoice # f1b932" at bounding box center [188, 202] width 30 height 6
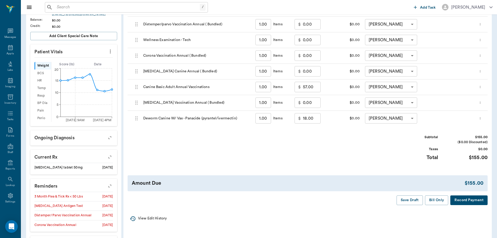
scroll to position [130, 0]
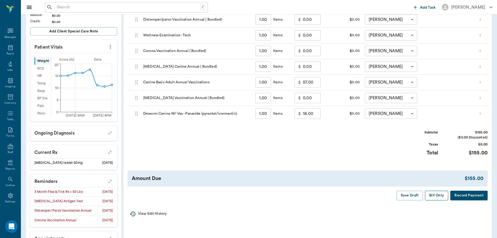
click at [438, 196] on button "Bill Only" at bounding box center [436, 195] width 23 height 10
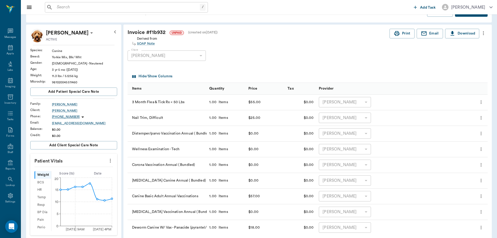
scroll to position [26, 0]
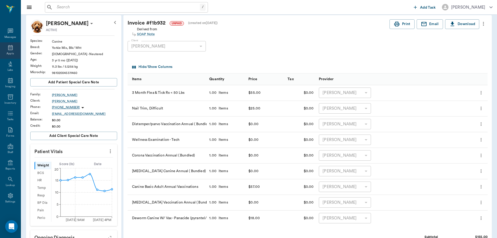
click at [7, 48] on icon at bounding box center [10, 47] width 6 height 6
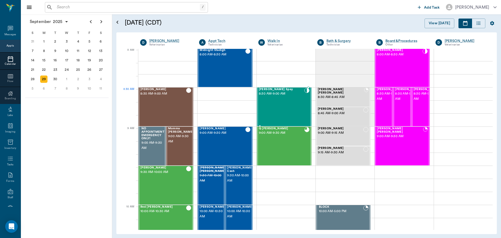
scroll to position [1, 0]
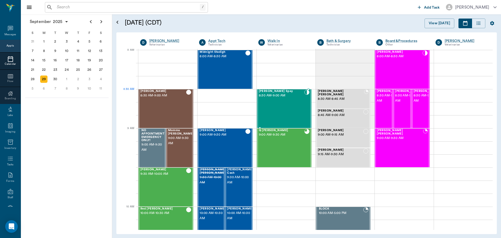
click at [280, 100] on div "[PERSON_NAME] Spay 8:30 AM - 9:00 AM" at bounding box center [281, 108] width 45 height 38
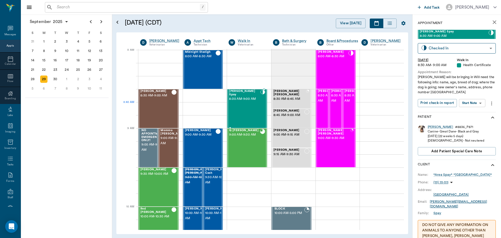
click at [242, 106] on div "[PERSON_NAME] Spay 8:30 AM - 9:00 AM" at bounding box center [244, 108] width 31 height 38
click at [468, 102] on body "/ ​ Add Task [PERSON_NAME] Nectar Messages Appts Calendar Flow Boarding Labs Im…" at bounding box center [250, 119] width 501 height 238
click at [470, 114] on button "Start SOAP" at bounding box center [466, 114] width 18 height 6
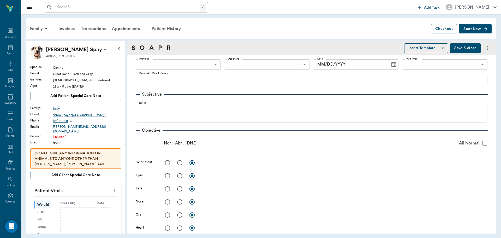
type input "63ee68728bdb516679580557"
type input "65d2be4f46e3a538d89b8c1b"
type textarea "[PERSON_NAME] will be bringing in Will need the following info: name, age, bree…"
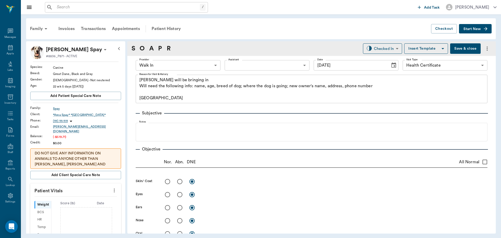
type input "[DATE]"
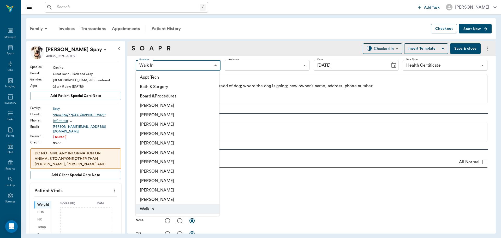
click at [212, 65] on body "/ ​ Add Task [PERSON_NAME] Nectar Messages Appts Labs Imaging Inventory Tasks F…" at bounding box center [250, 119] width 501 height 238
click at [166, 134] on li "[PERSON_NAME]" at bounding box center [178, 133] width 84 height 9
type input "63ec2f075fda476ae8351a4d"
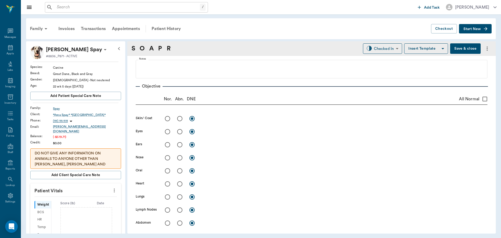
scroll to position [78, 0]
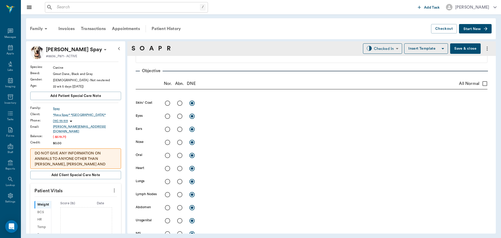
click at [480, 82] on input "All Normal" at bounding box center [484, 83] width 11 height 11
checkbox input "true"
radio input "true"
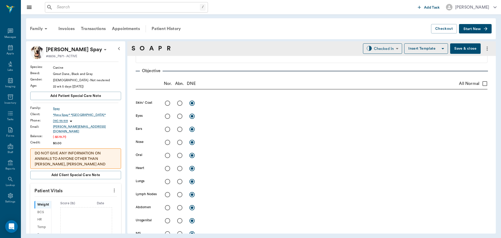
radio input "true"
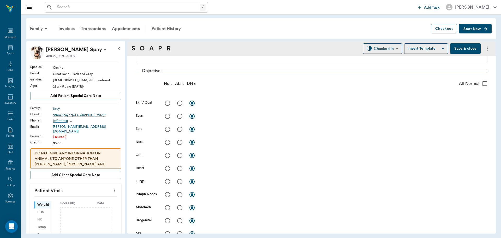
radio input "true"
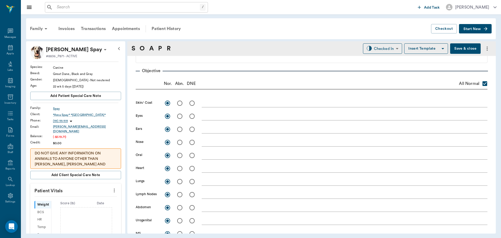
click at [114, 188] on icon "more" at bounding box center [114, 190] width 1 height 4
click at [88, 196] on span "Enter Vitals" at bounding box center [88, 195] width 44 height 5
click at [81, 202] on input "text" at bounding box center [75, 205] width 45 height 10
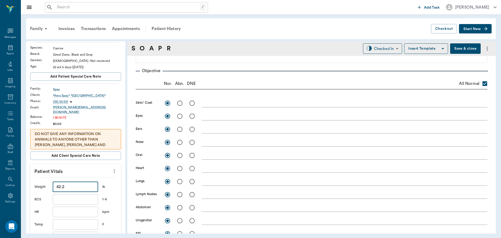
scroll to position [52, 0]
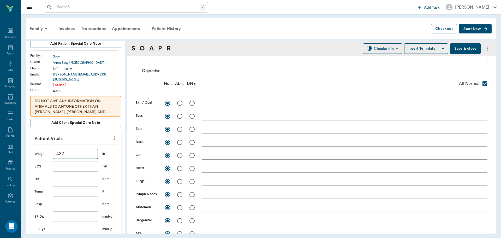
type input "42.2"
click at [69, 187] on input "text" at bounding box center [75, 191] width 45 height 10
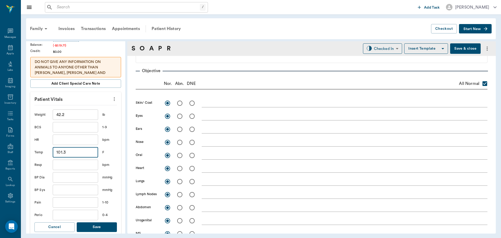
scroll to position [104, 0]
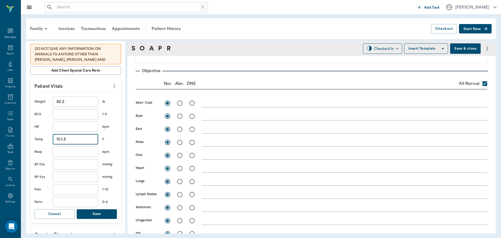
type input "101.3"
click at [73, 111] on input "text" at bounding box center [75, 114] width 45 height 10
type input "5"
click at [95, 210] on button "Save" at bounding box center [97, 214] width 40 height 10
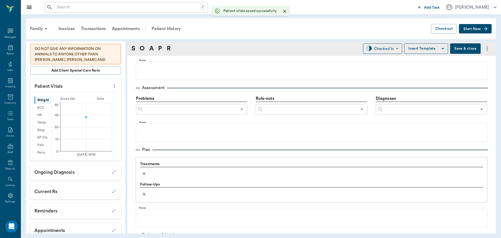
scroll to position [287, 0]
click at [144, 172] on icon "button" at bounding box center [143, 172] width 5 height 5
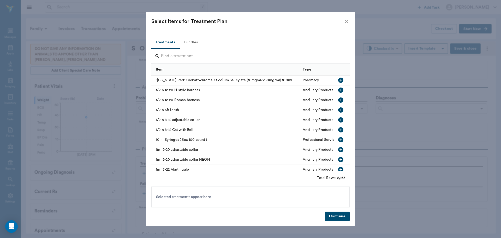
click at [167, 56] on input "Search" at bounding box center [251, 56] width 180 height 8
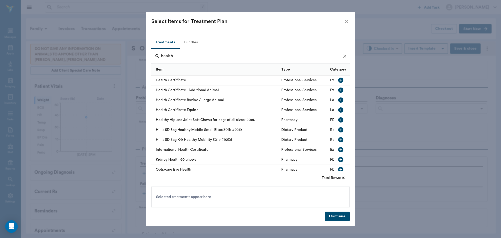
type input "health"
click at [338, 81] on icon "button" at bounding box center [340, 79] width 5 height 5
click at [340, 212] on button "Continue" at bounding box center [337, 216] width 25 height 10
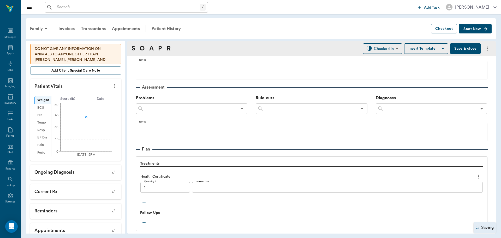
type input "1.00"
click at [144, 203] on icon "button" at bounding box center [143, 201] width 5 height 5
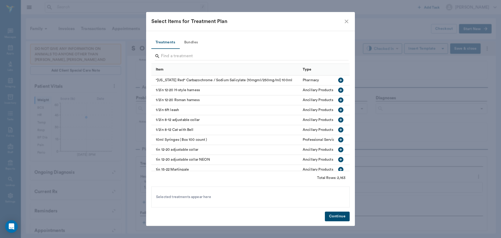
click at [190, 42] on button "Bundles" at bounding box center [190, 42] width 23 height 13
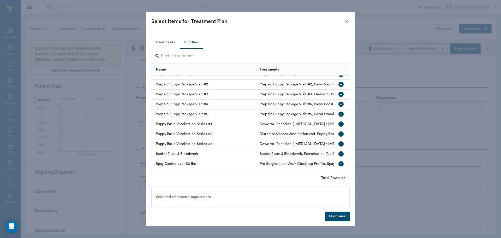
scroll to position [235, 0]
click at [338, 141] on icon "button" at bounding box center [340, 142] width 5 height 5
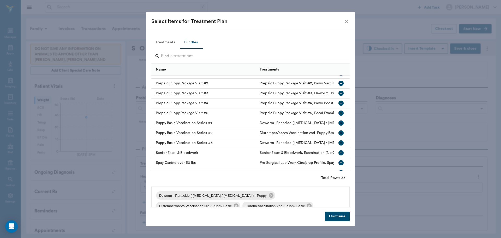
click at [337, 218] on button "Continue" at bounding box center [337, 216] width 25 height 10
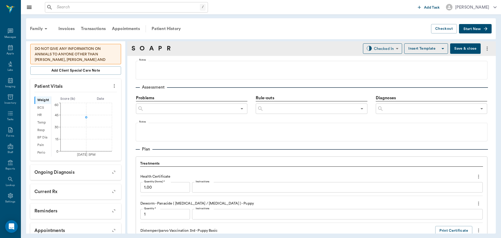
scroll to position [516, 0]
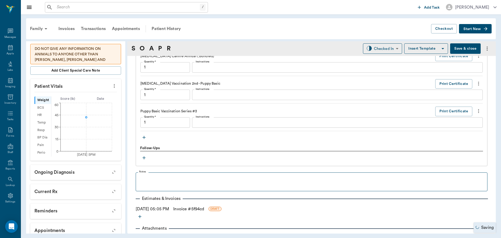
type input "1.00"
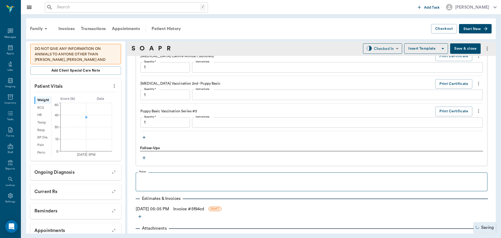
type input "1.00"
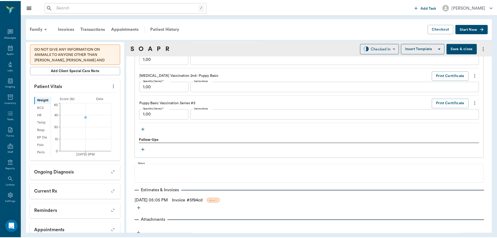
scroll to position [528, 0]
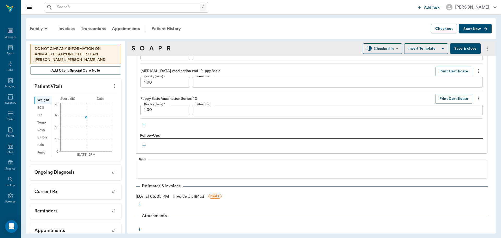
click at [188, 195] on link "Invoice # 5f94cd" at bounding box center [188, 196] width 31 height 6
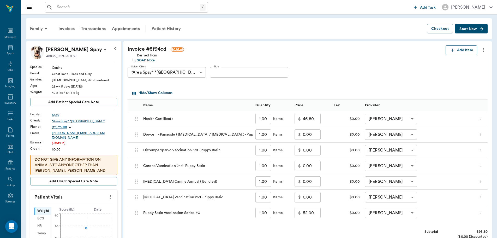
click at [467, 50] on button "Add Item" at bounding box center [461, 50] width 32 height 10
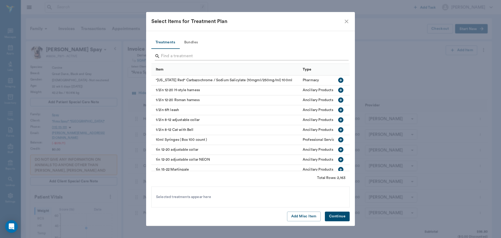
click at [177, 57] on input "Search" at bounding box center [251, 56] width 180 height 8
click at [298, 217] on button "Add Misc Item" at bounding box center [304, 216] width 34 height 10
click at [338, 216] on button "Continue" at bounding box center [337, 216] width 25 height 10
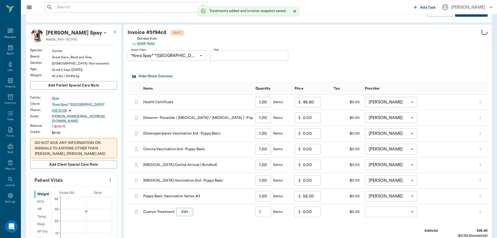
scroll to position [26, 0]
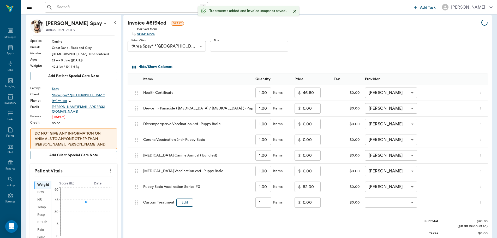
click at [183, 201] on button "Edit" at bounding box center [184, 202] width 17 height 8
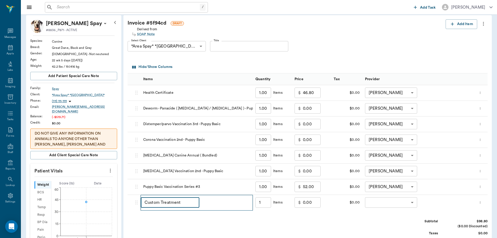
type input "1.00"
type input "C"
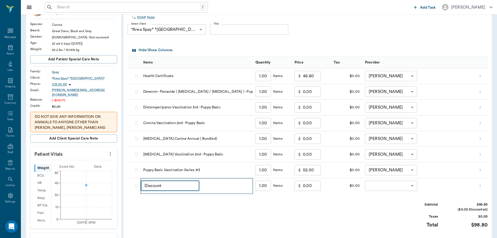
scroll to position [52, 0]
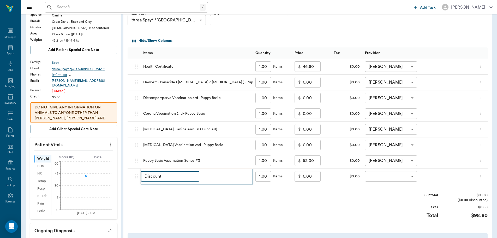
type input "Discount"
click at [314, 177] on input "0.00" at bounding box center [312, 176] width 18 height 10
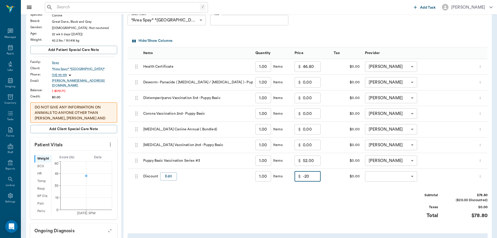
type input "-20.00"
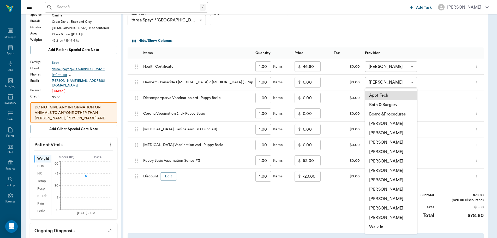
click at [404, 174] on body "/ ​ Add Task [PERSON_NAME] Nectar Messages Appts Labs Imaging Inventory Tasks F…" at bounding box center [248, 136] width 497 height 377
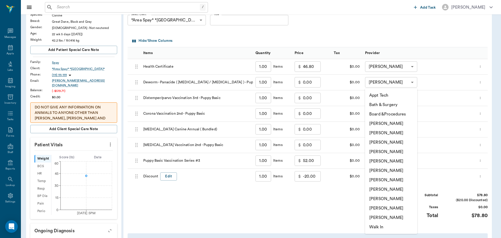
click at [390, 152] on li "[PERSON_NAME]" at bounding box center [391, 151] width 52 height 9
type input "none-63ec2f075fda476ae8351a4d"
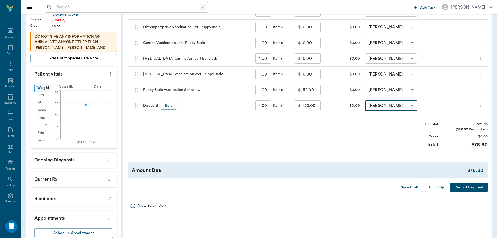
scroll to position [130, 0]
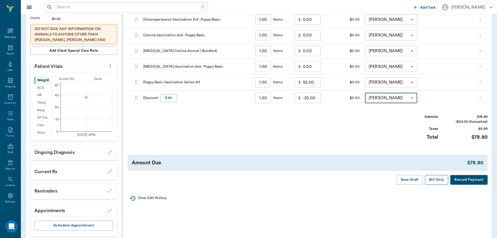
click at [434, 179] on button "Bill Only" at bounding box center [436, 180] width 23 height 10
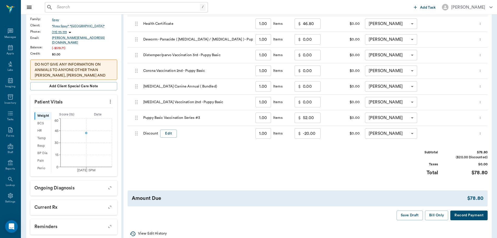
scroll to position [104, 0]
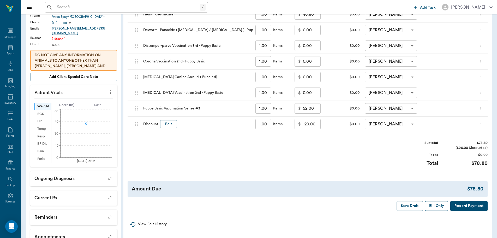
click at [436, 206] on button "Bill Only" at bounding box center [436, 206] width 23 height 10
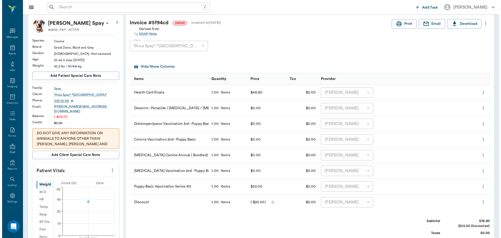
scroll to position [0, 0]
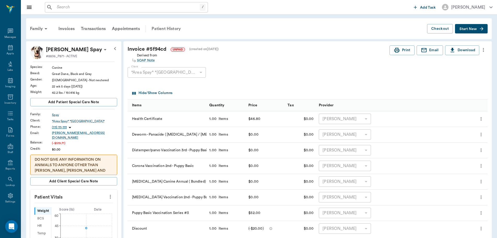
click at [161, 27] on div "Patient History" at bounding box center [165, 28] width 35 height 13
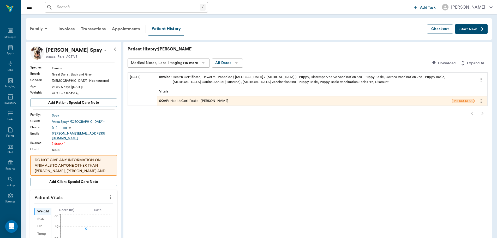
click at [203, 102] on div "SOAP : Health Certificate - [PERSON_NAME]" at bounding box center [193, 100] width 69 height 5
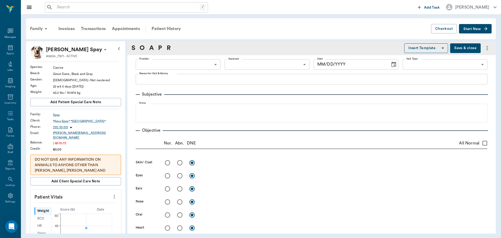
type input "63ec2f075fda476ae8351a4d"
type input "65d2be4f46e3a538d89b8c1b"
type textarea "[PERSON_NAME] will be bringing in Will need the following info: name, age, bree…"
checkbox input "true"
radio input "true"
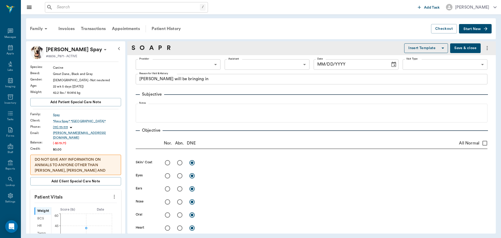
radio input "true"
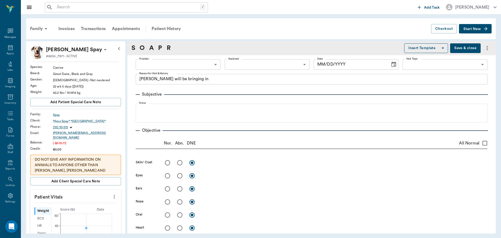
radio input "true"
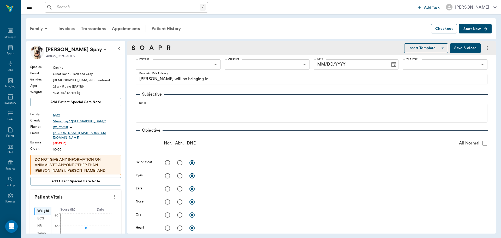
radio input "true"
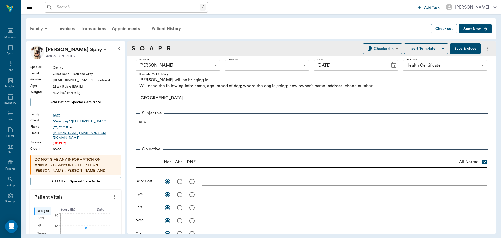
type input "[DATE]"
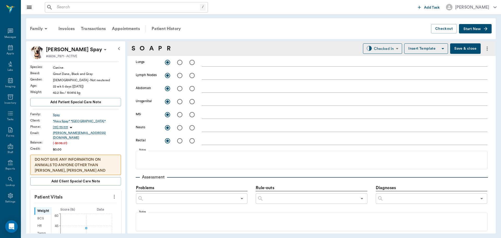
scroll to position [209, 0]
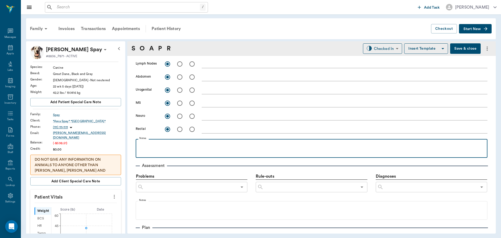
click at [142, 145] on p at bounding box center [311, 144] width 346 height 6
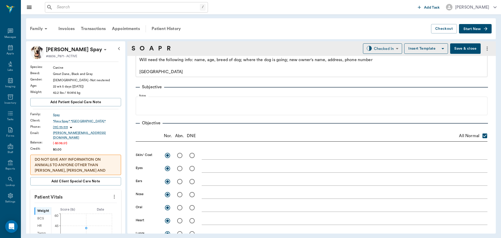
scroll to position [0, 0]
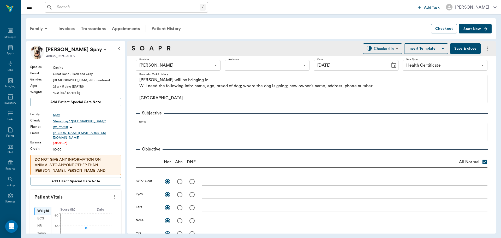
click at [486, 47] on icon "more" at bounding box center [486, 48] width 1 height 4
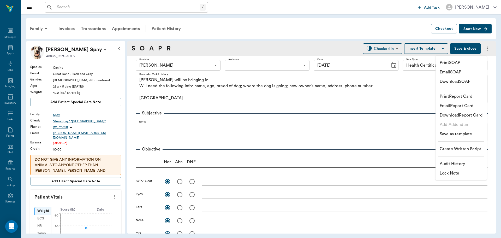
click at [455, 63] on p "Print SOAP" at bounding box center [449, 62] width 21 height 6
